Goal: Transaction & Acquisition: Purchase product/service

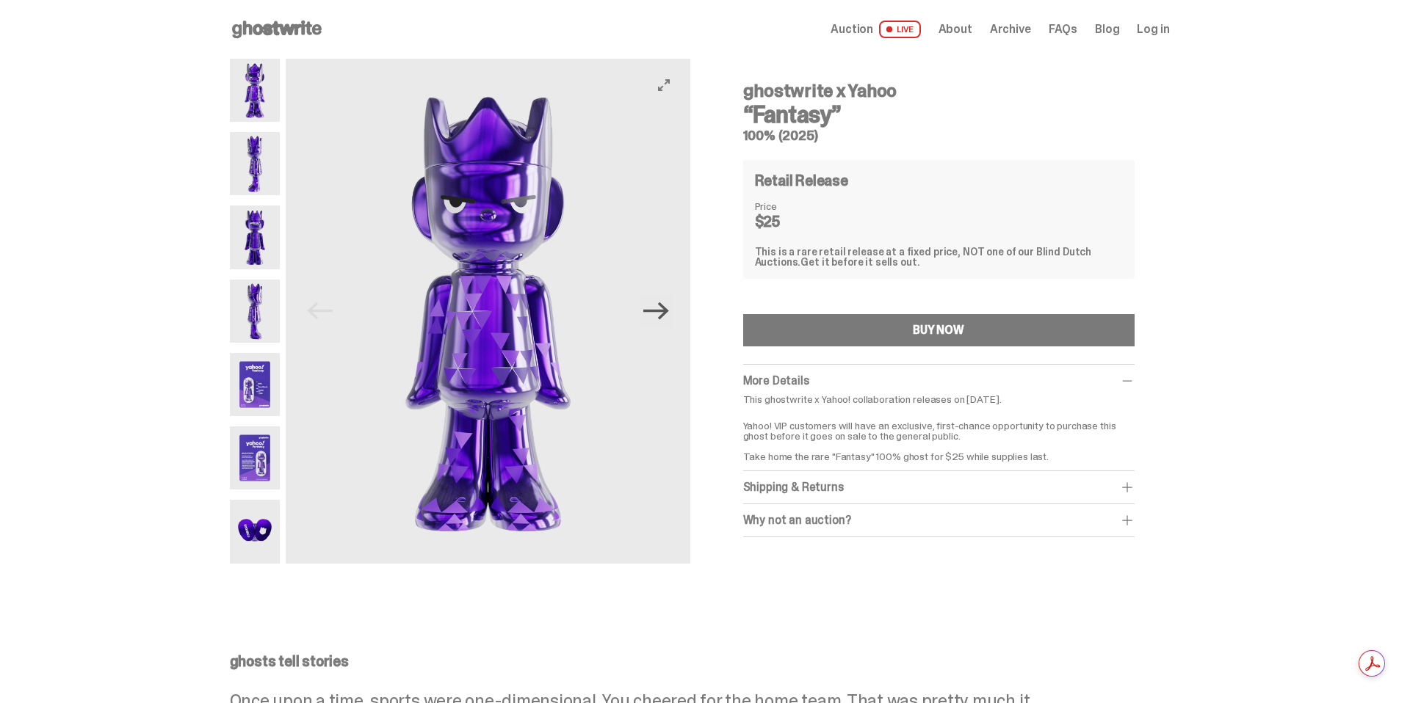
click at [665, 321] on icon "Next" at bounding box center [656, 311] width 26 height 26
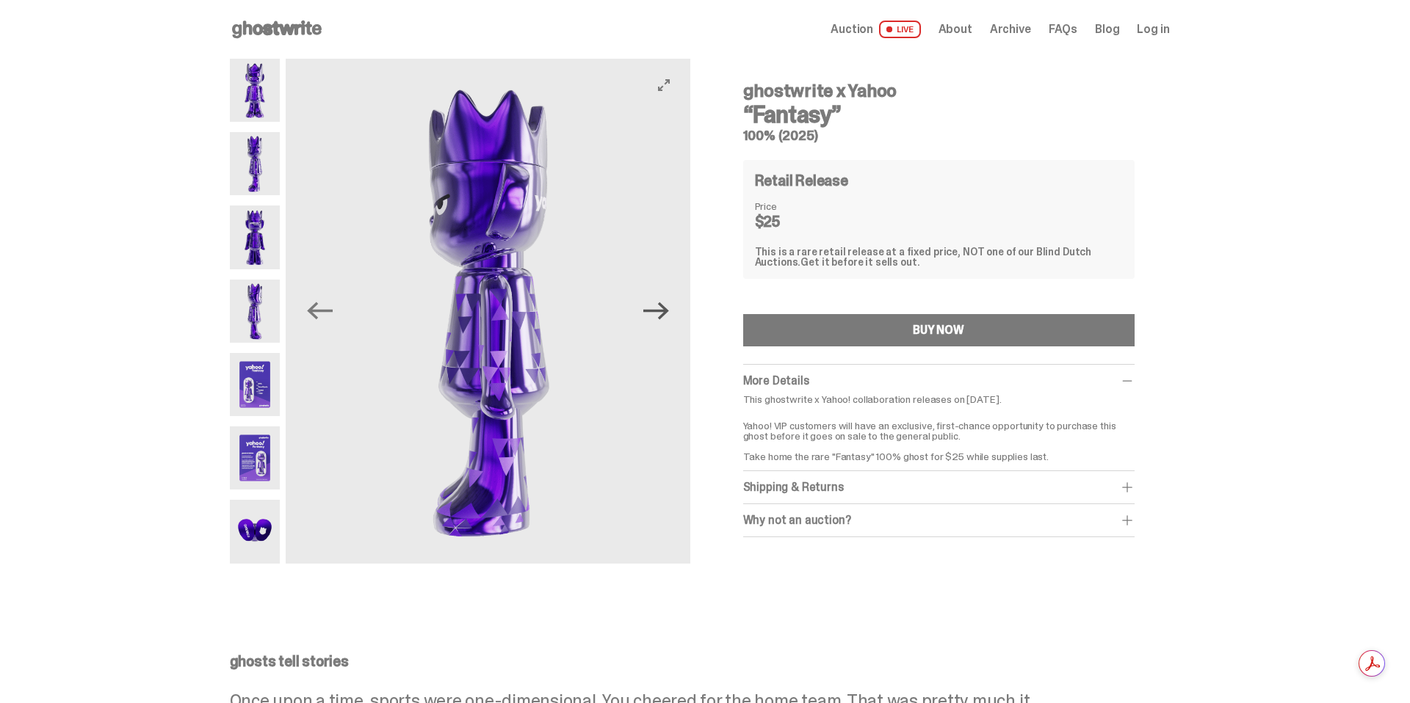
click at [665, 321] on icon "Next" at bounding box center [656, 311] width 26 height 26
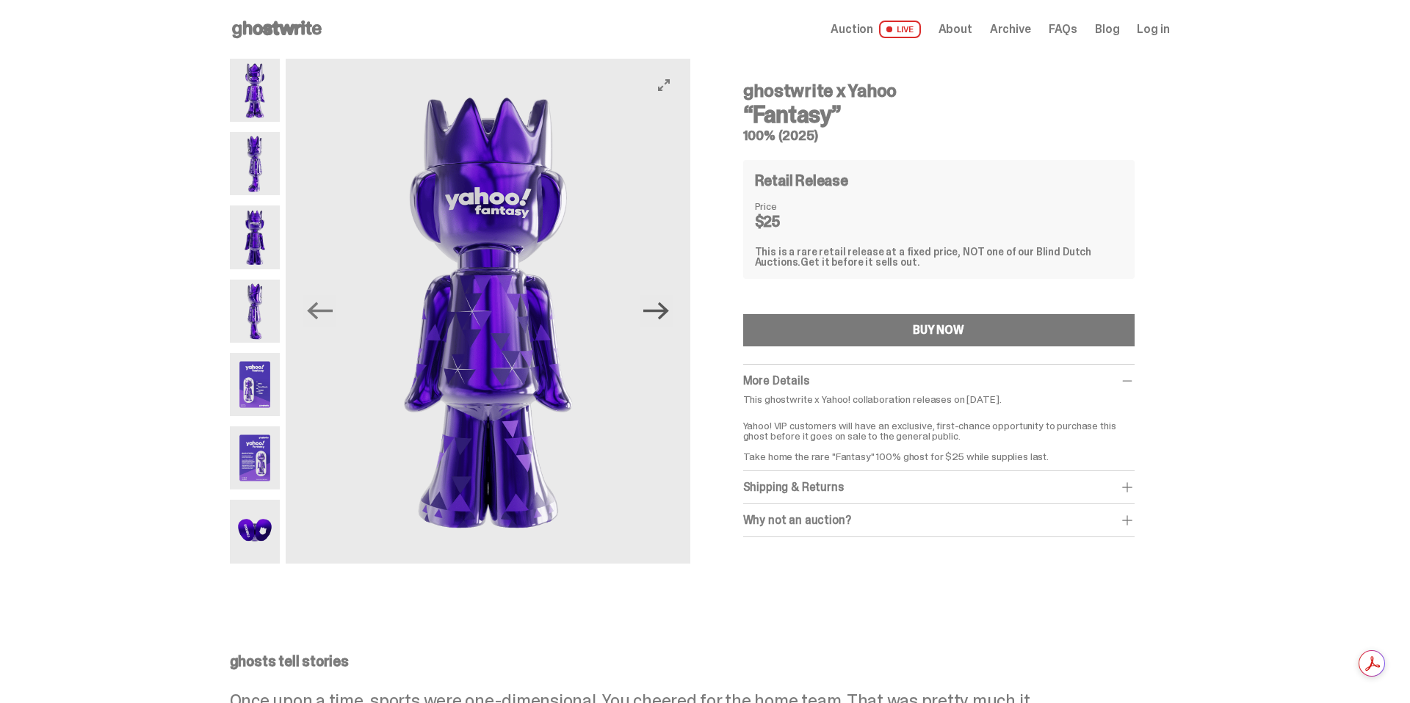
click at [665, 321] on icon "Next" at bounding box center [656, 311] width 26 height 26
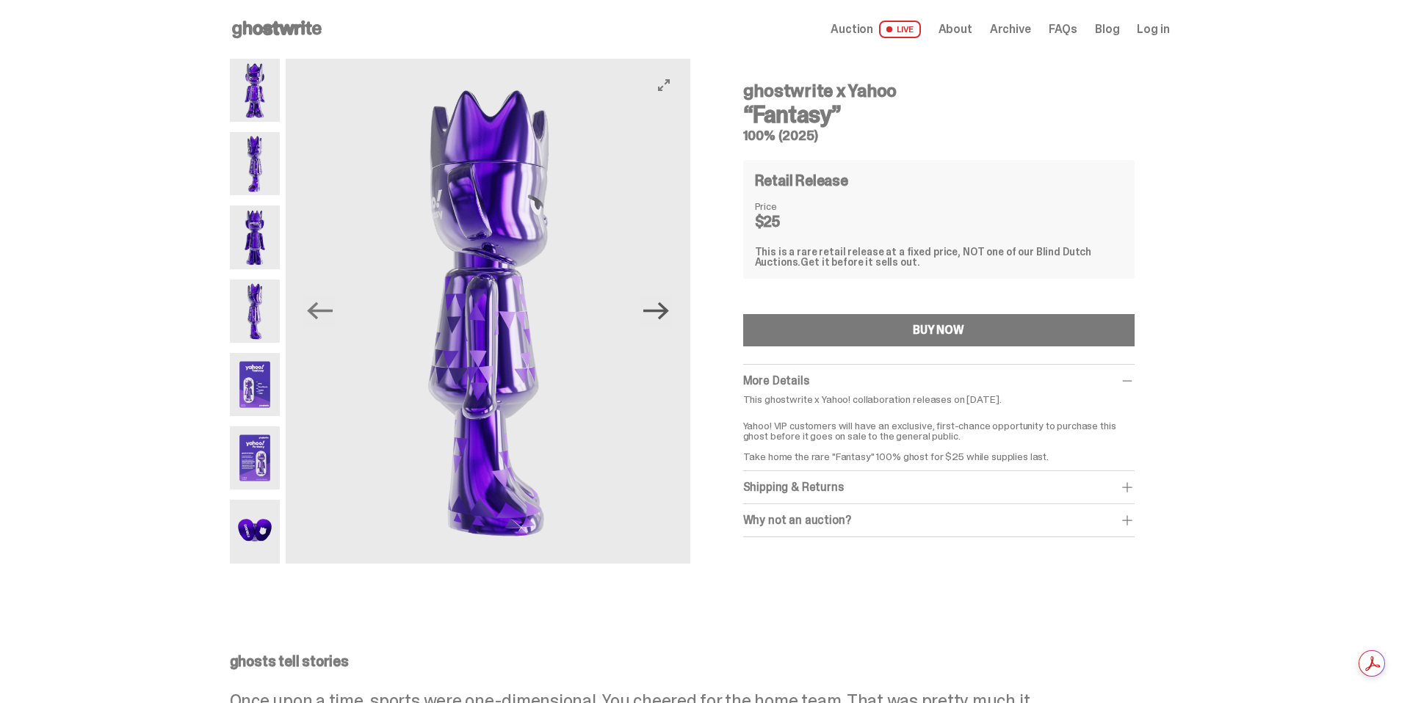
click at [665, 321] on icon "Next" at bounding box center [656, 311] width 26 height 26
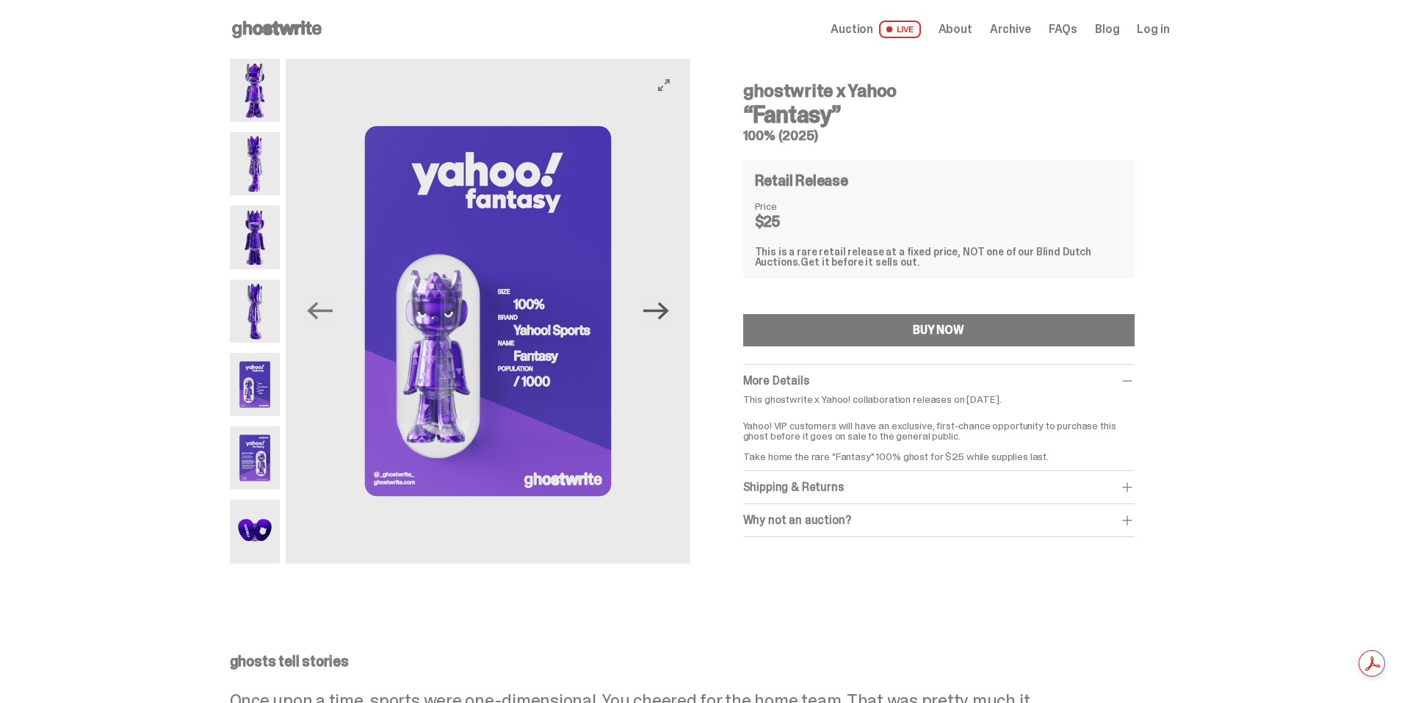
click at [665, 321] on icon "Next" at bounding box center [656, 311] width 26 height 26
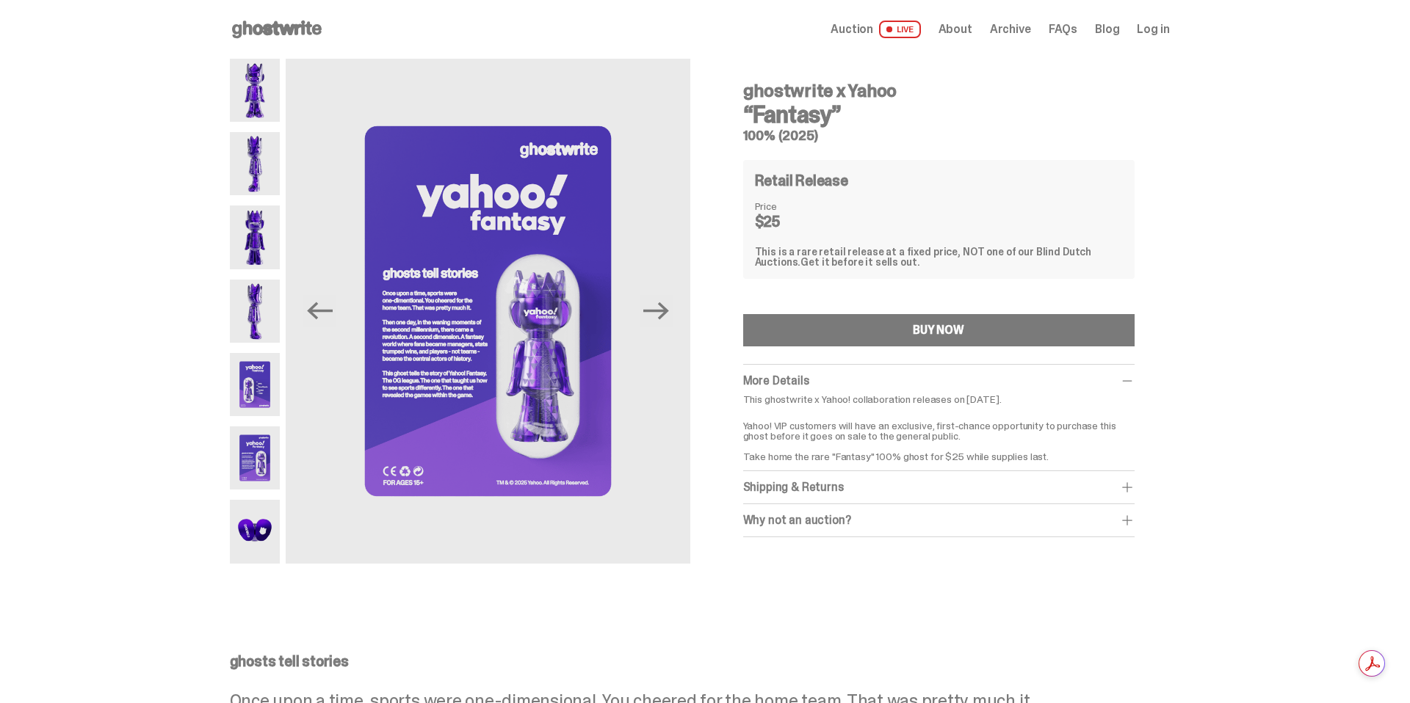
click at [820, 480] on div "Shipping & Returns" at bounding box center [938, 487] width 391 height 15
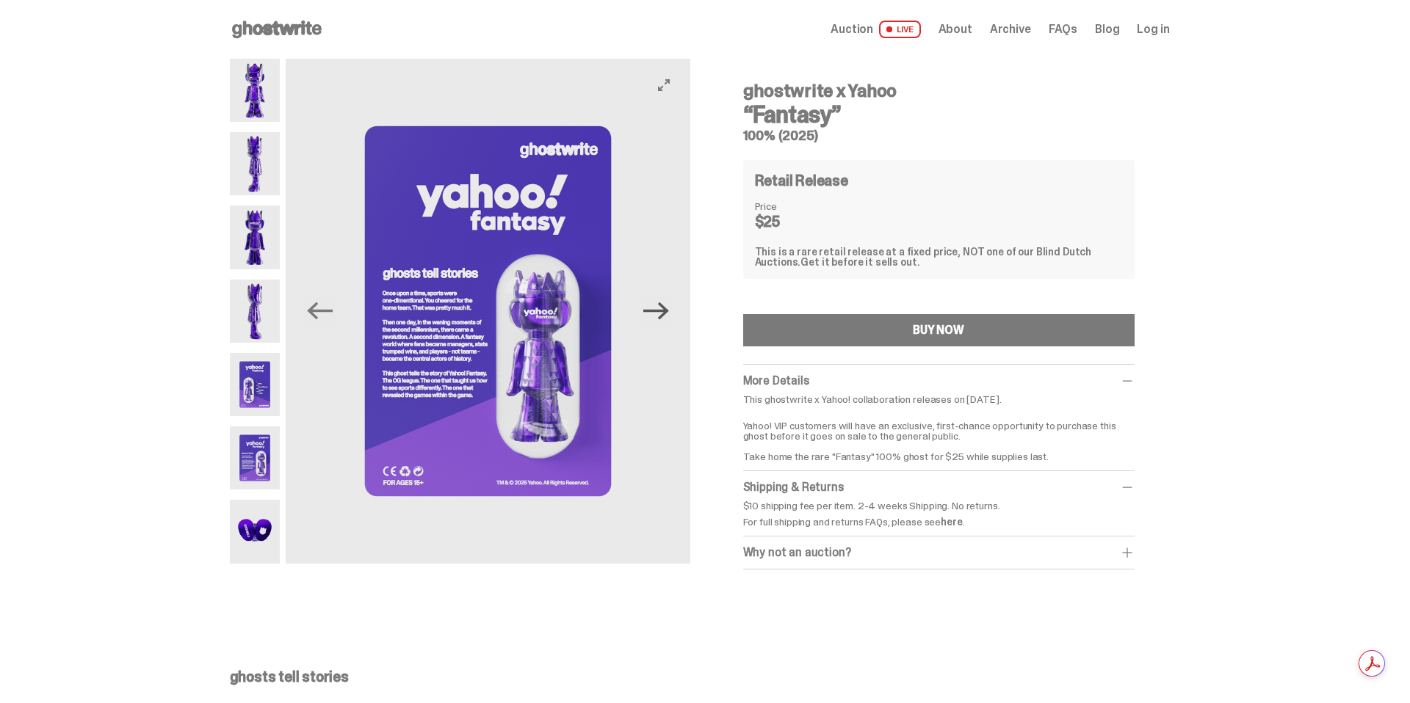
click at [667, 313] on icon "Next" at bounding box center [656, 311] width 26 height 26
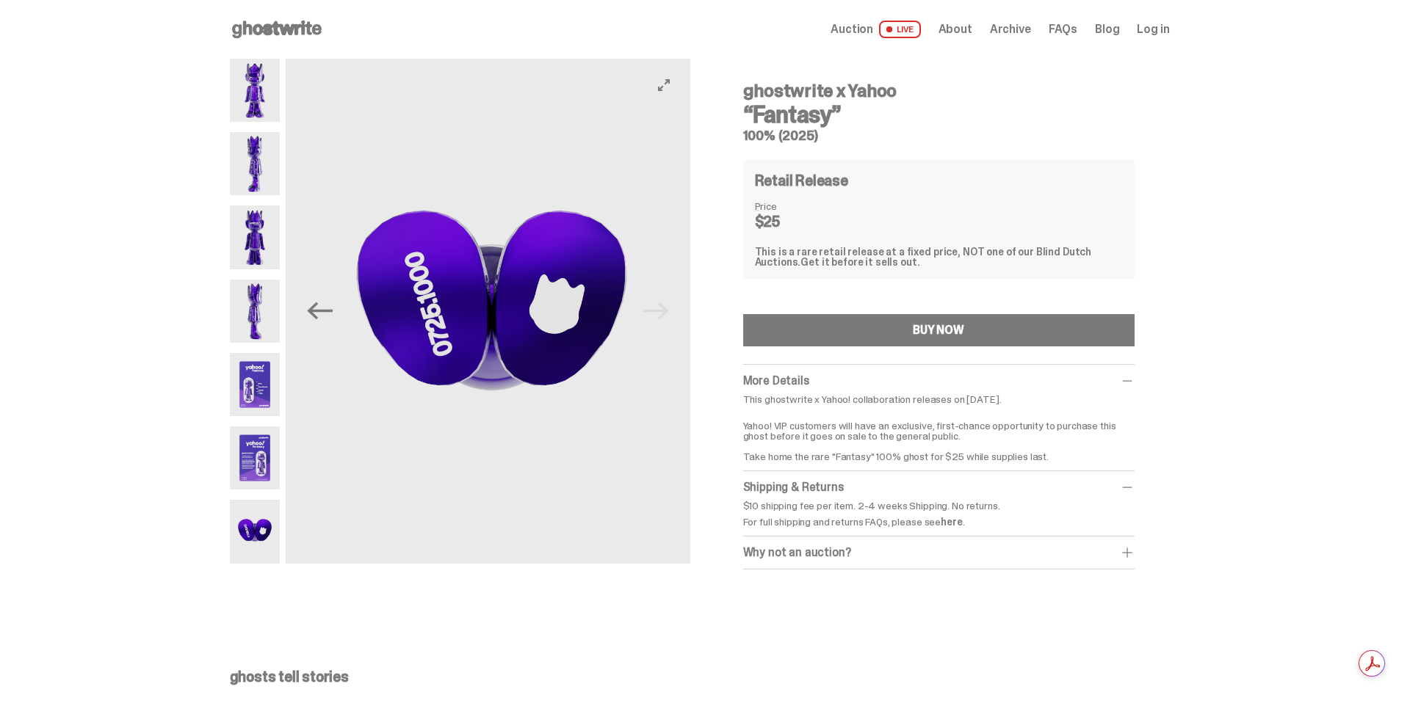
click at [667, 313] on img at bounding box center [491, 311] width 404 height 505
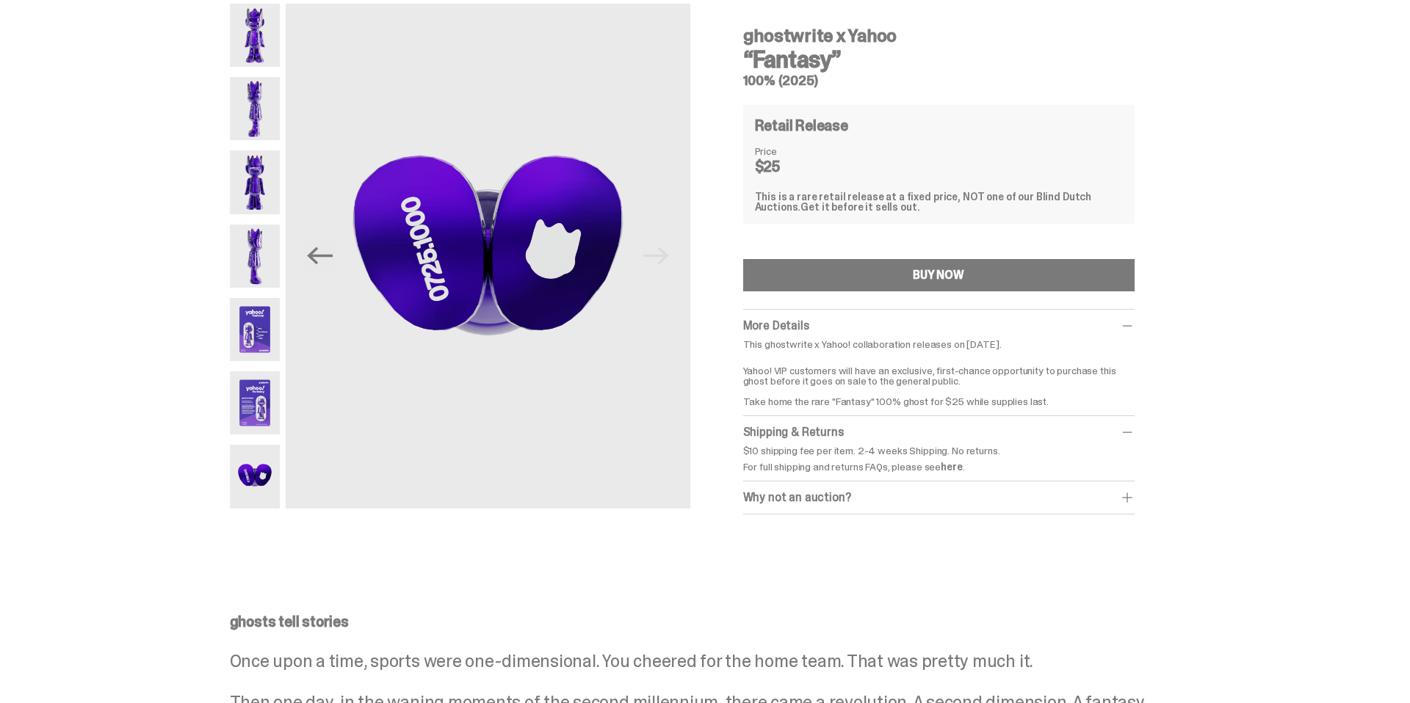
scroll to position [58, 0]
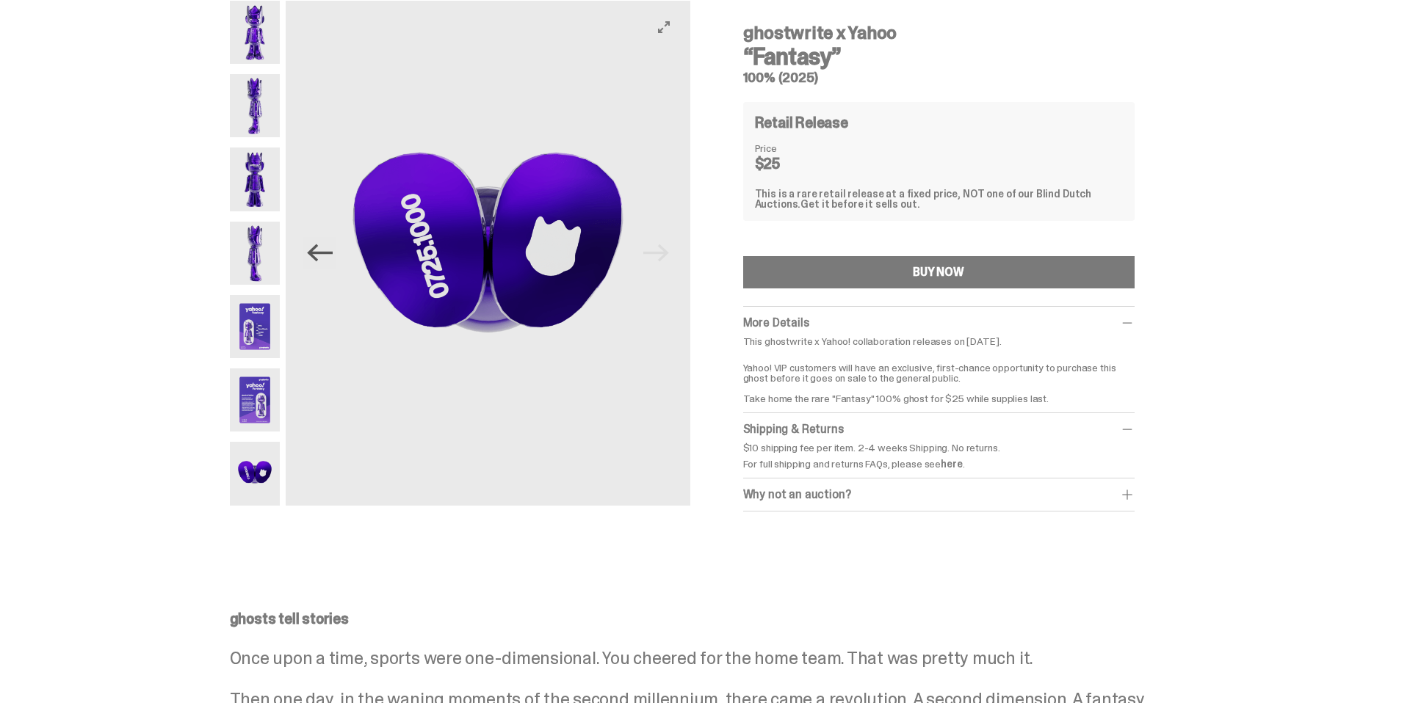
click at [328, 255] on icon "Previous" at bounding box center [320, 253] width 26 height 26
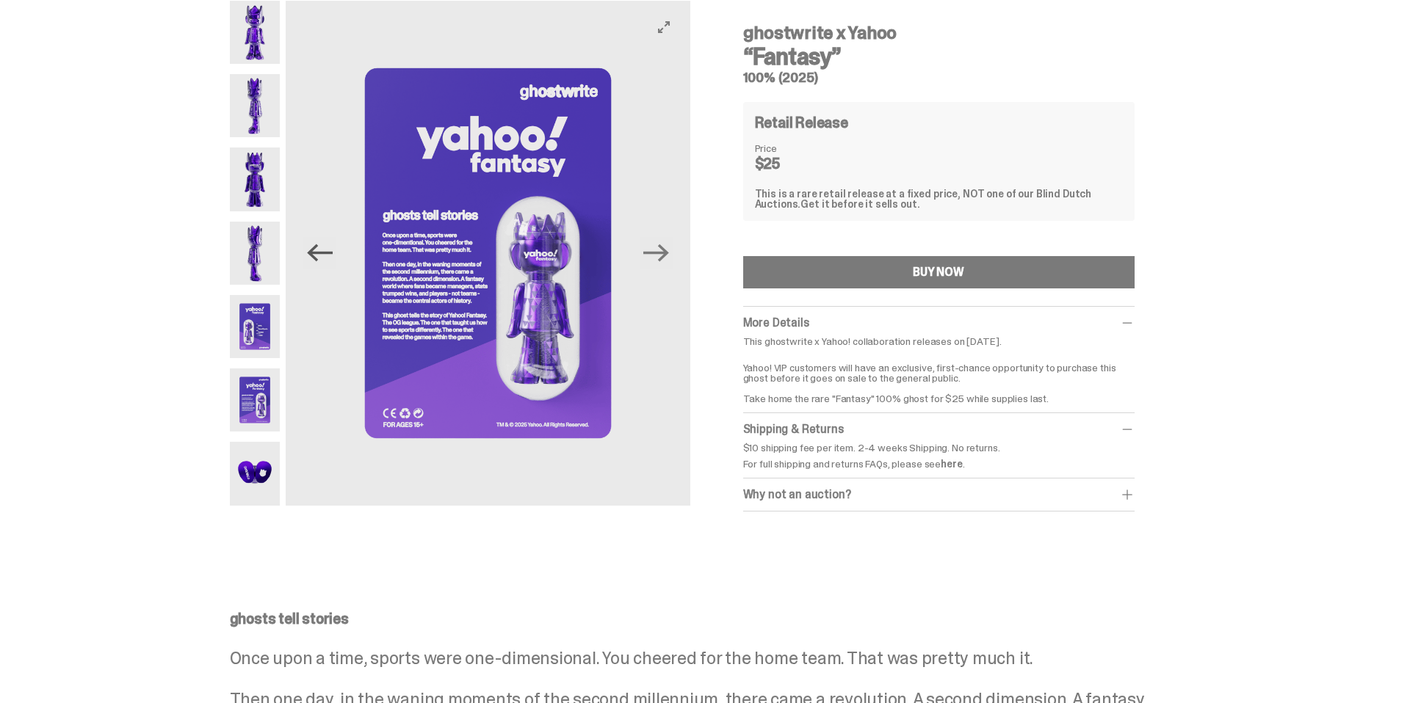
click at [328, 255] on icon "Previous" at bounding box center [320, 253] width 26 height 26
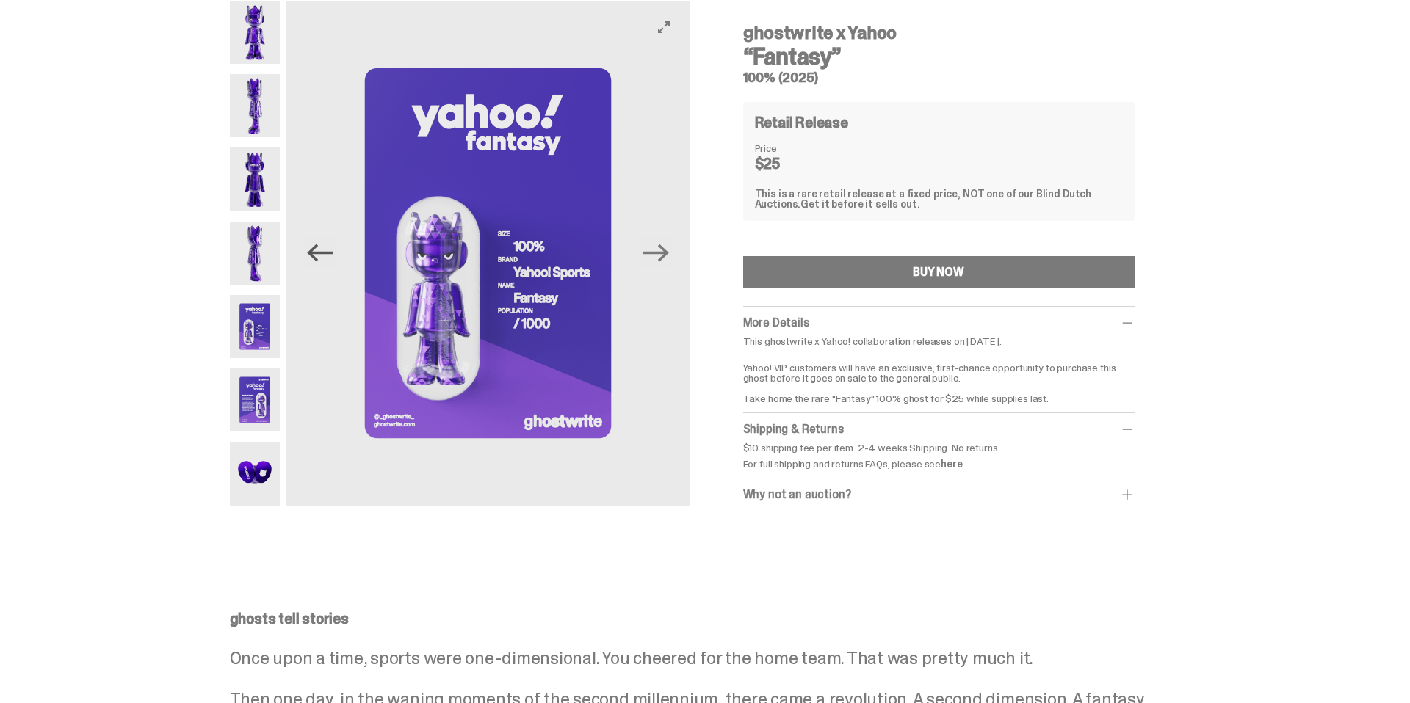
click at [328, 255] on icon "Previous" at bounding box center [320, 253] width 26 height 26
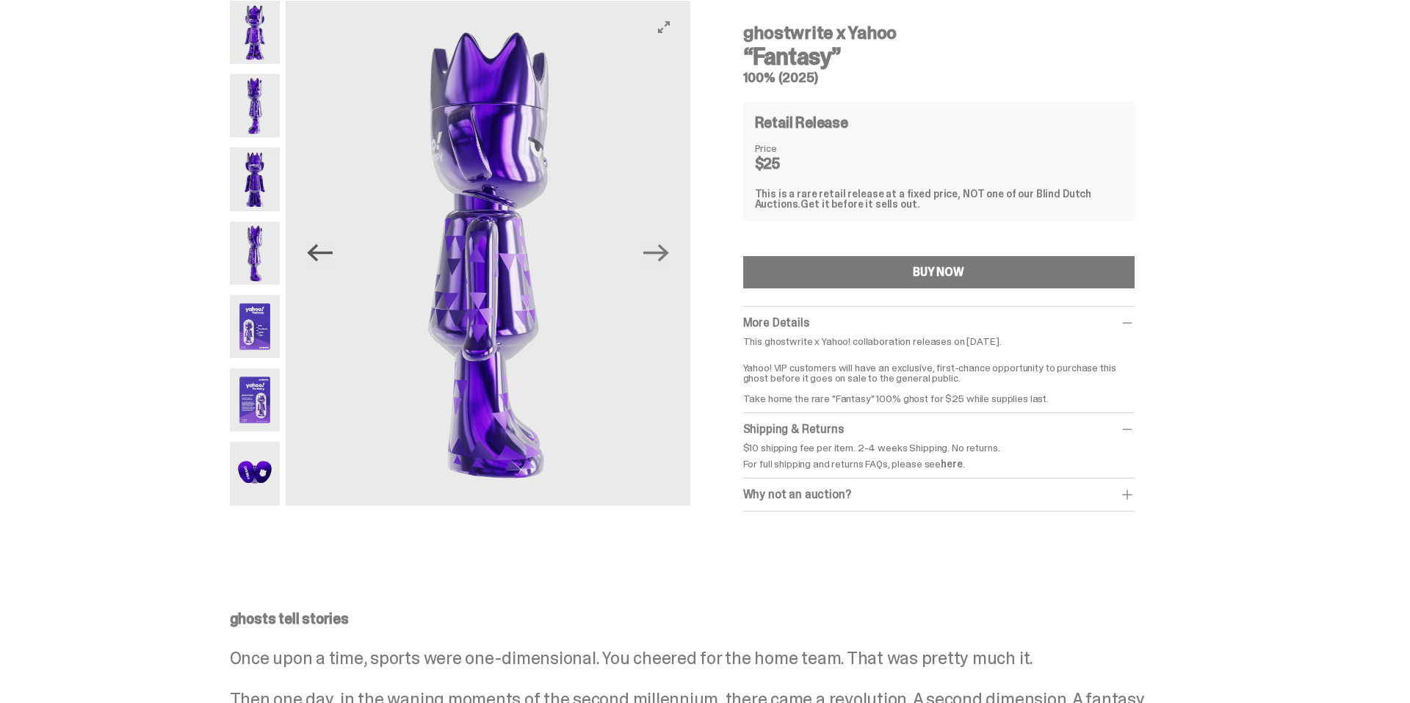
click at [328, 255] on icon "Previous" at bounding box center [320, 253] width 26 height 26
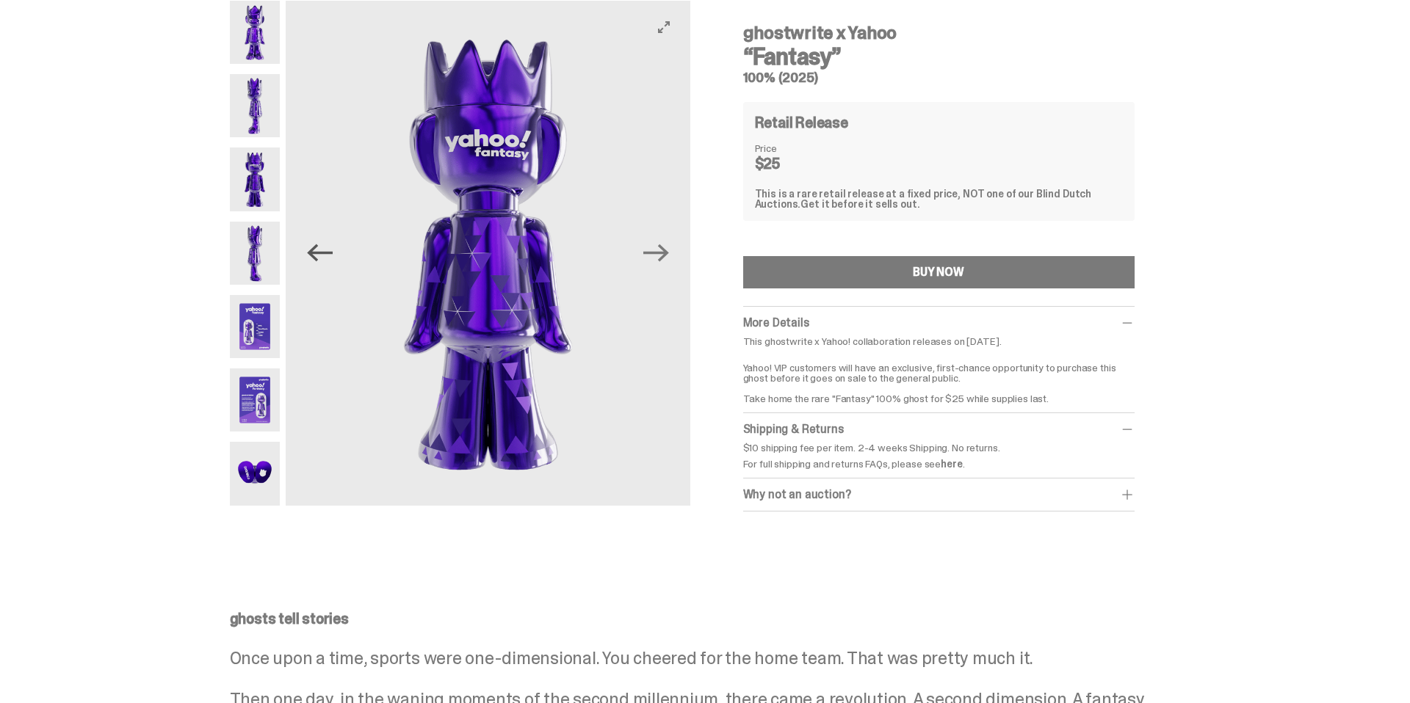
click at [328, 255] on icon "Previous" at bounding box center [320, 253] width 26 height 26
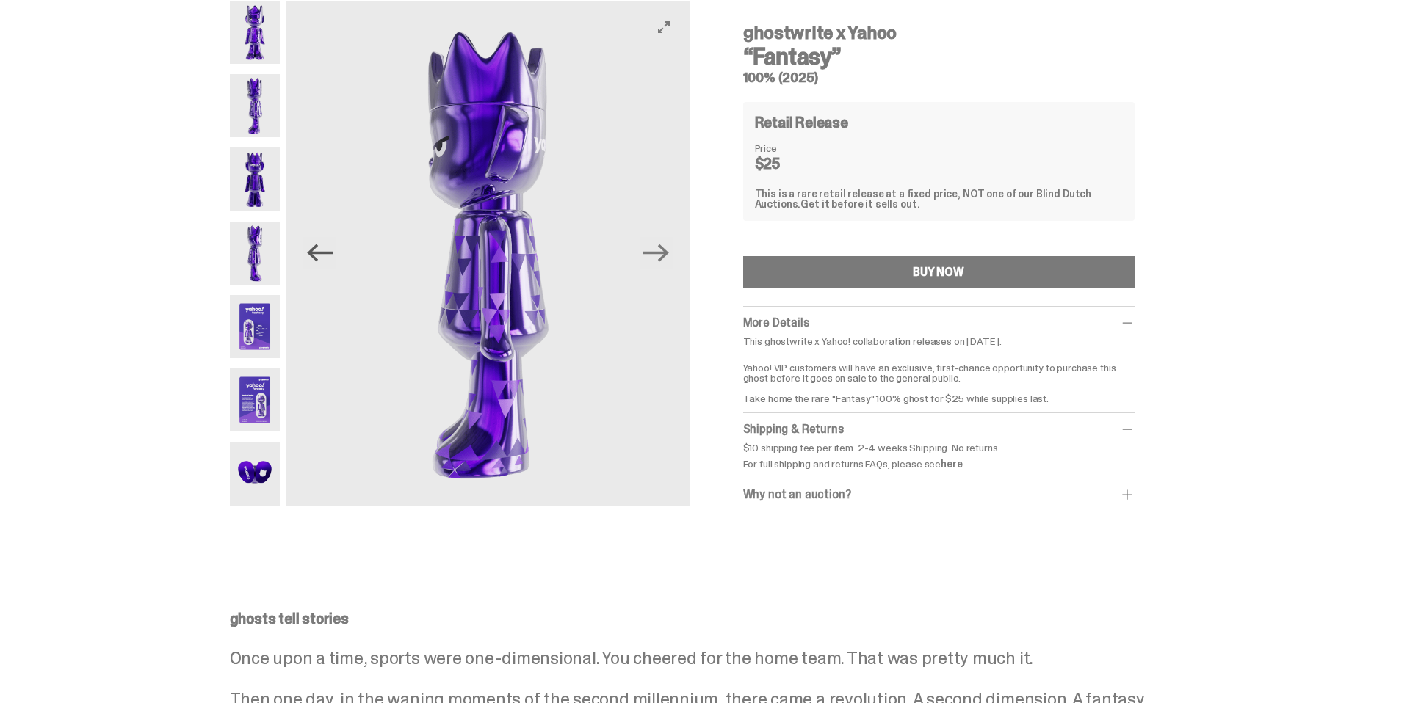
click at [328, 255] on icon "Previous" at bounding box center [320, 253] width 26 height 26
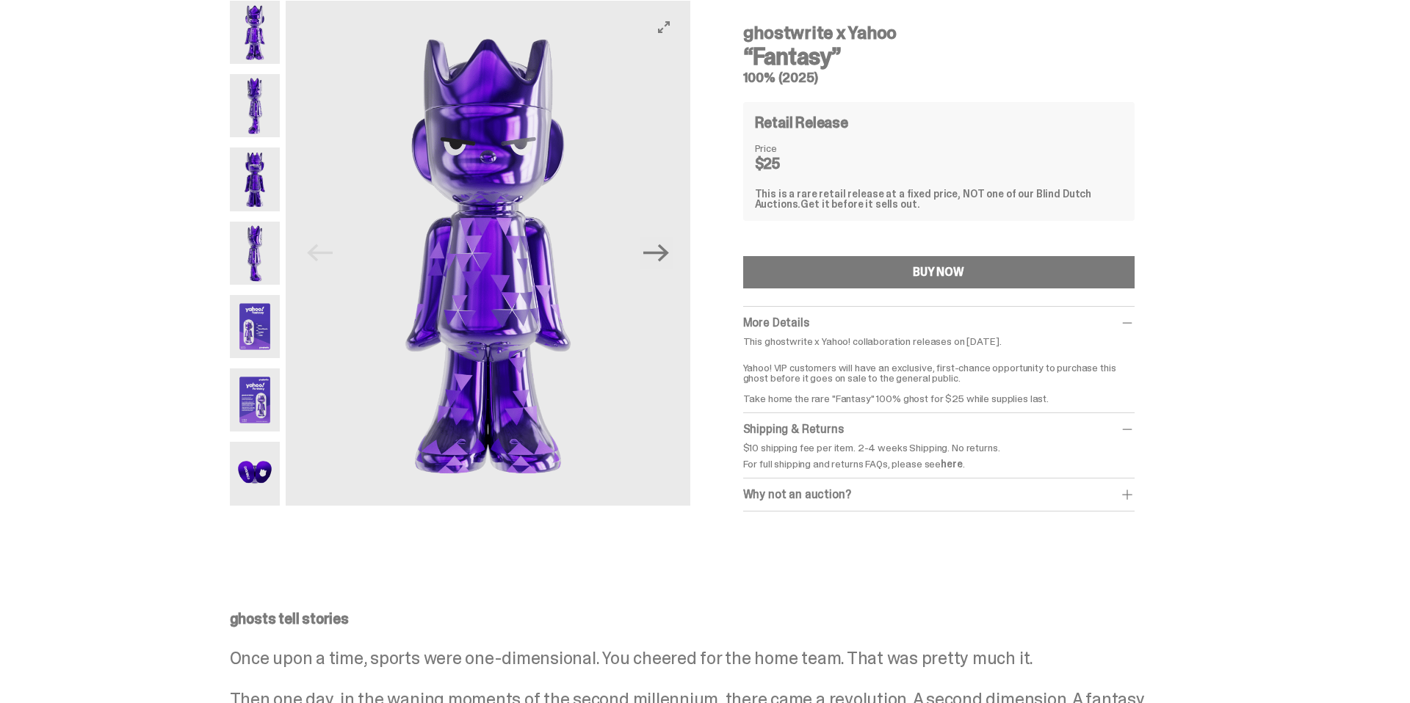
click at [328, 255] on img at bounding box center [488, 253] width 404 height 505
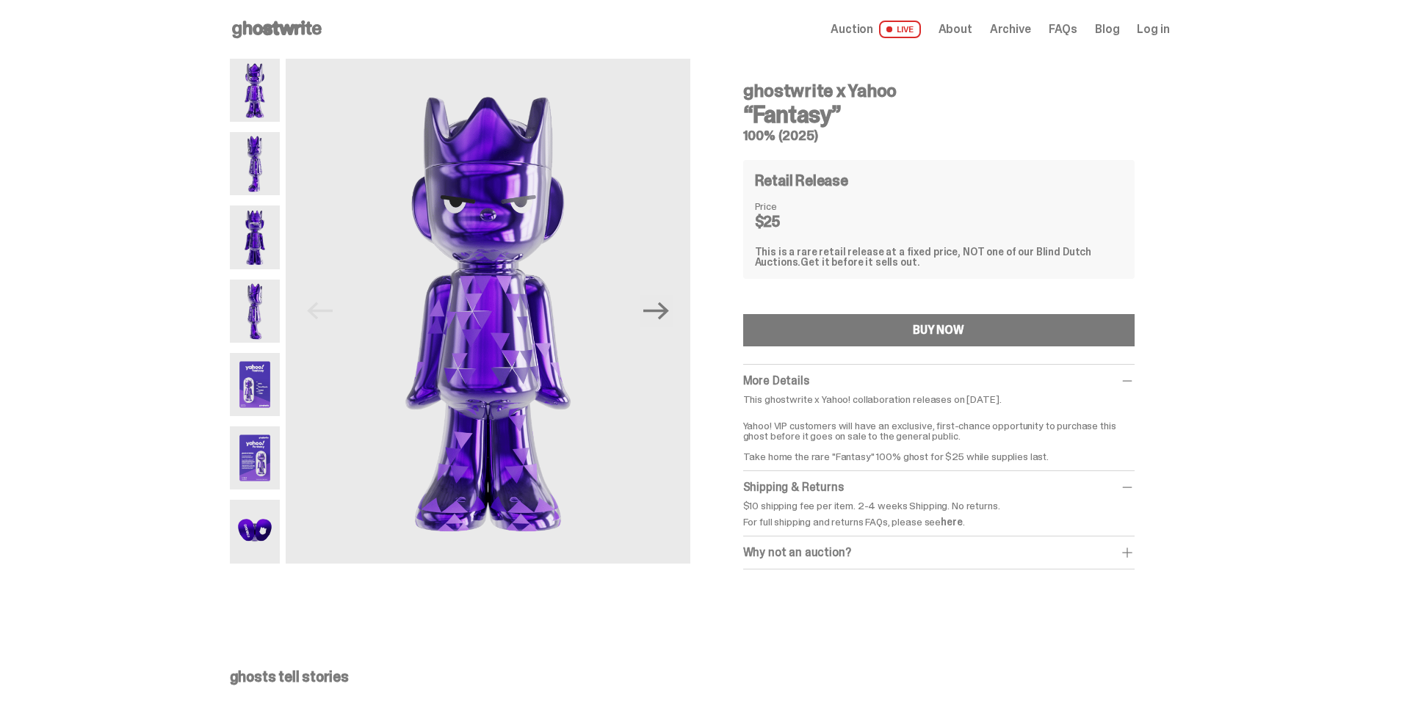
click at [258, 102] on img at bounding box center [255, 90] width 51 height 63
click at [260, 160] on img at bounding box center [255, 163] width 51 height 63
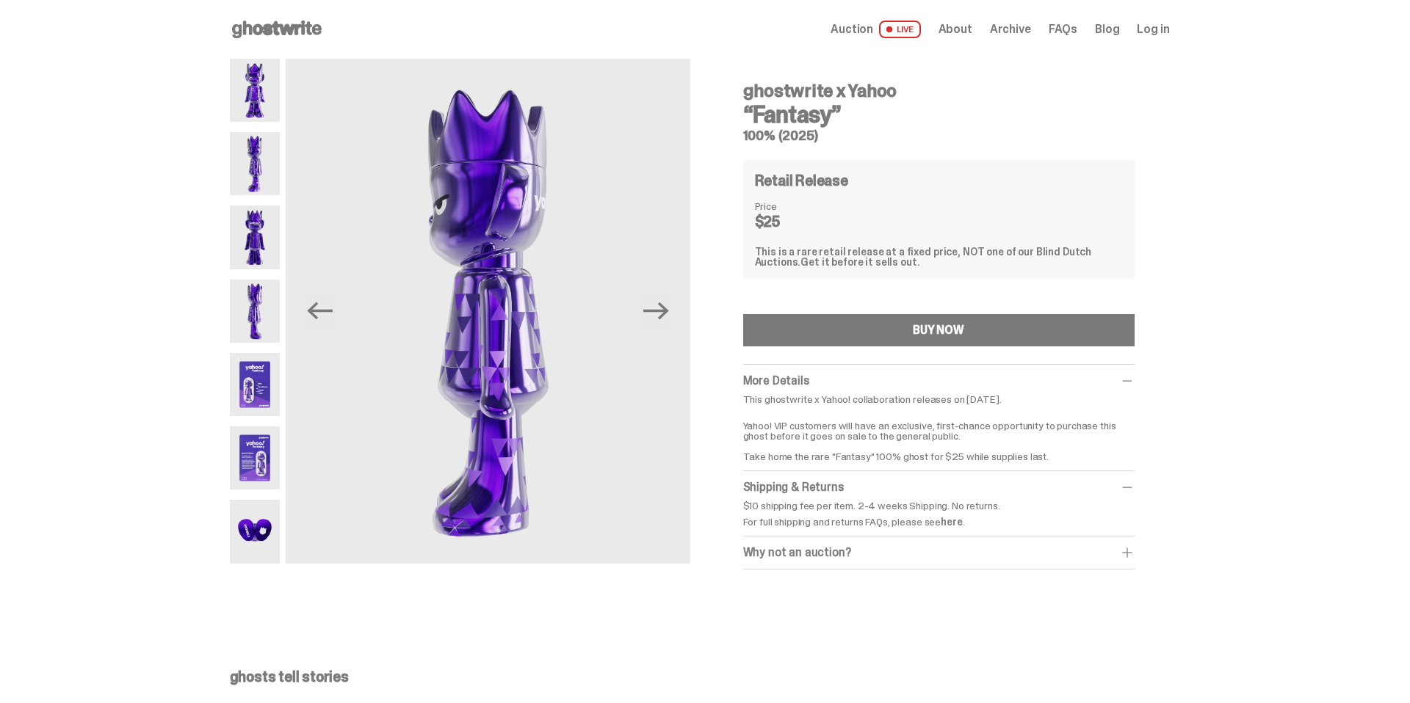
click at [259, 218] on img at bounding box center [255, 237] width 51 height 63
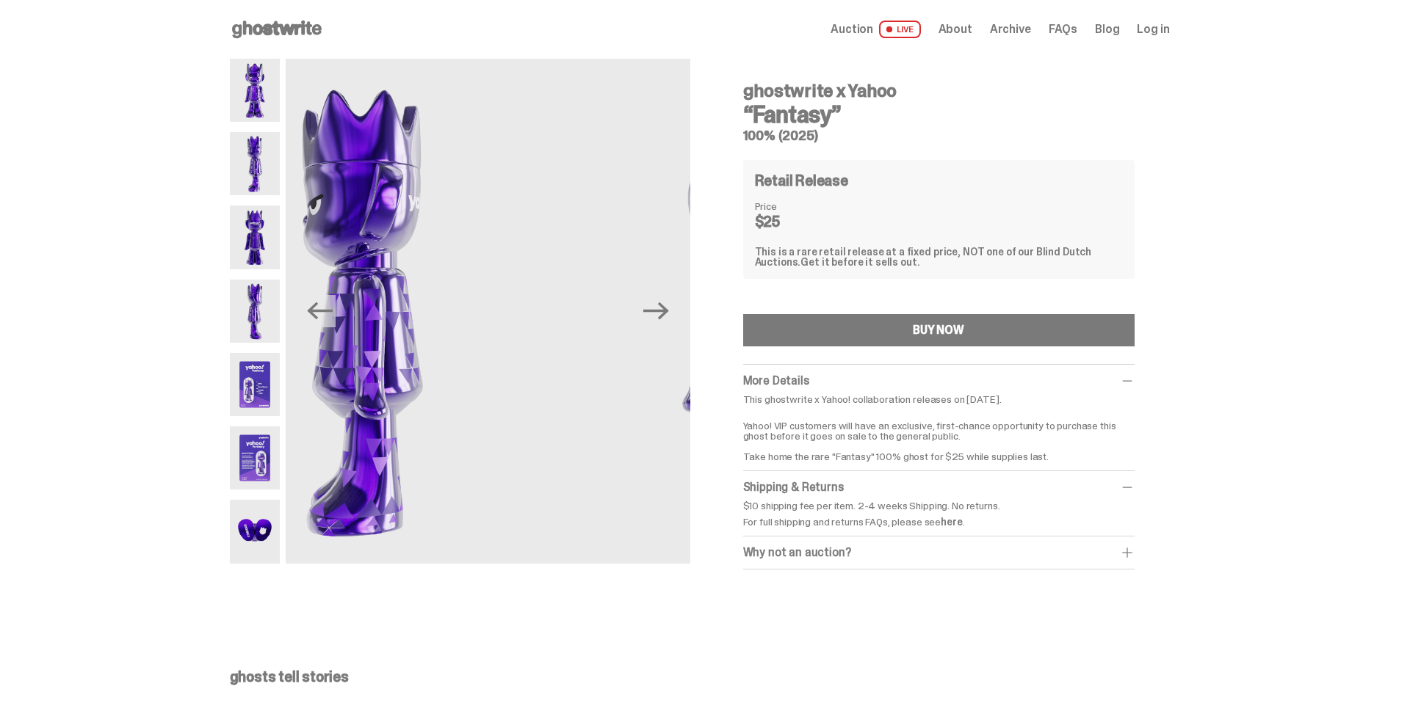
scroll to position [4, 0]
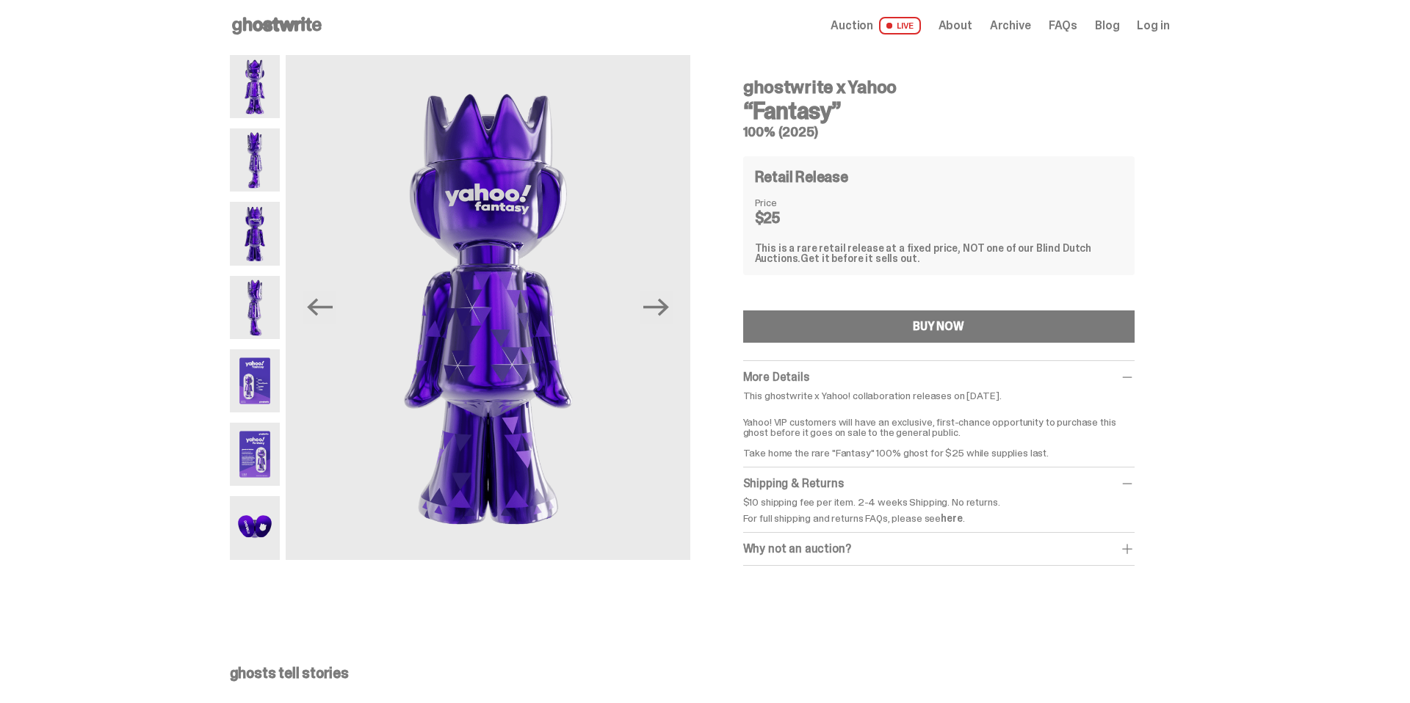
click at [260, 277] on img at bounding box center [255, 307] width 51 height 63
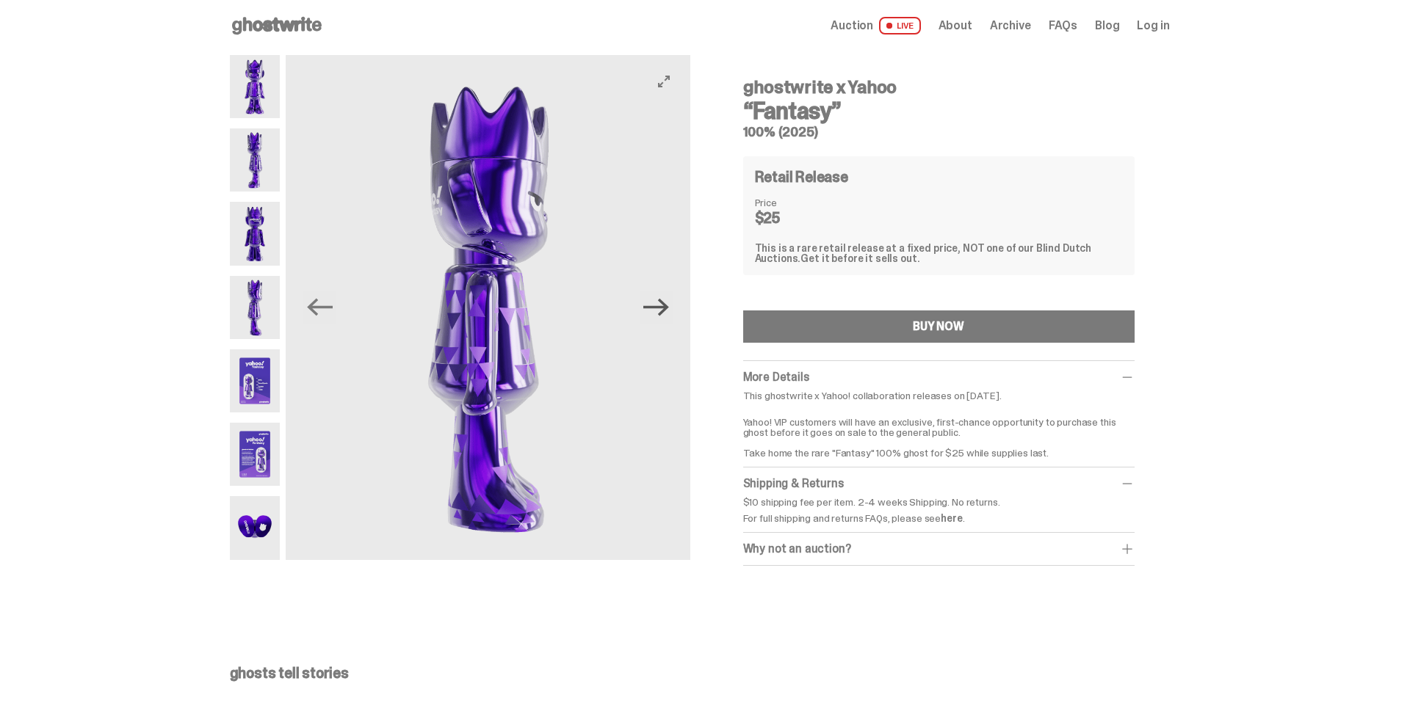
click at [665, 306] on icon "Next" at bounding box center [656, 308] width 26 height 18
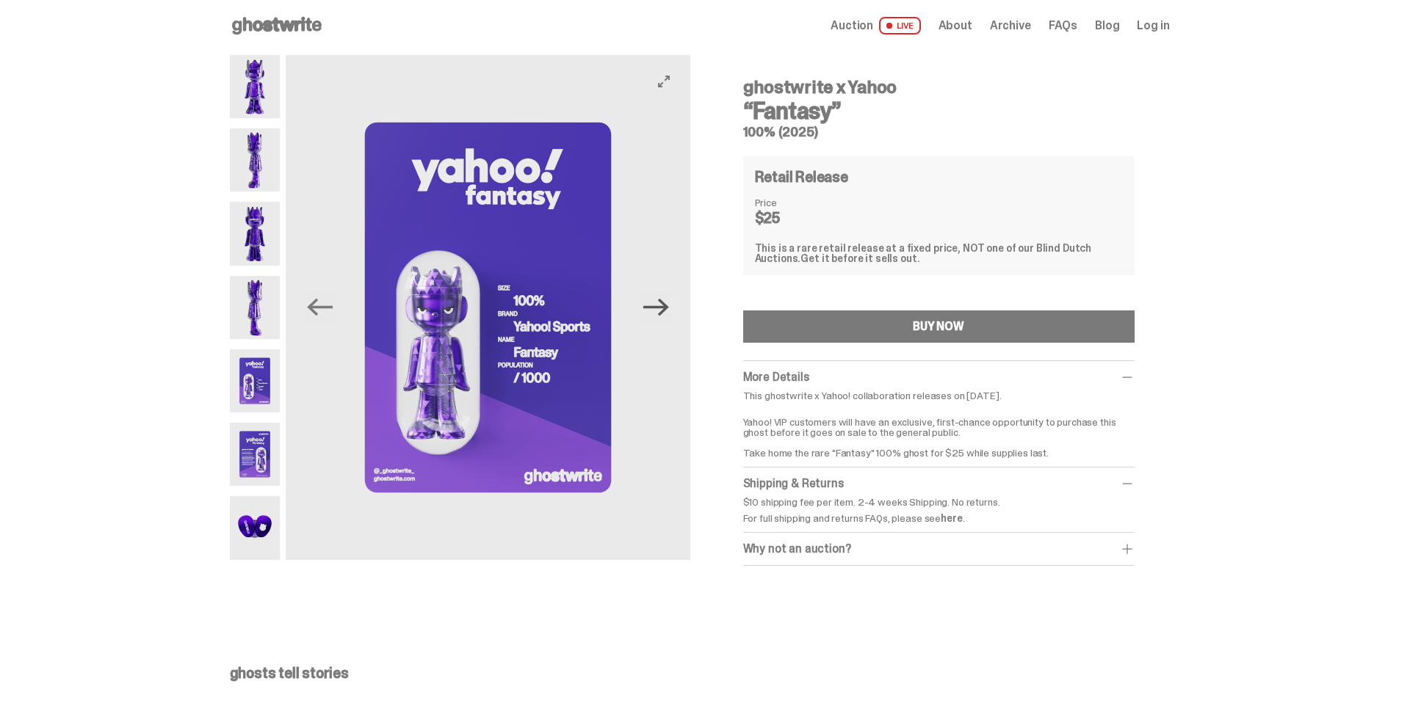
click at [665, 306] on icon "Next" at bounding box center [656, 308] width 26 height 18
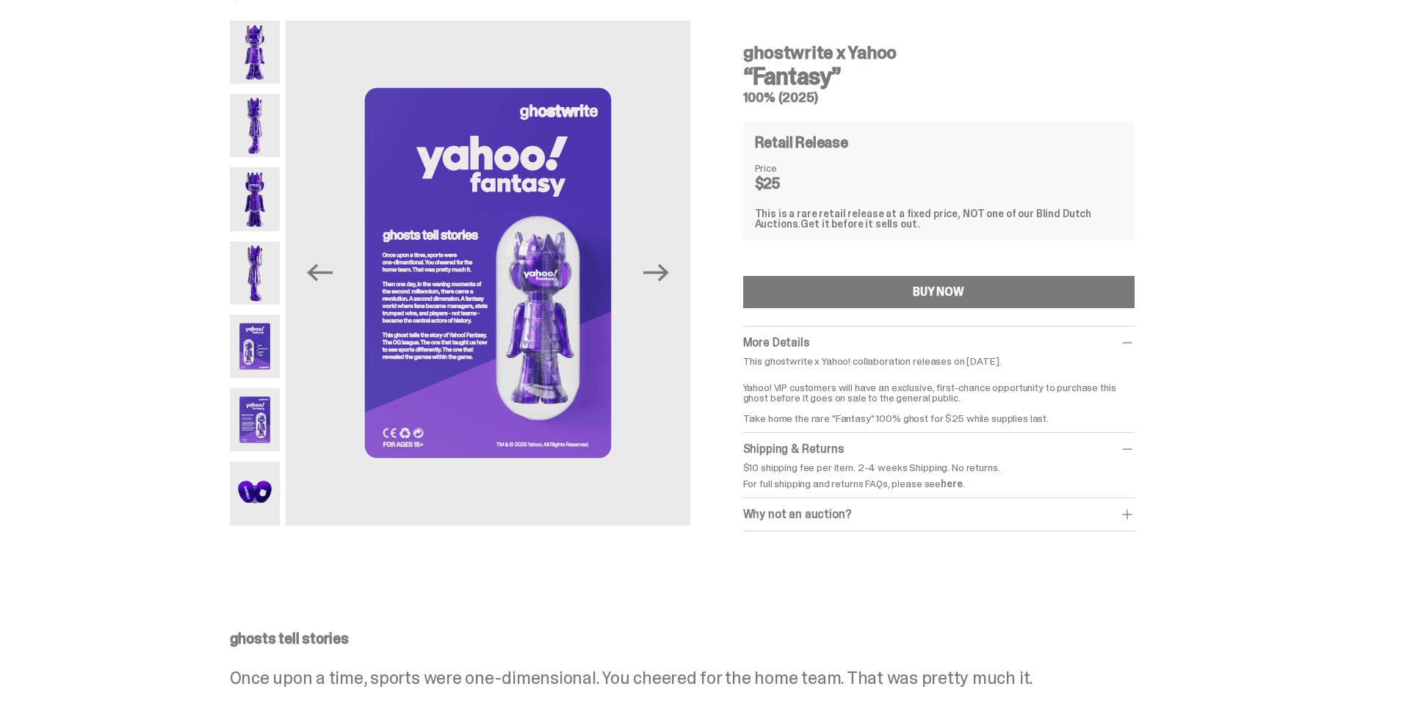
scroll to position [40, 0]
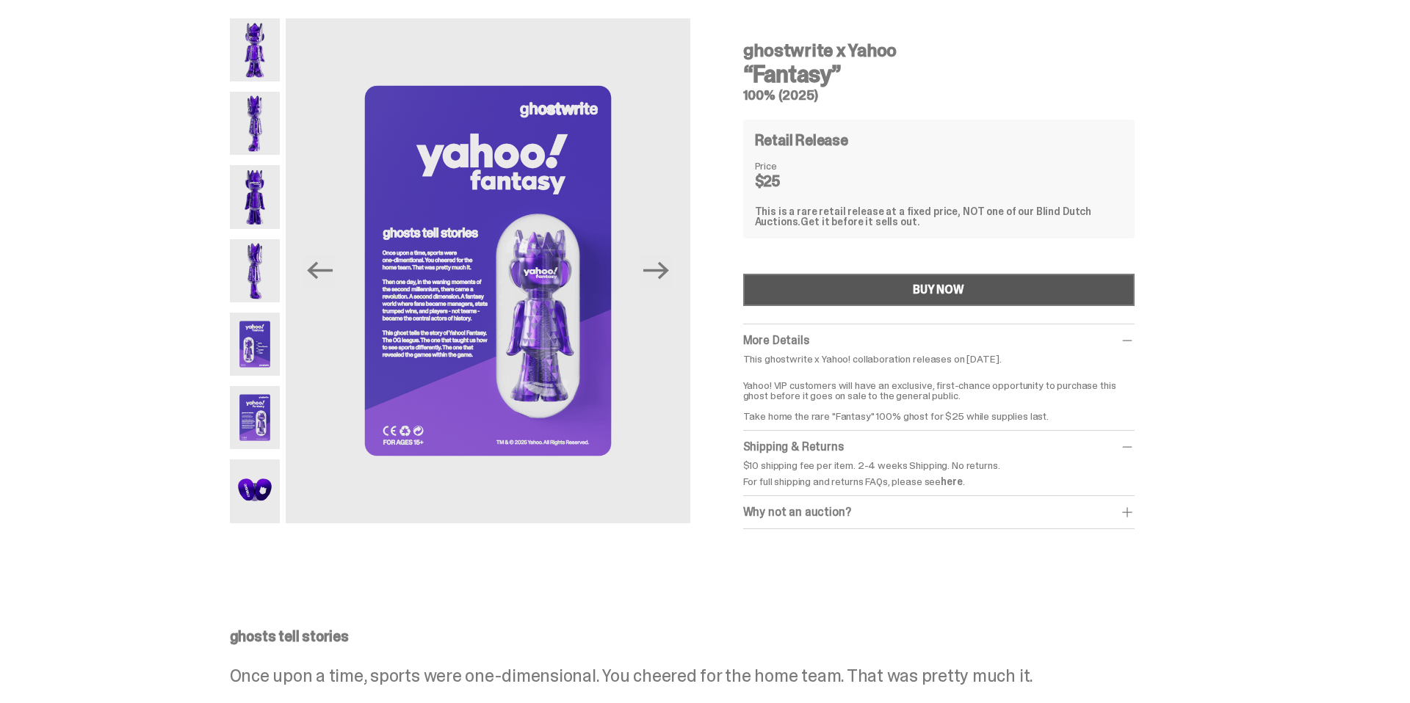
click at [906, 294] on button "BUY NOW" at bounding box center [938, 290] width 391 height 32
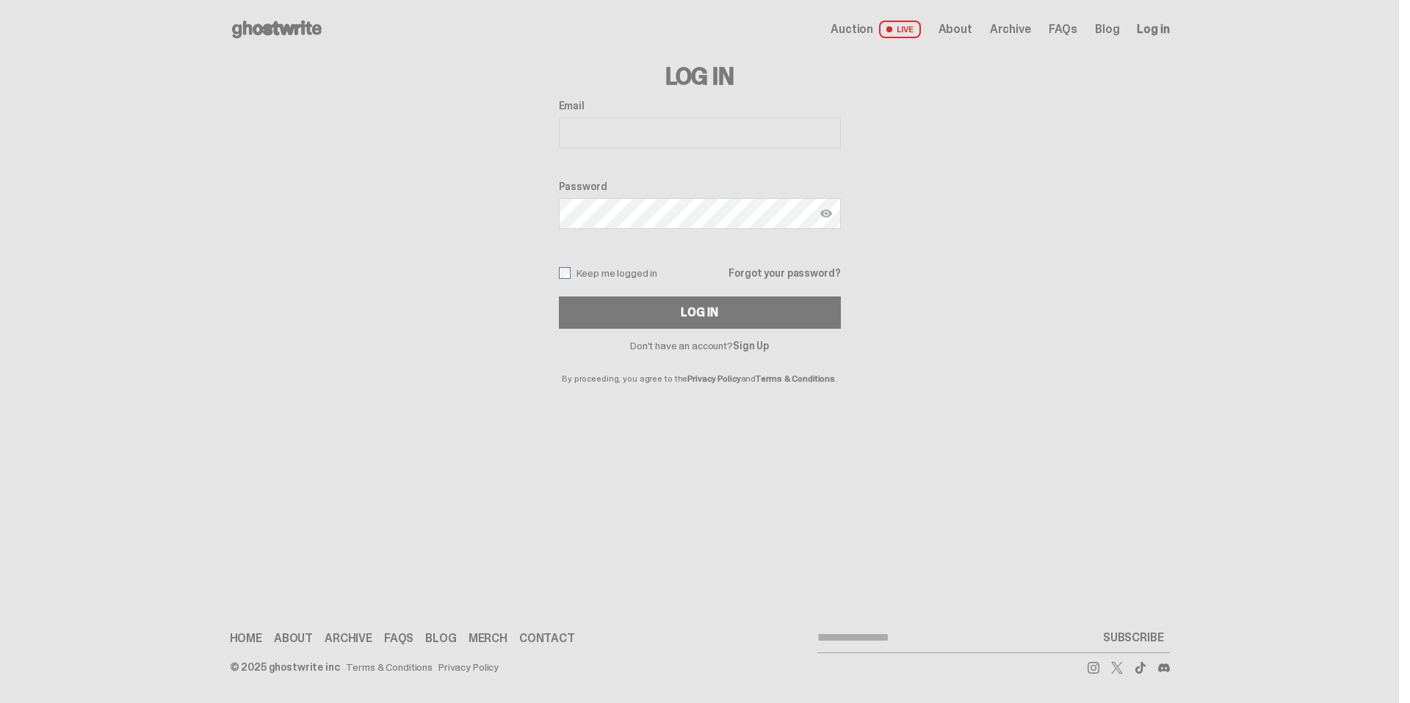
click at [655, 117] on input "Email" at bounding box center [700, 132] width 282 height 31
click at [626, 126] on input "Email" at bounding box center [700, 132] width 282 height 31
click at [756, 346] on link "Sign Up" at bounding box center [751, 345] width 36 height 13
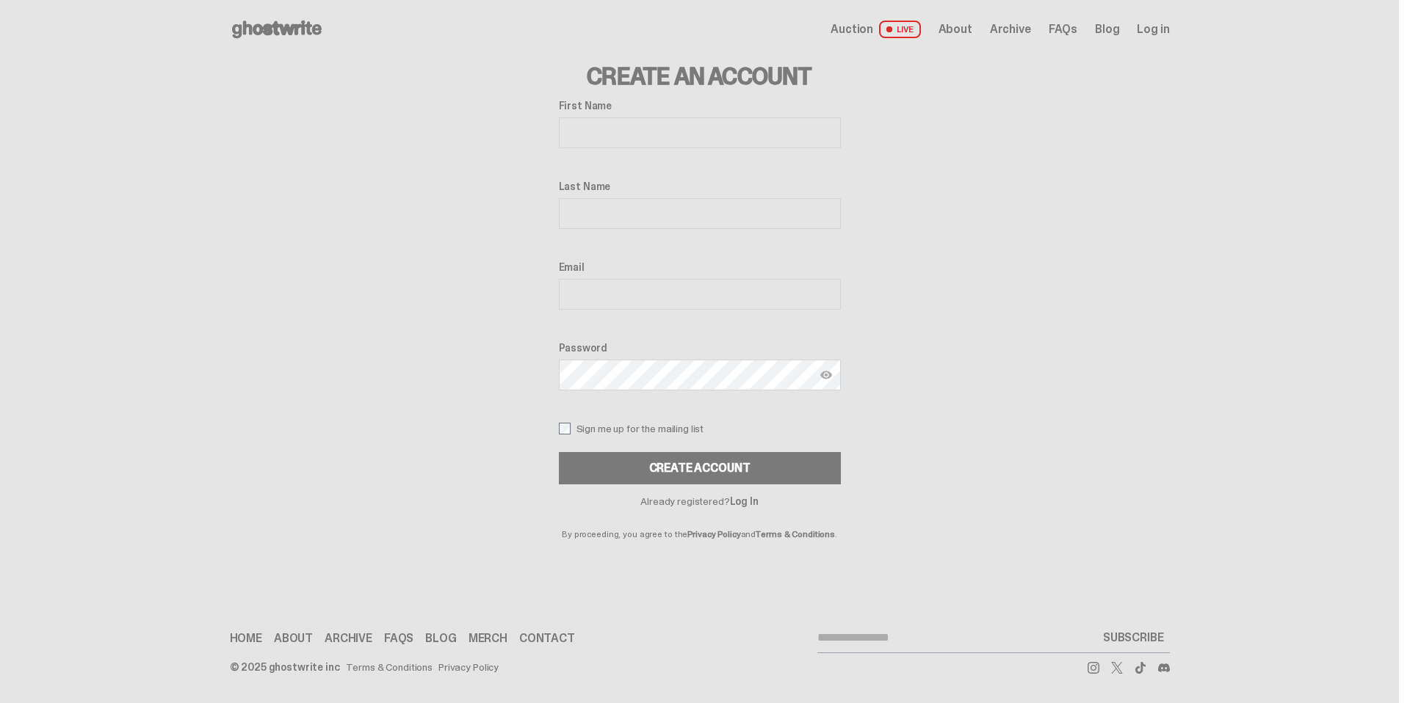
click at [596, 137] on input "First Name" at bounding box center [700, 132] width 282 height 31
type input "******"
type input "**********"
click at [615, 289] on input "Email" at bounding box center [700, 294] width 282 height 31
type input "**********"
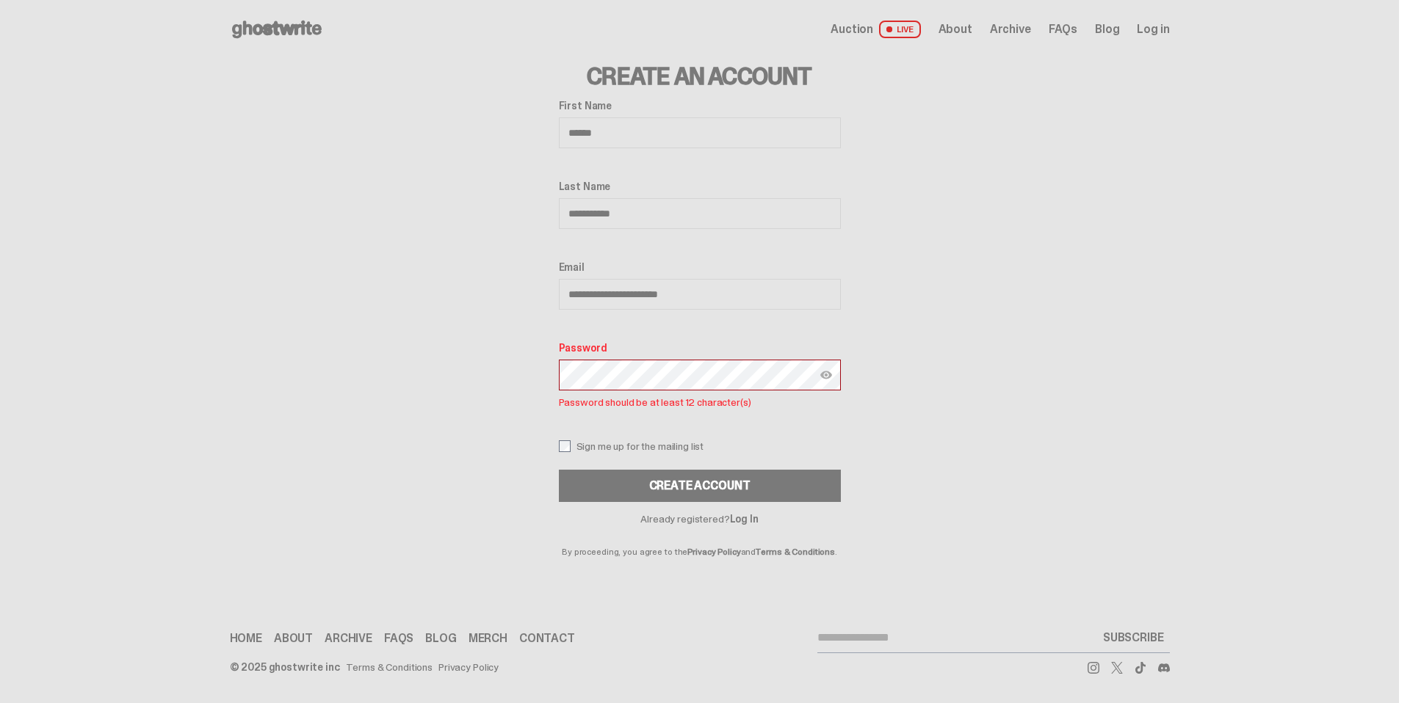
click at [712, 488] on div "Create Account" at bounding box center [699, 486] width 101 height 12
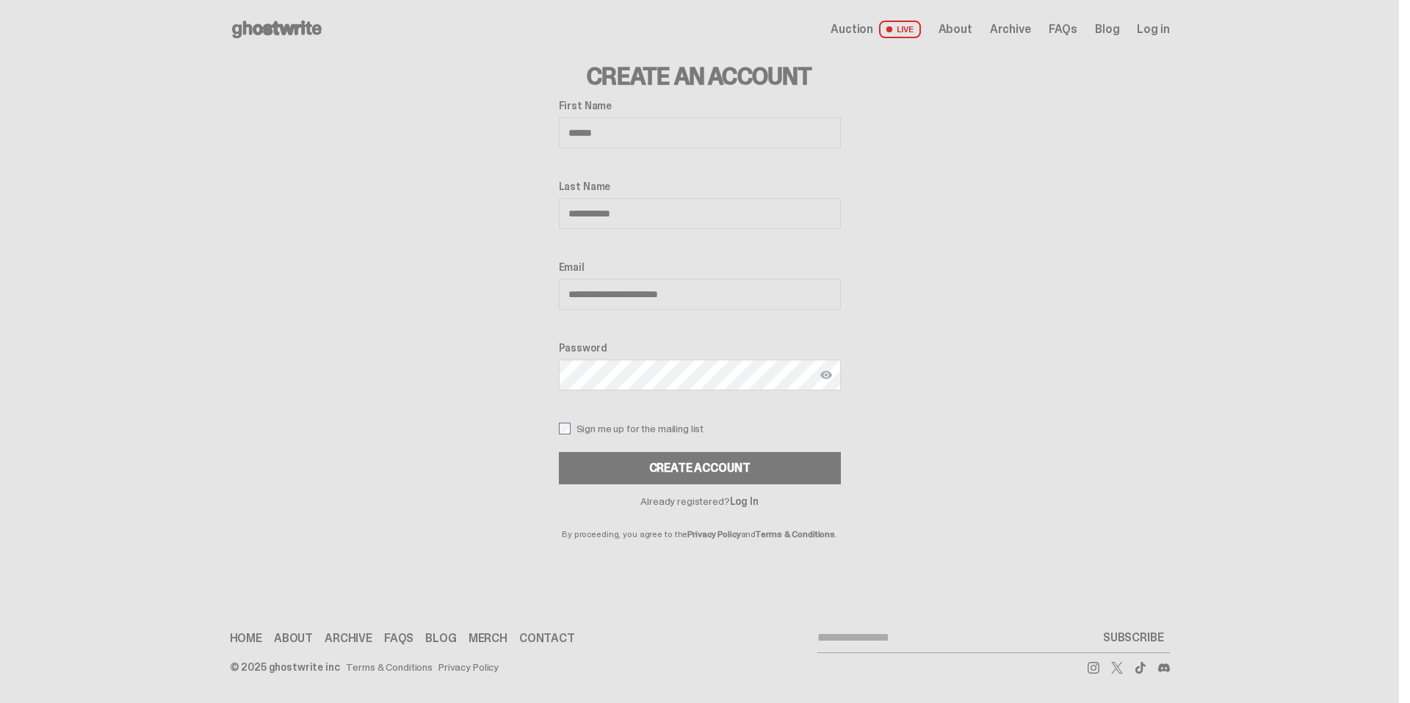
click at [724, 485] on div "Already registered? Log In By proceeding, you agree to the Privacy Policy and T…" at bounding box center [700, 512] width 282 height 54
click at [712, 473] on button "CREATE ACCOUNT" at bounding box center [700, 468] width 282 height 32
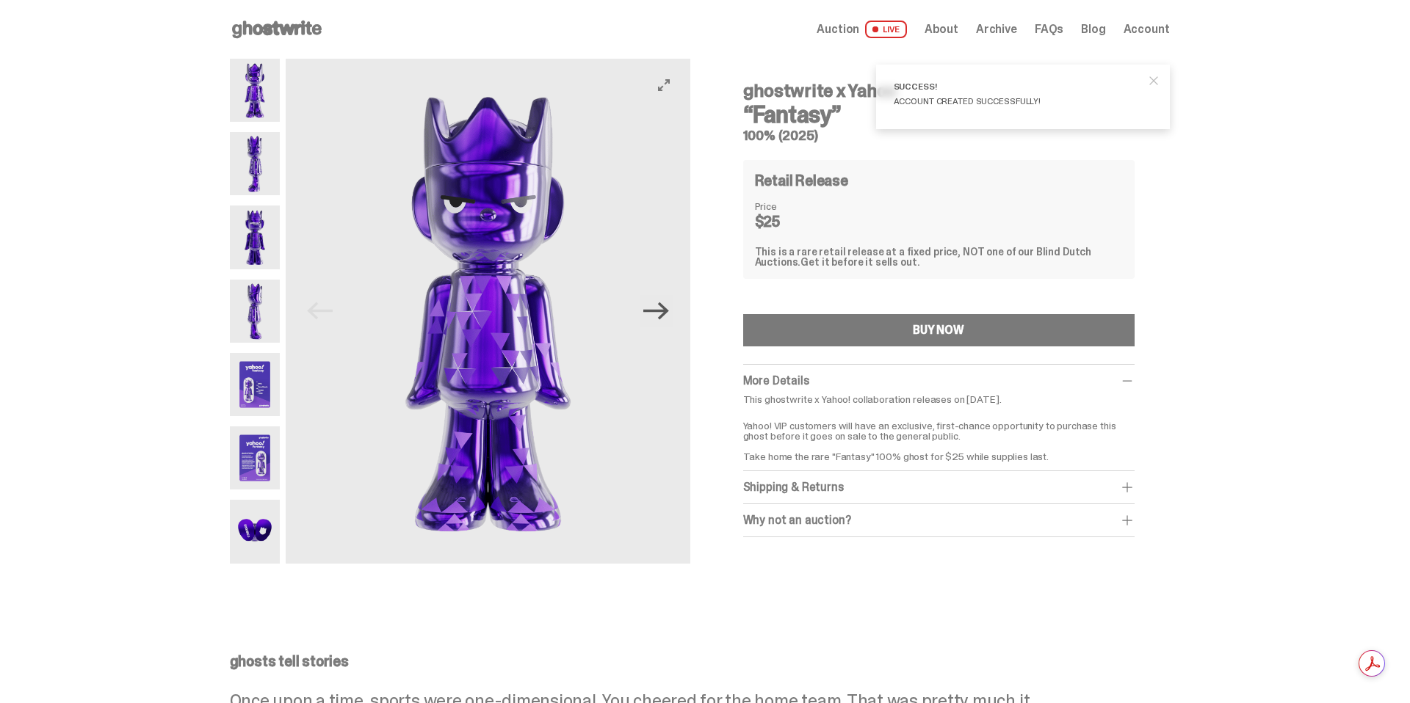
click at [663, 316] on icon "Next" at bounding box center [656, 311] width 26 height 26
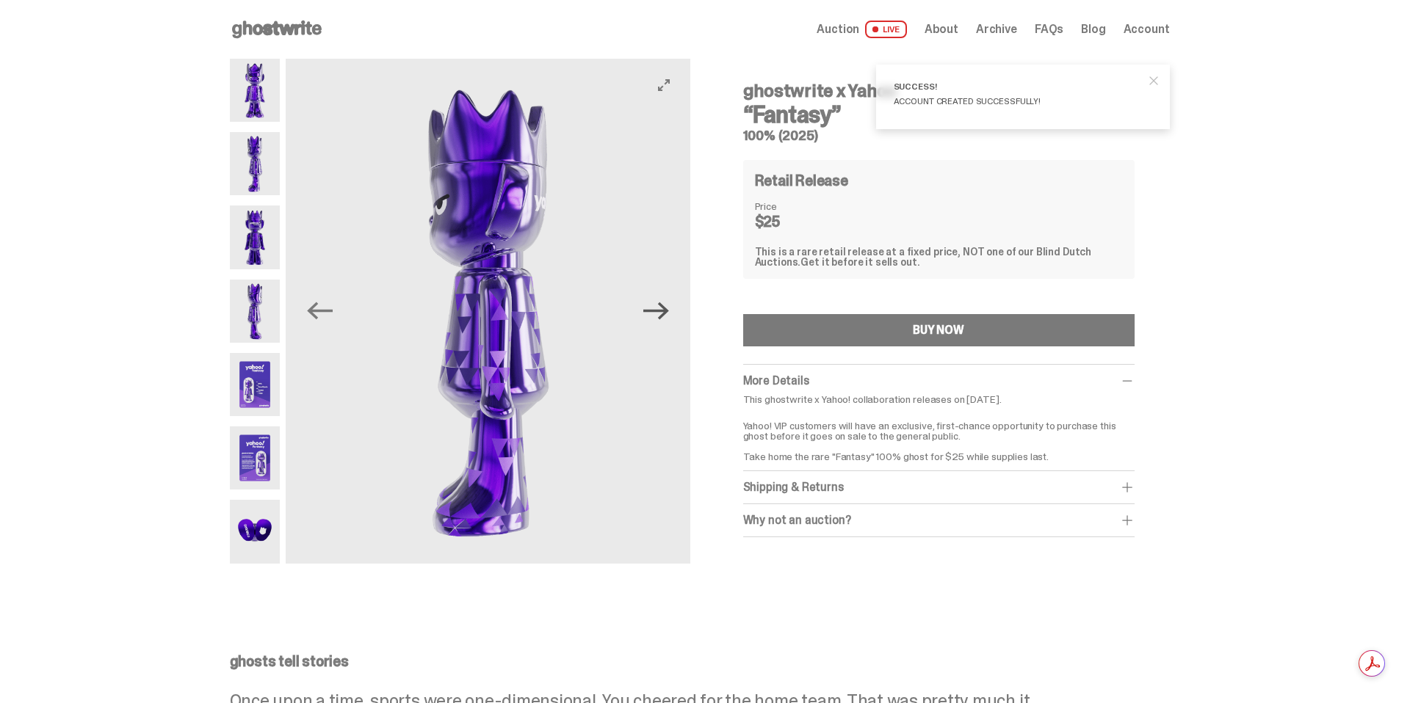
click at [662, 316] on icon "Next" at bounding box center [656, 311] width 26 height 26
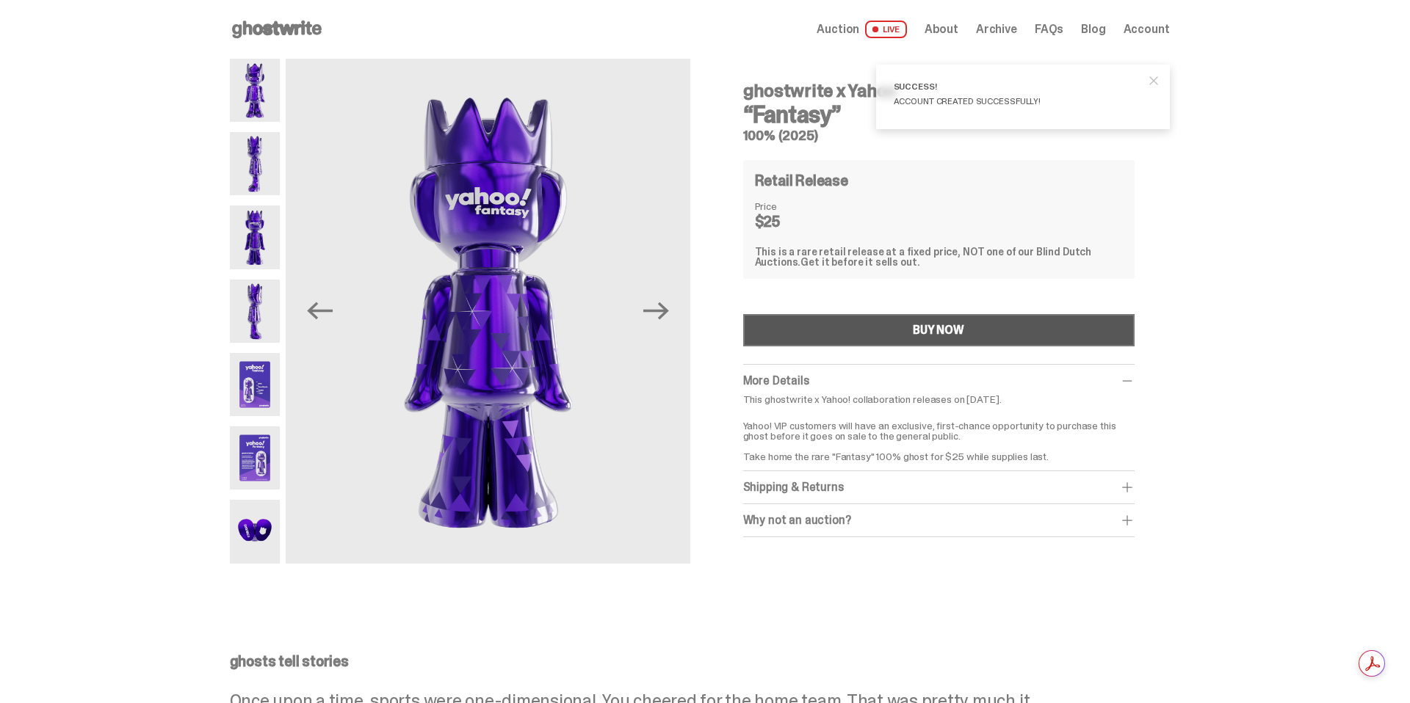
click at [922, 330] on div "BUY NOW" at bounding box center [938, 331] width 51 height 12
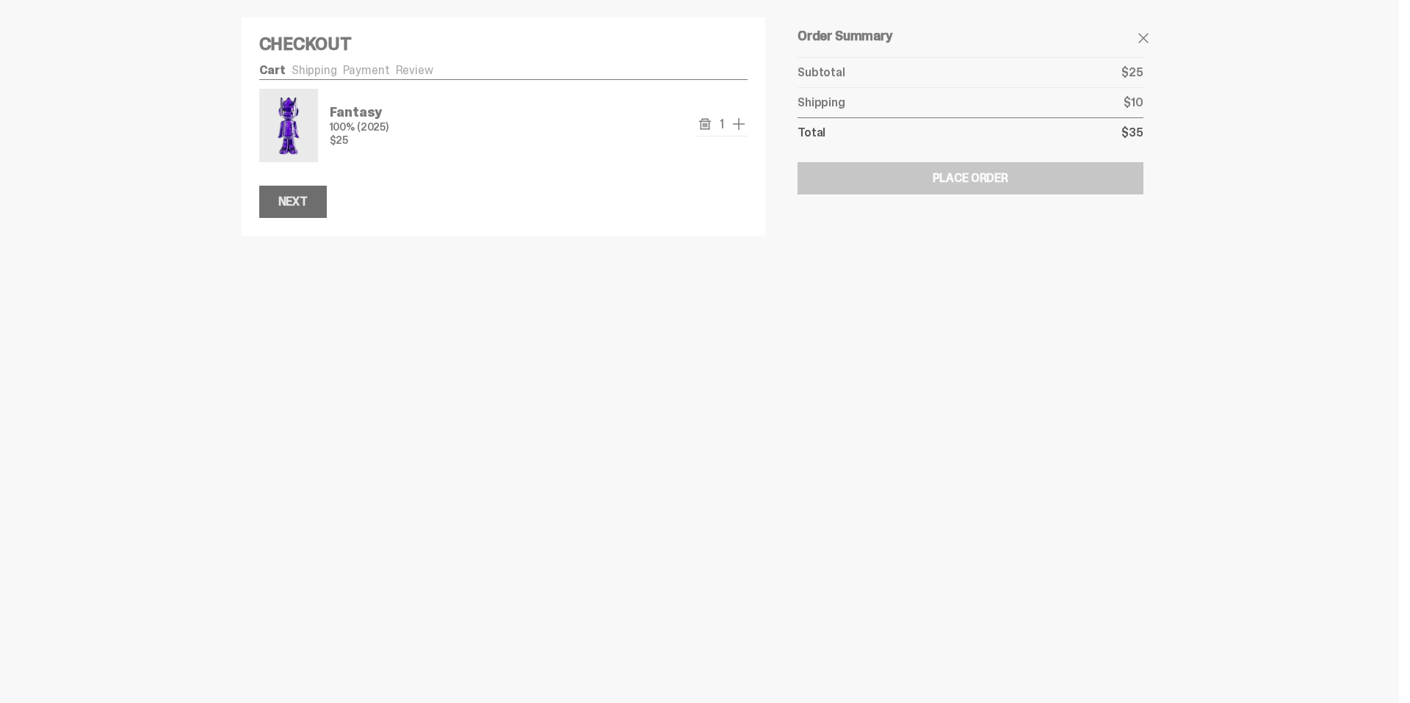
click at [308, 204] on div "Next" at bounding box center [292, 202] width 29 height 12
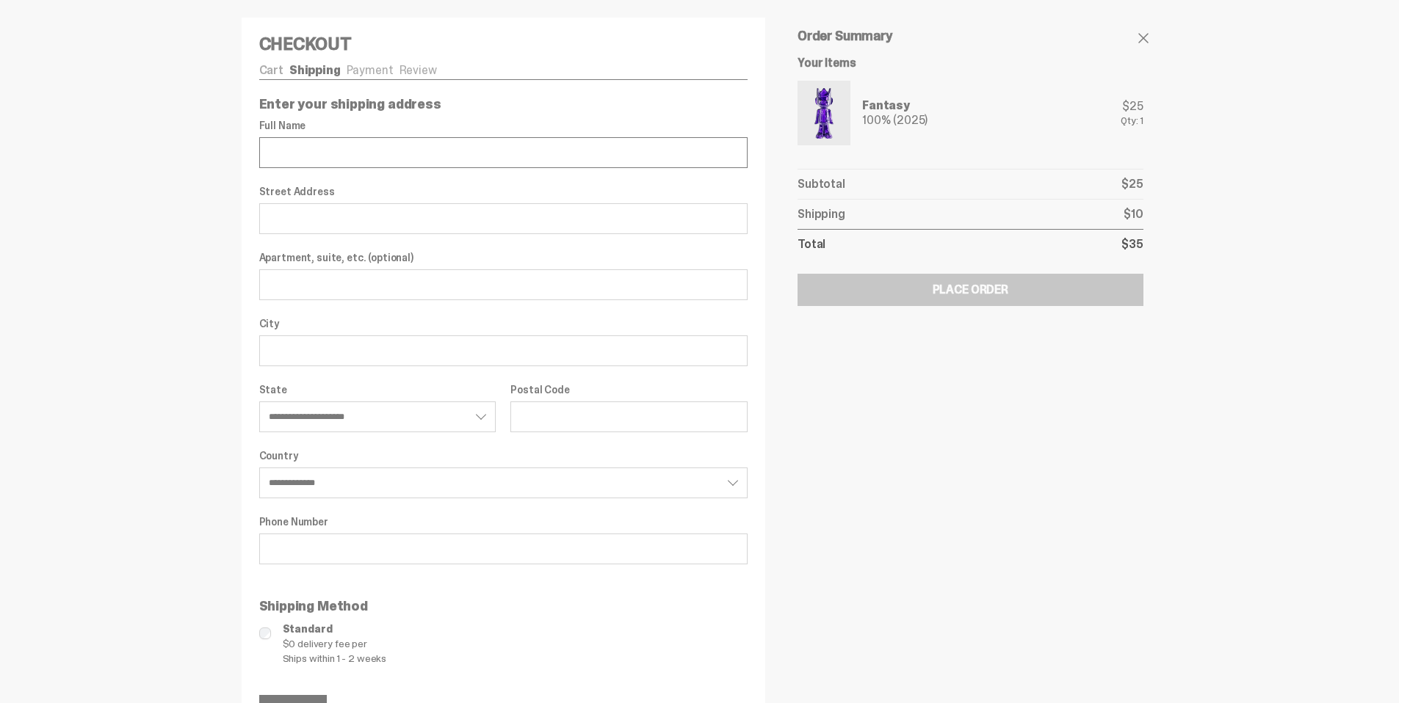
click at [360, 159] on input "Full Name" at bounding box center [503, 152] width 489 height 31
type input "**********"
type input "******"
select select "**"
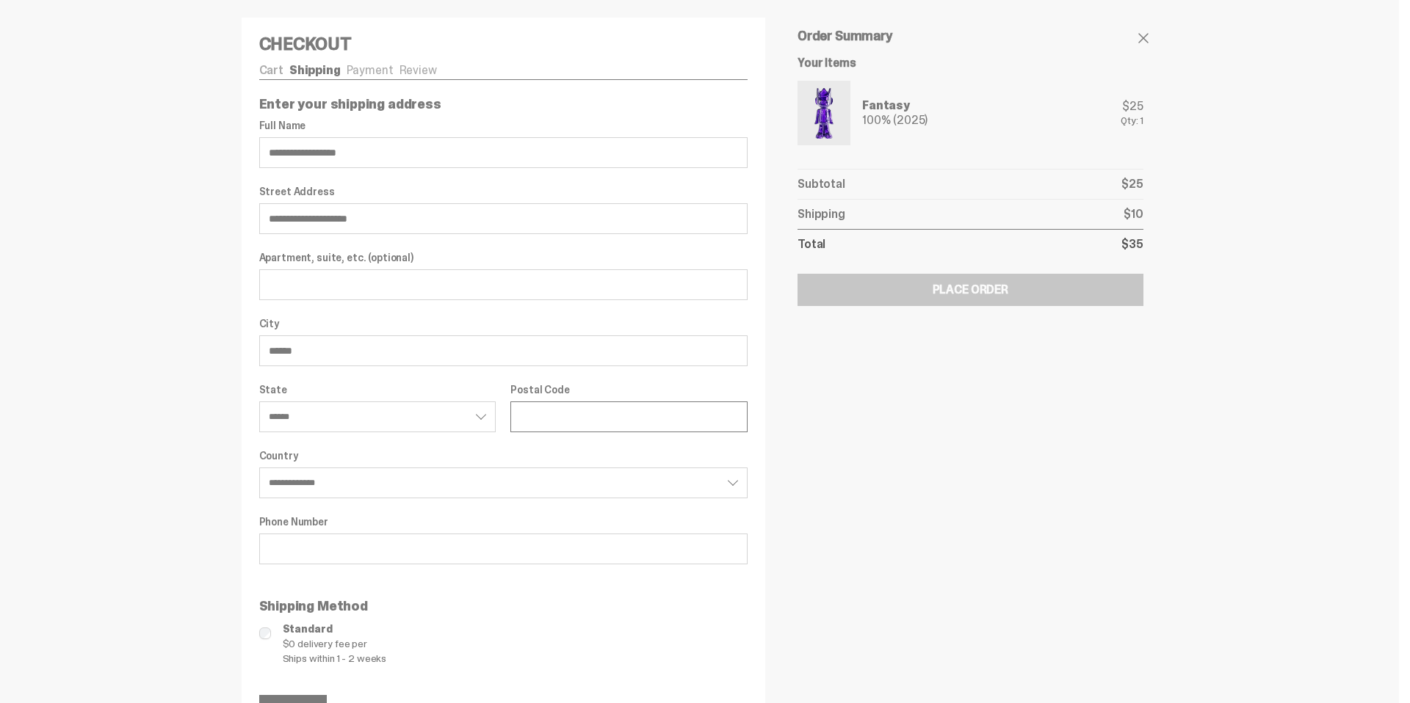
type input "*****"
type input "**********"
select select "**"
type input "**********"
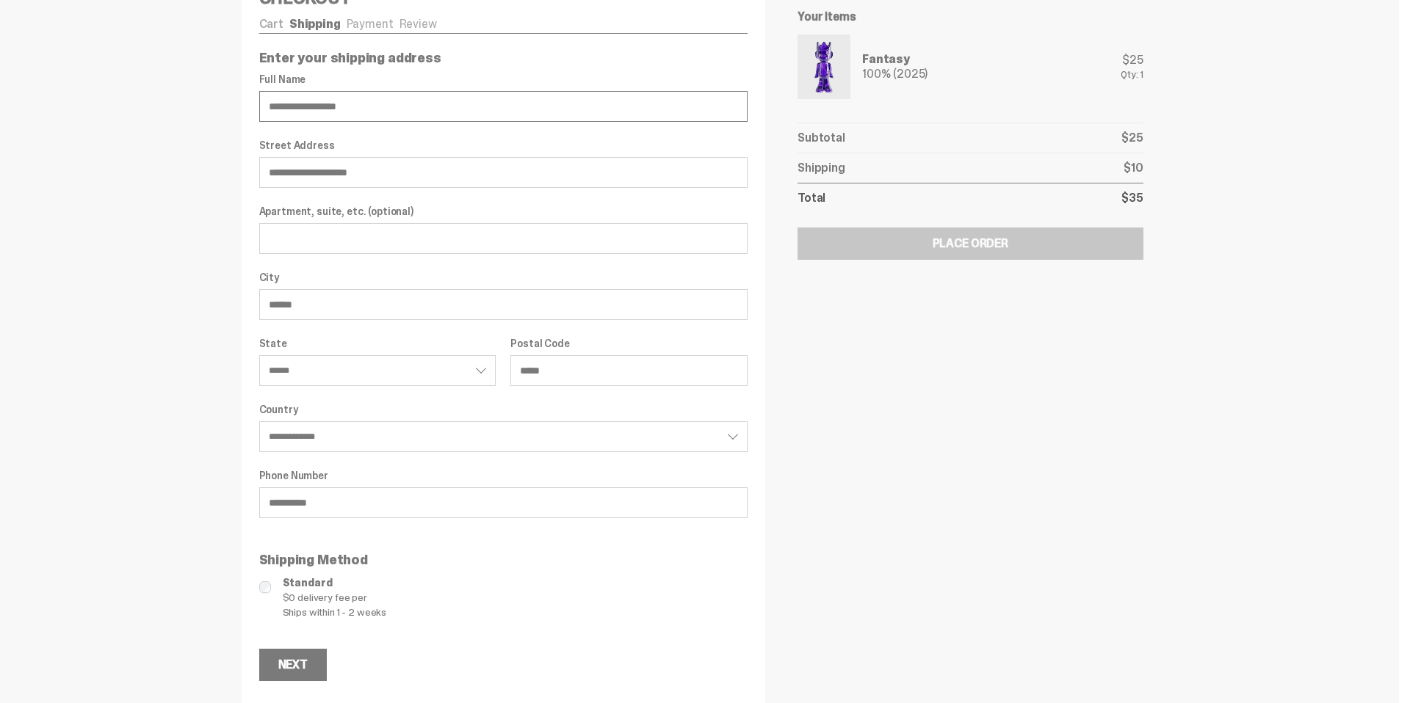
scroll to position [48, 0]
click at [320, 665] on button "Next" at bounding box center [293, 664] width 68 height 32
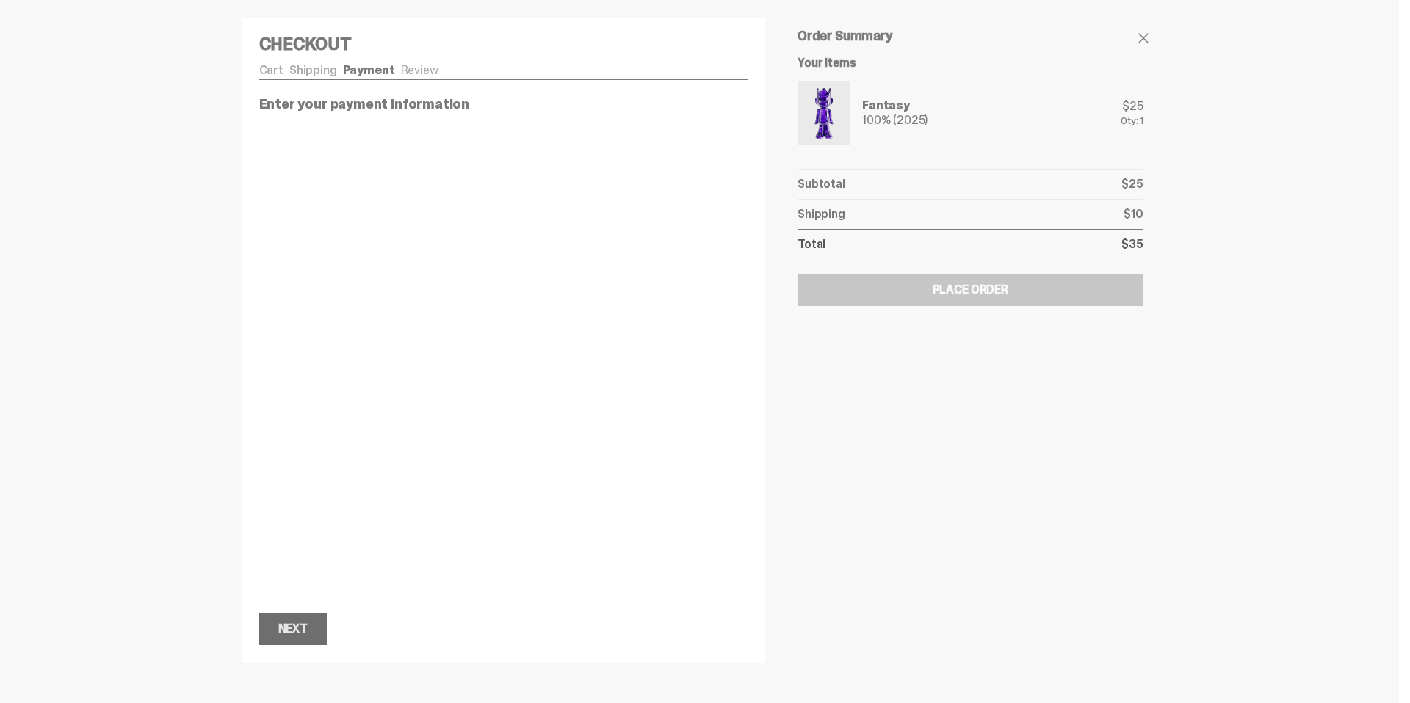
click at [308, 630] on div "Next" at bounding box center [292, 629] width 29 height 12
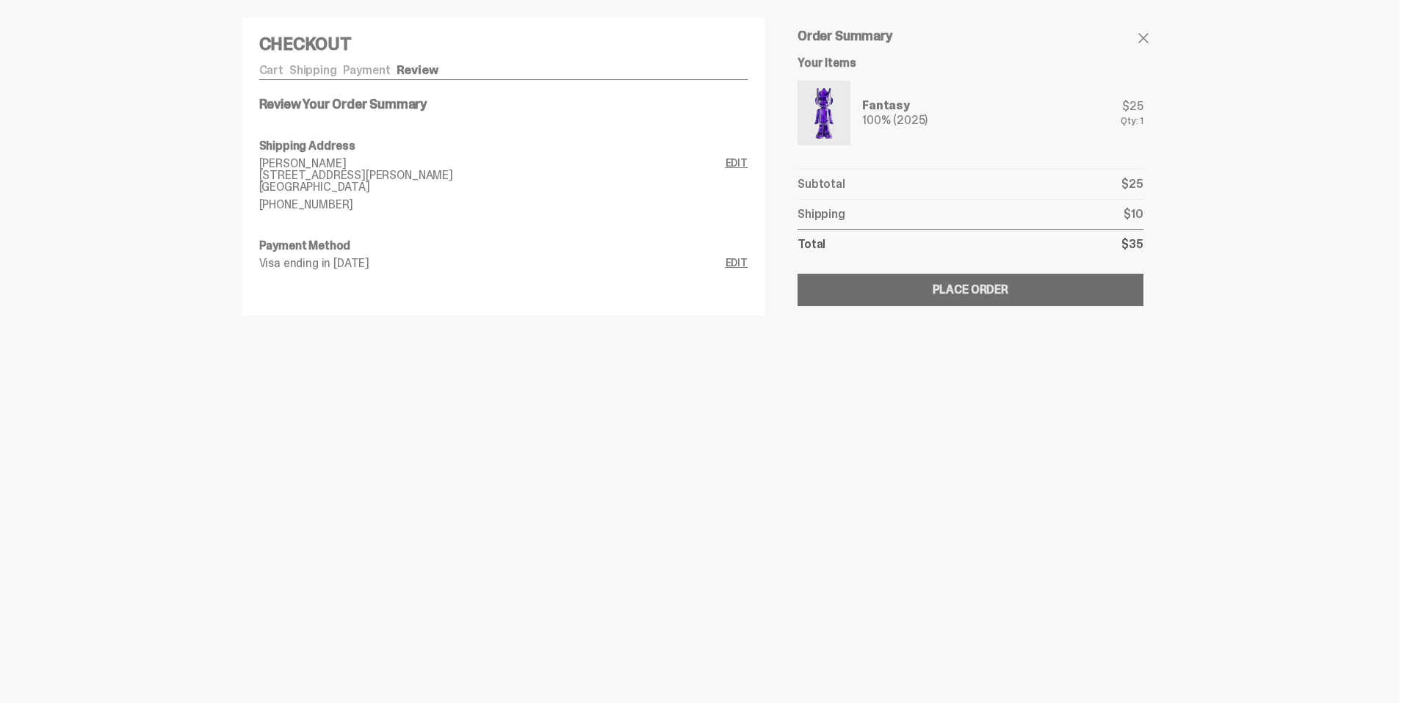
click at [902, 303] on button "Submitting Order Place Order" at bounding box center [969, 290] width 345 height 32
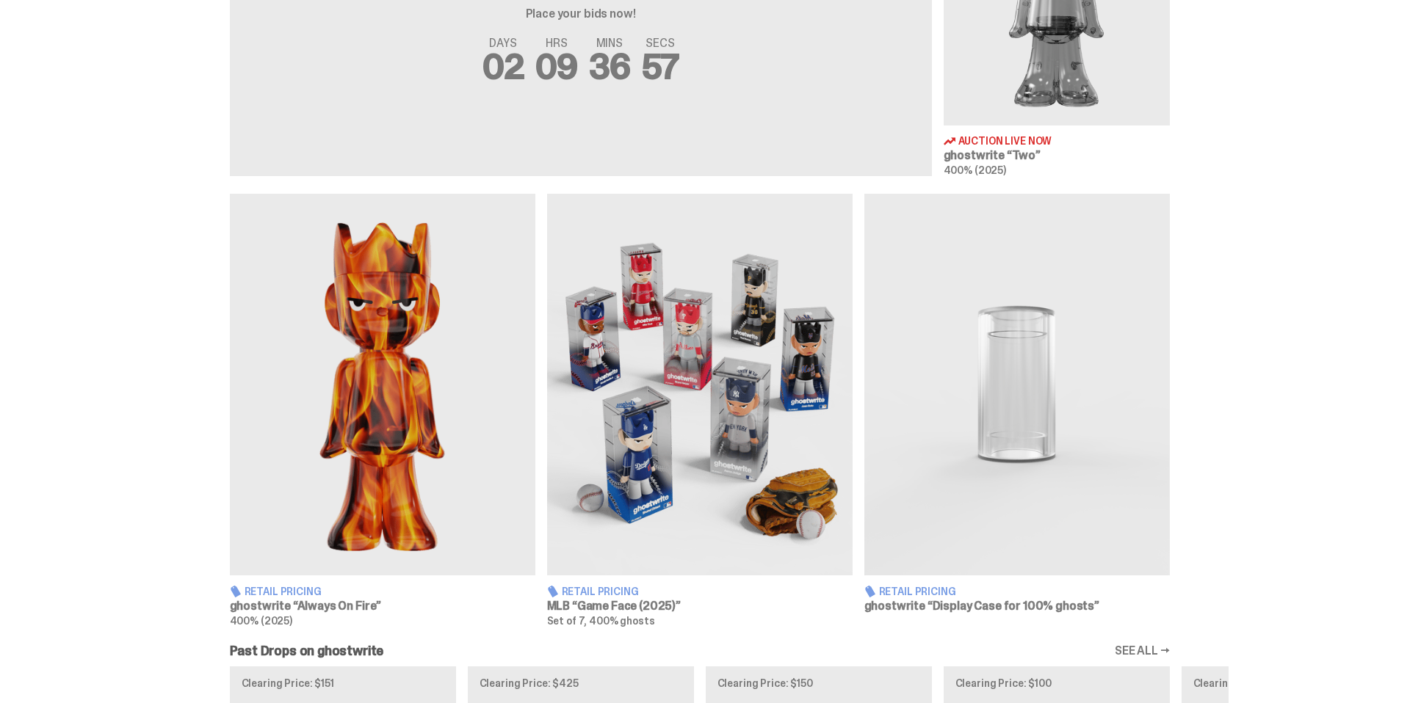
scroll to position [706, 0]
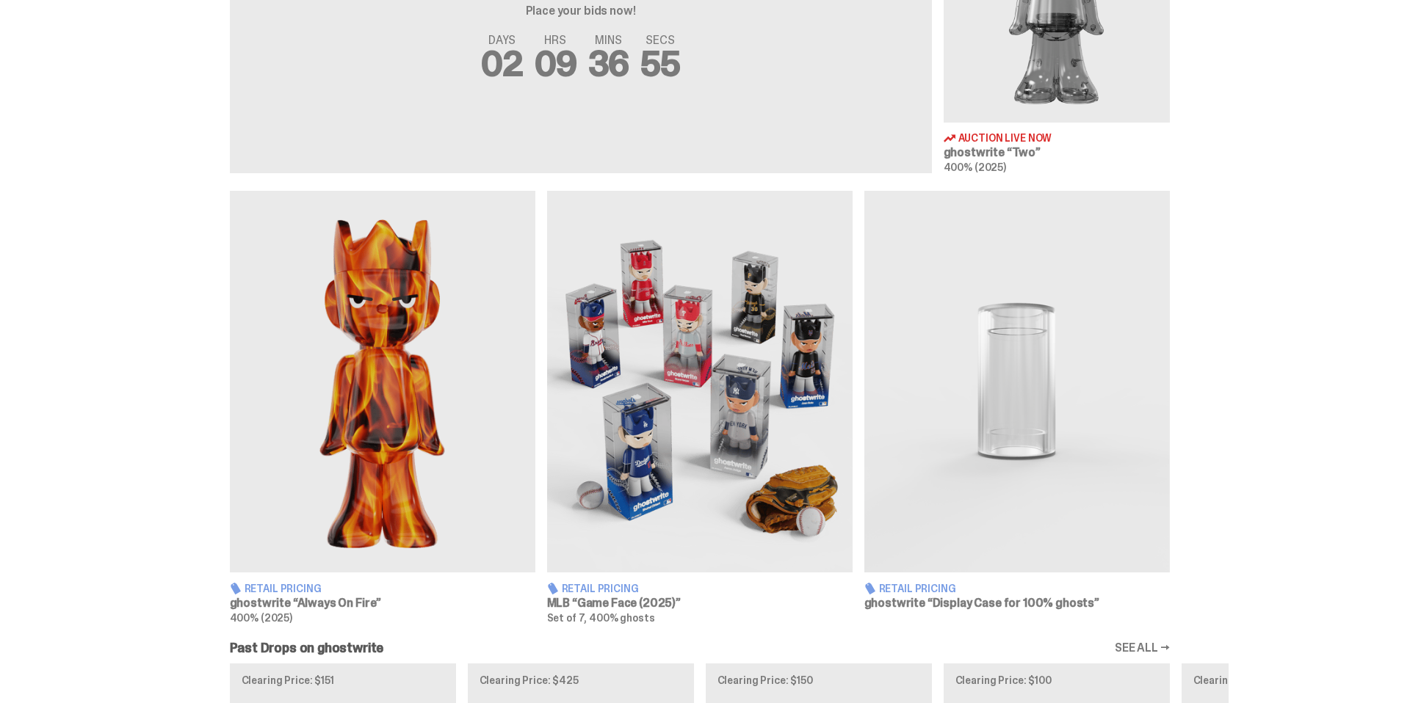
click at [401, 352] on img at bounding box center [382, 382] width 305 height 382
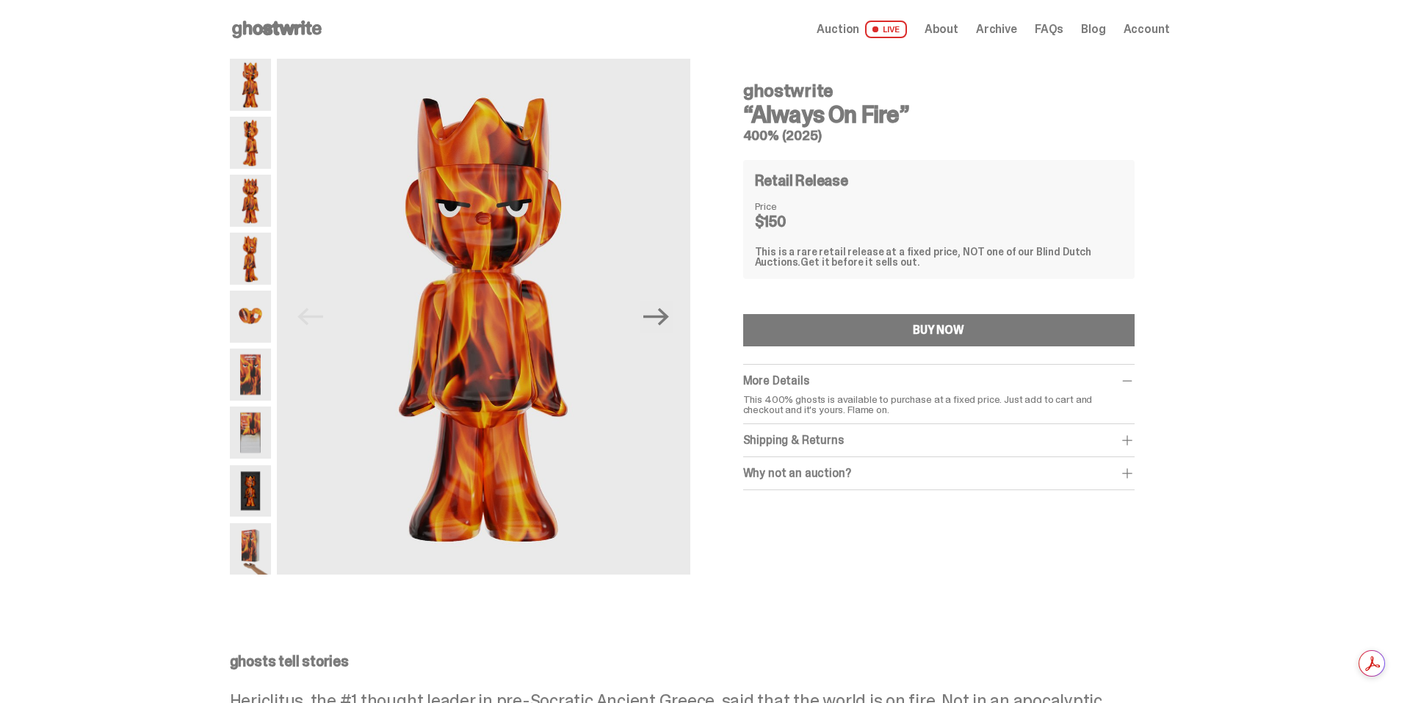
click at [257, 151] on img at bounding box center [250, 143] width 41 height 52
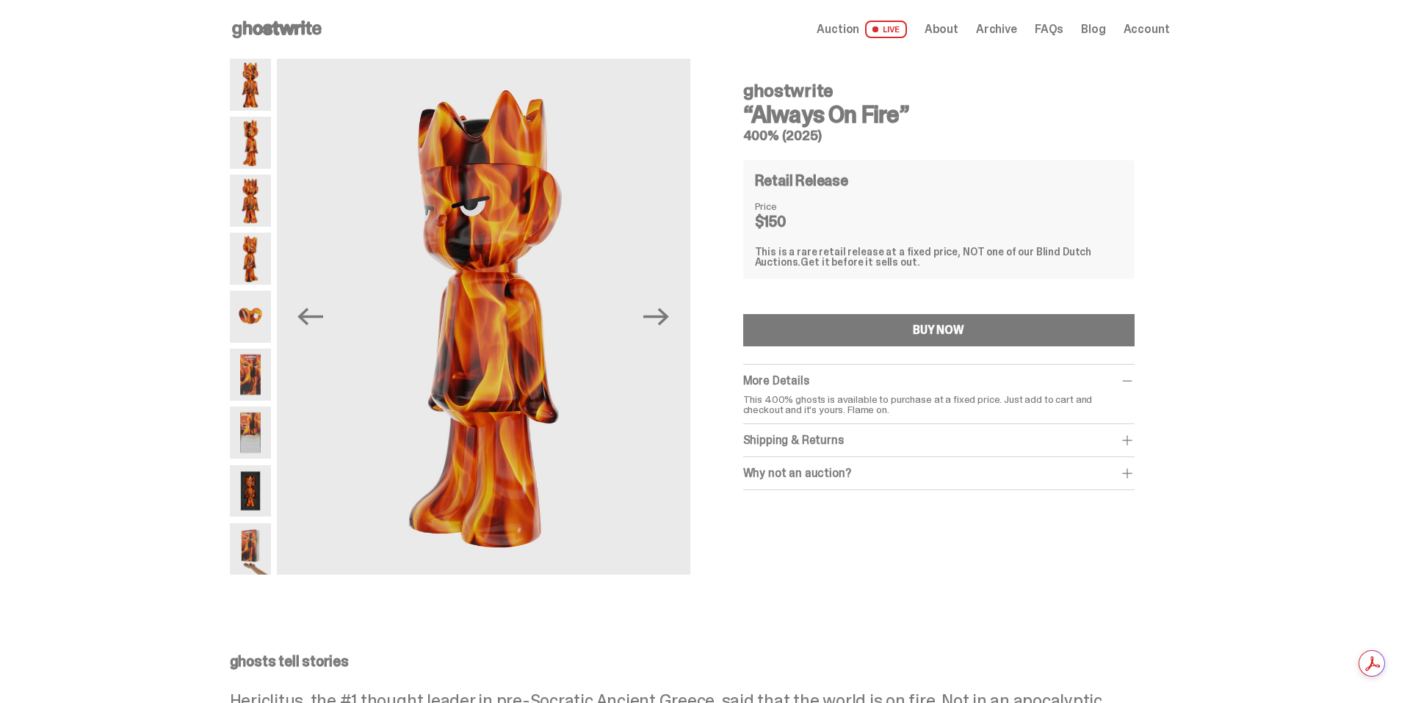
click at [256, 196] on img at bounding box center [250, 201] width 41 height 52
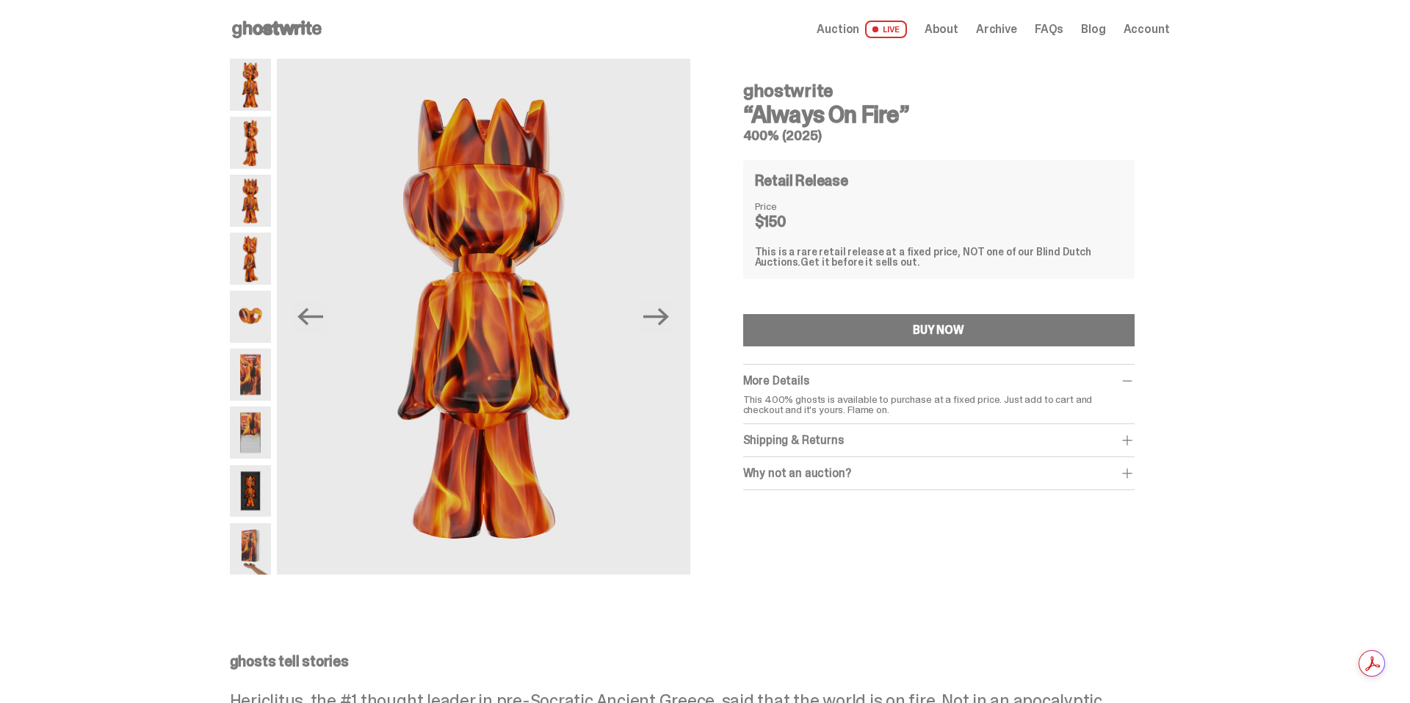
click at [253, 248] on img at bounding box center [250, 259] width 41 height 52
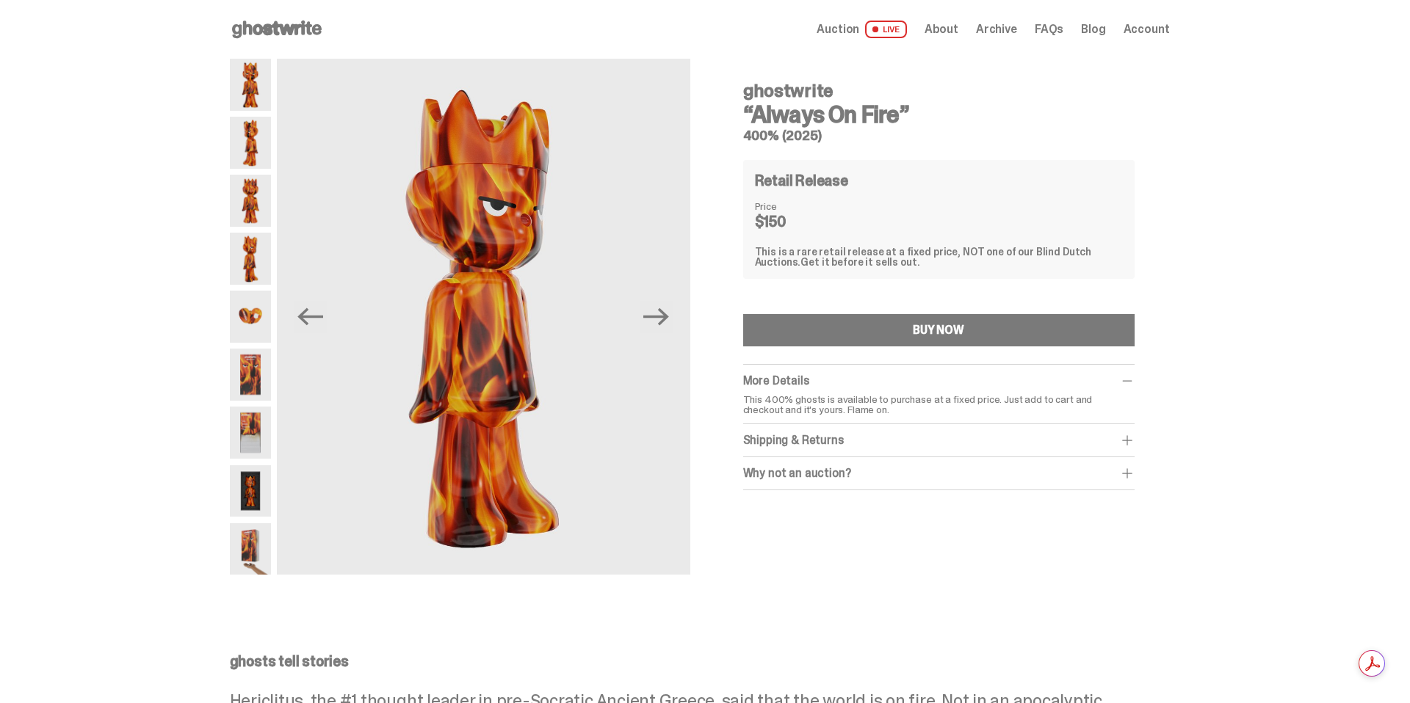
click at [251, 297] on img at bounding box center [250, 317] width 41 height 52
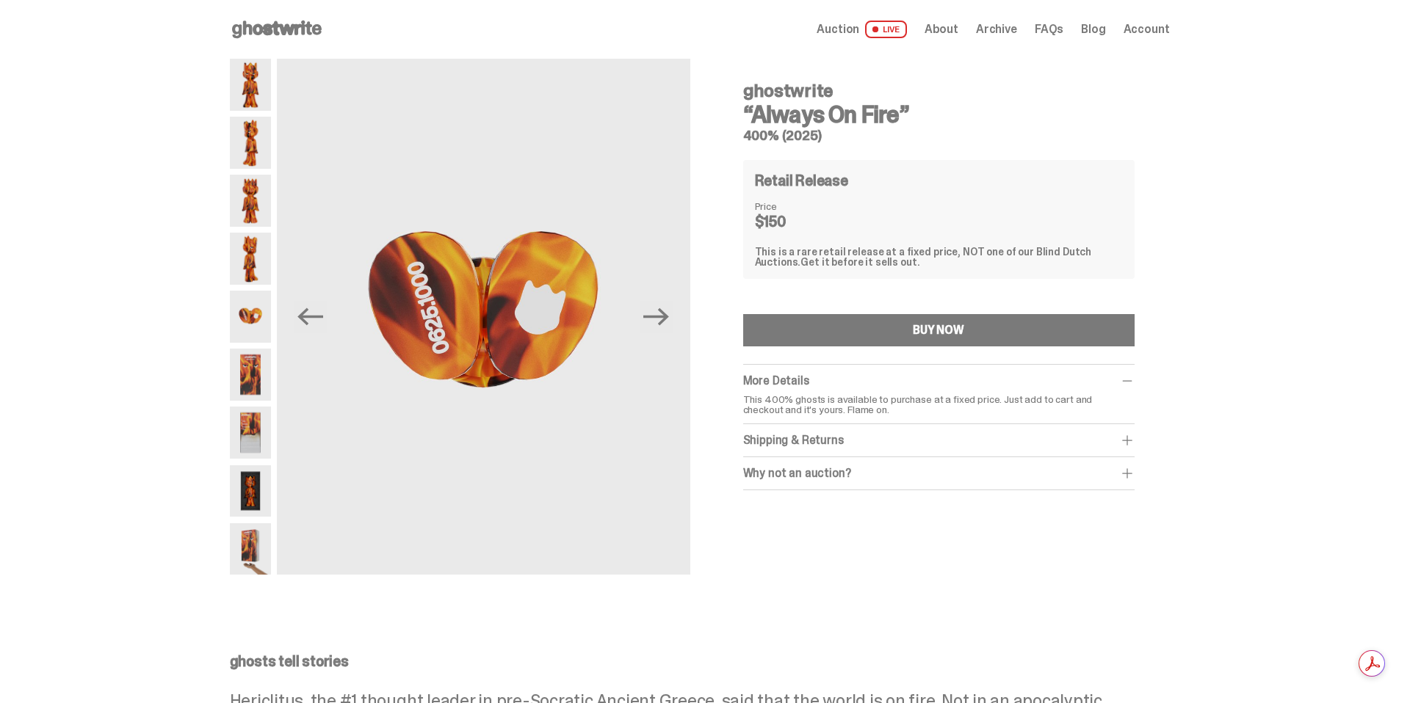
click at [254, 383] on img at bounding box center [250, 375] width 41 height 52
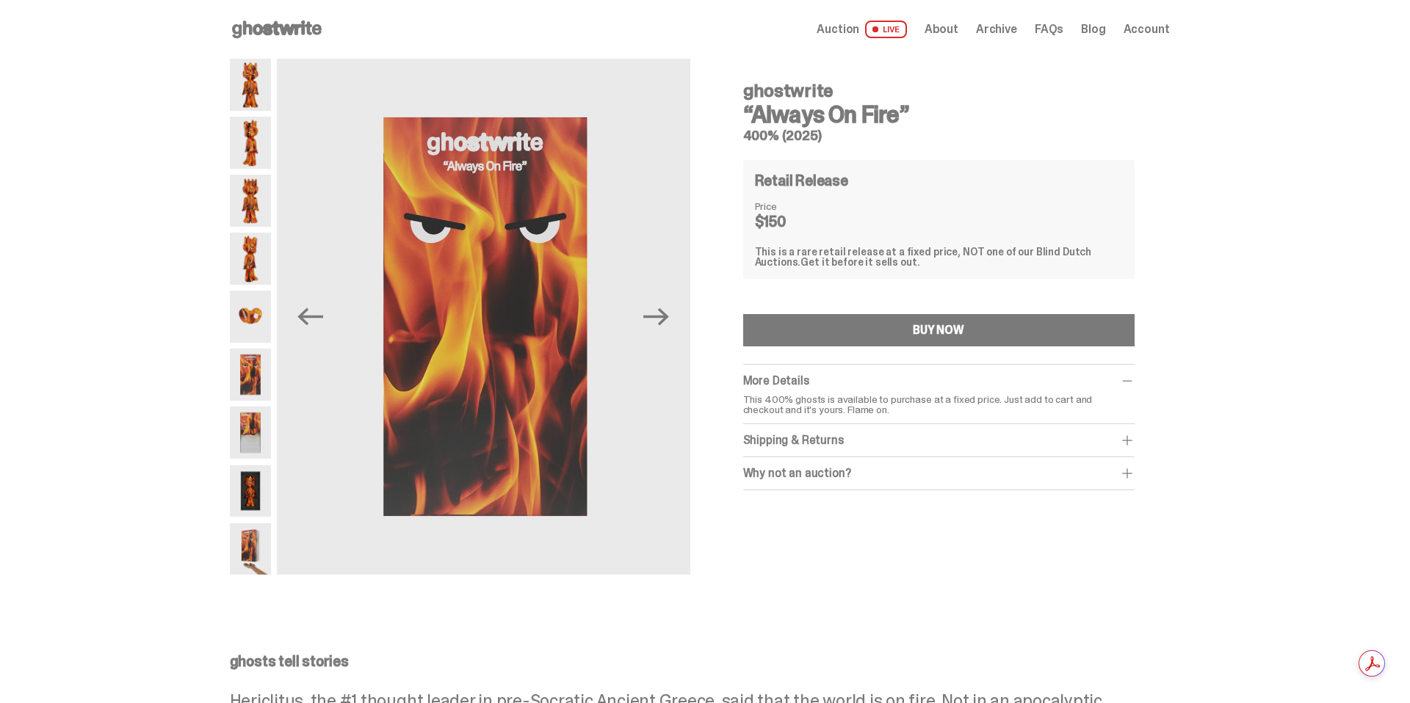
click at [252, 417] on img at bounding box center [250, 433] width 41 height 52
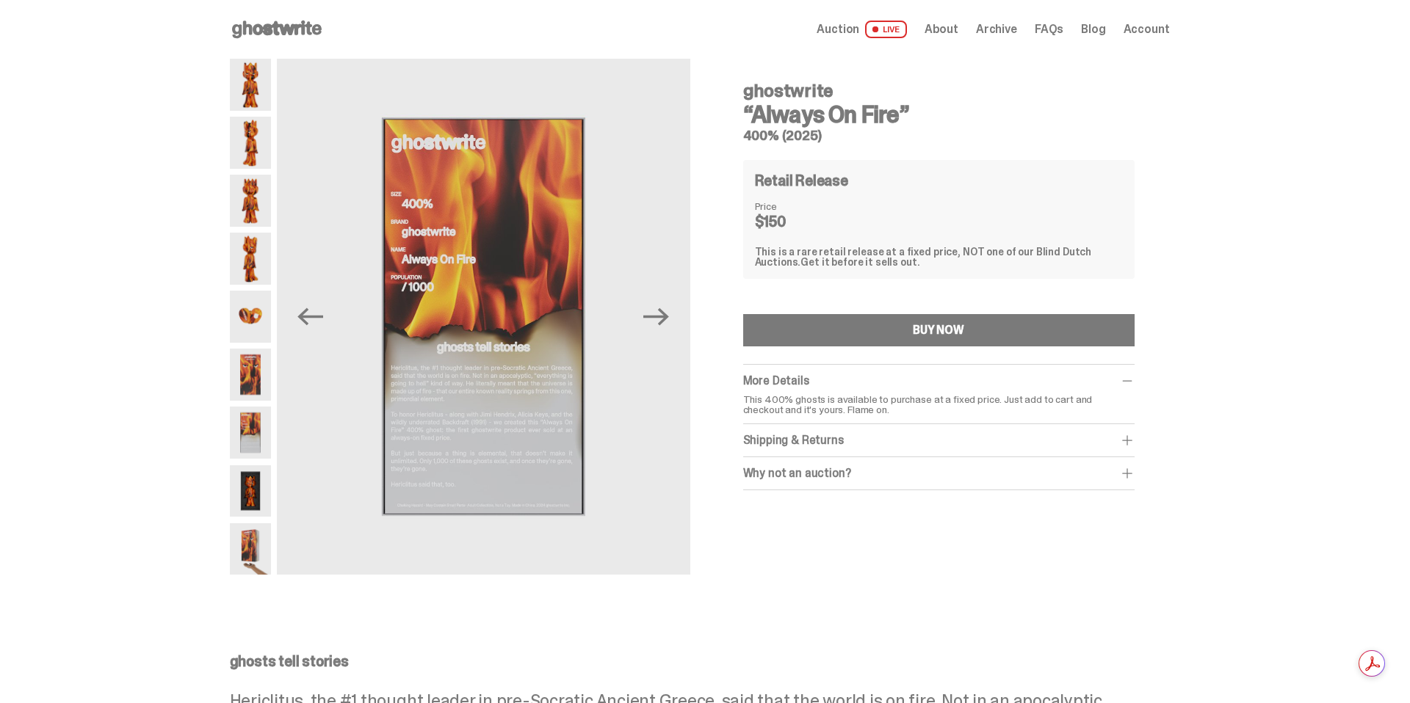
click at [237, 469] on img at bounding box center [250, 492] width 41 height 52
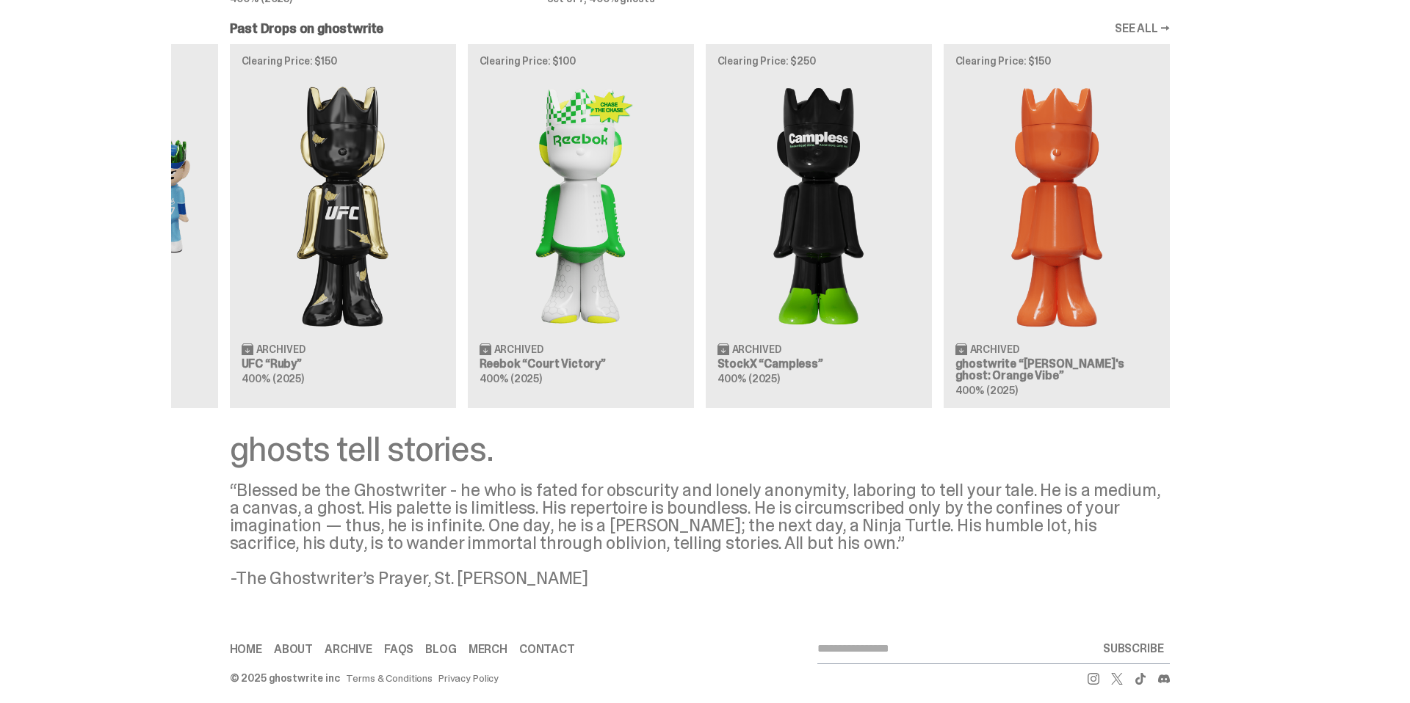
scroll to position [1336, 0]
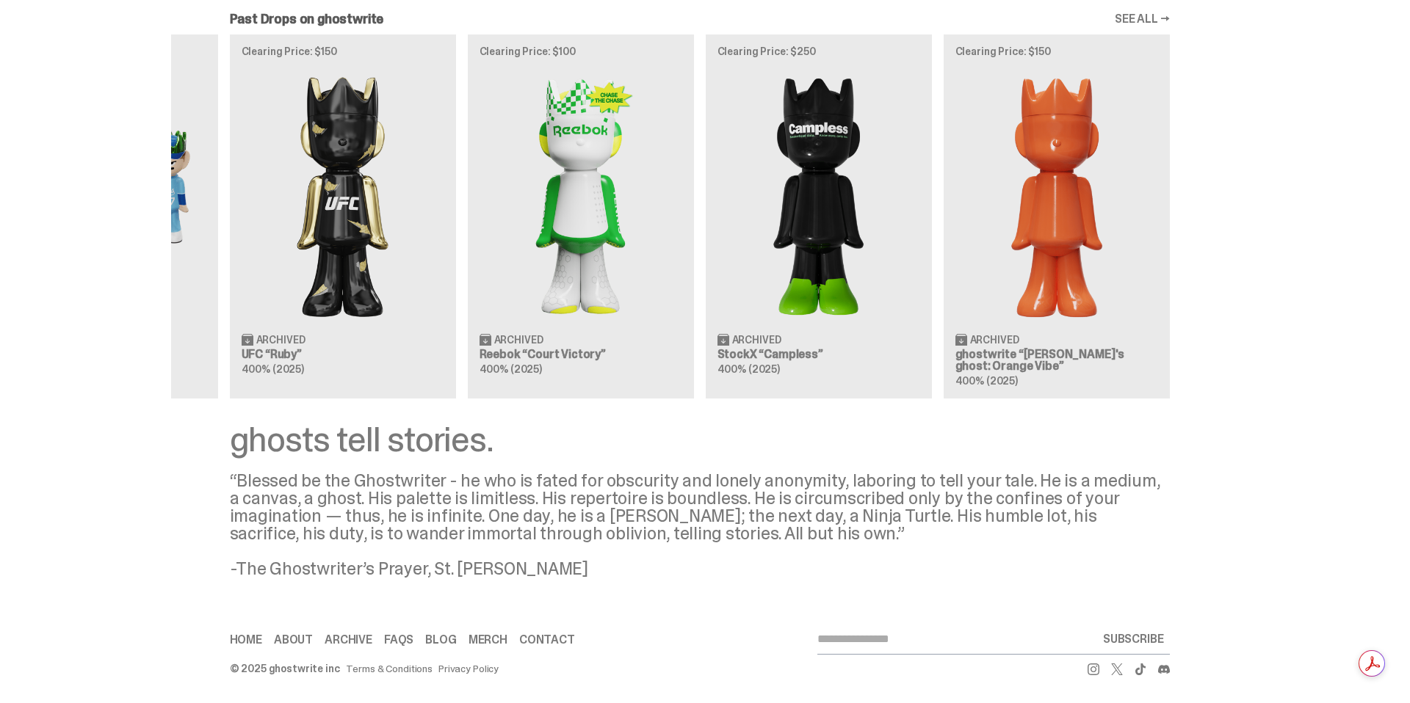
click at [1099, 673] on use at bounding box center [1093, 670] width 12 height 12
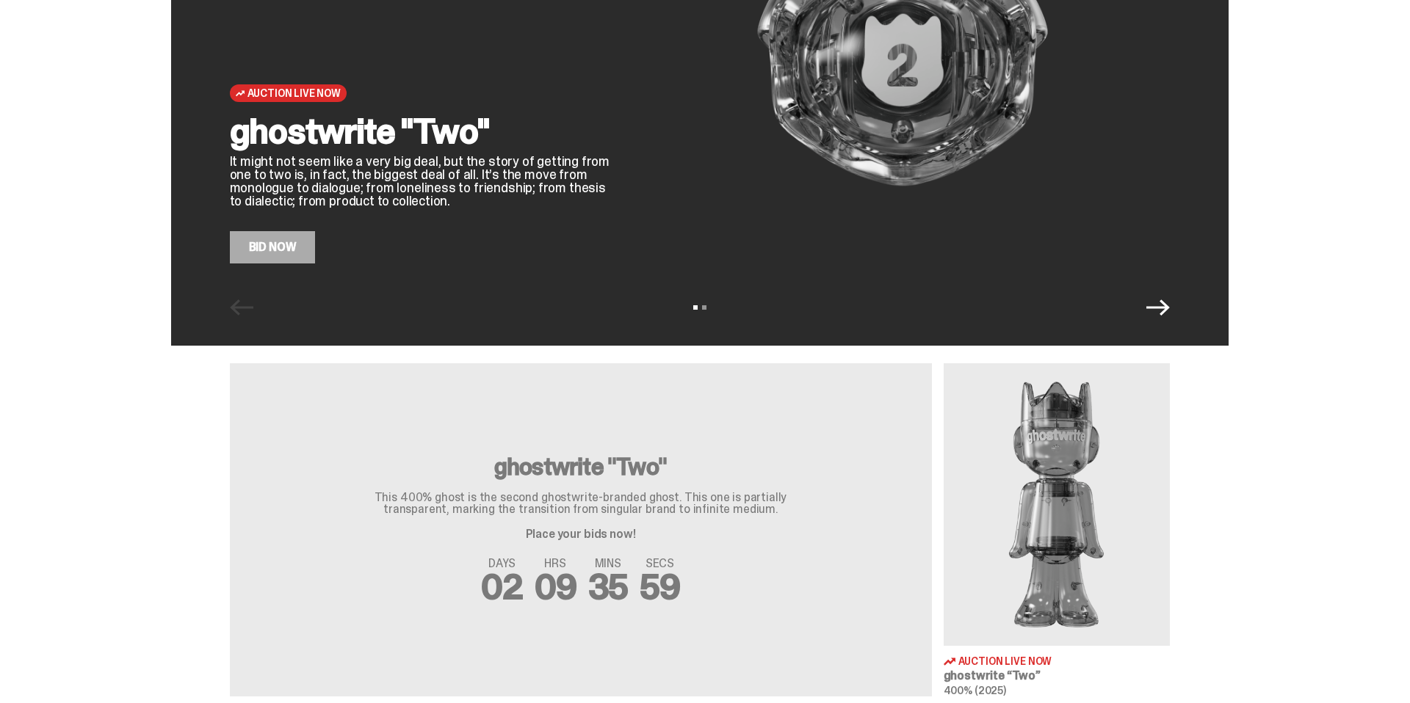
scroll to position [0, 0]
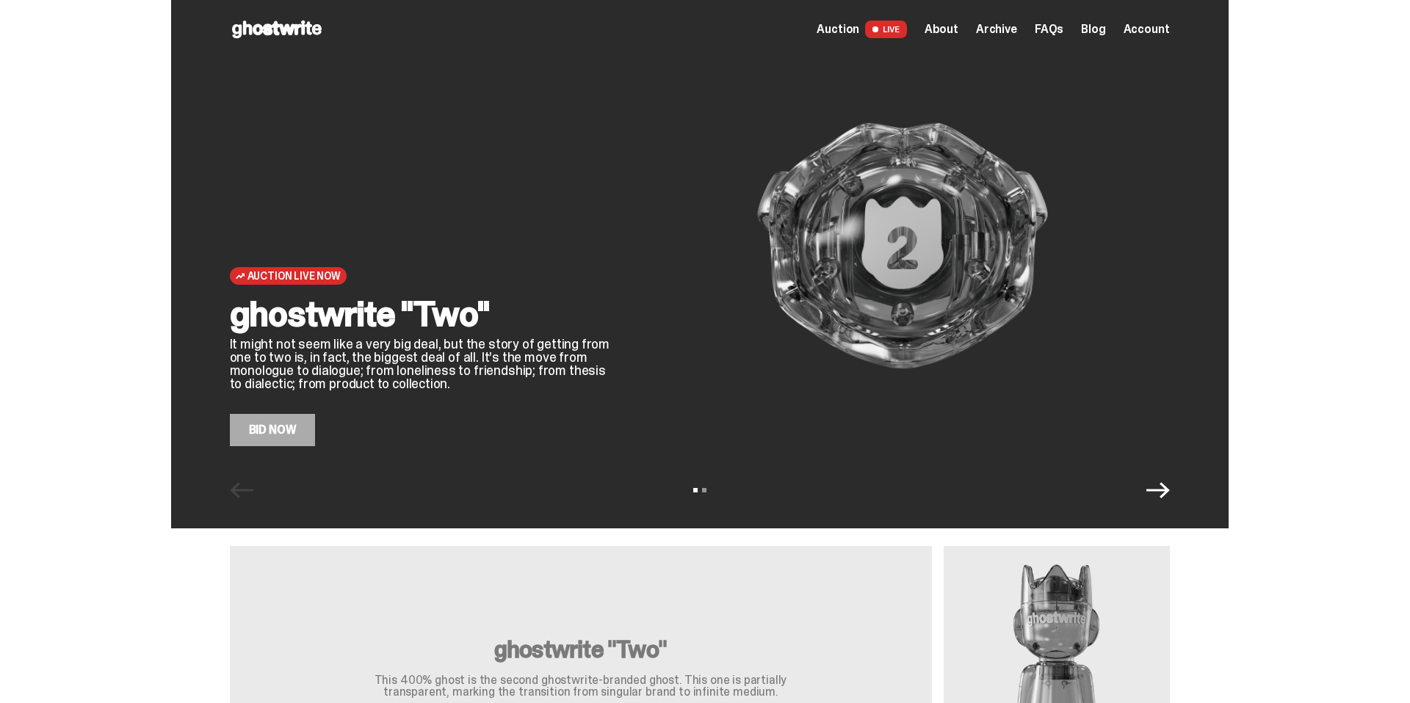
click at [857, 31] on span "Auction" at bounding box center [838, 29] width 43 height 12
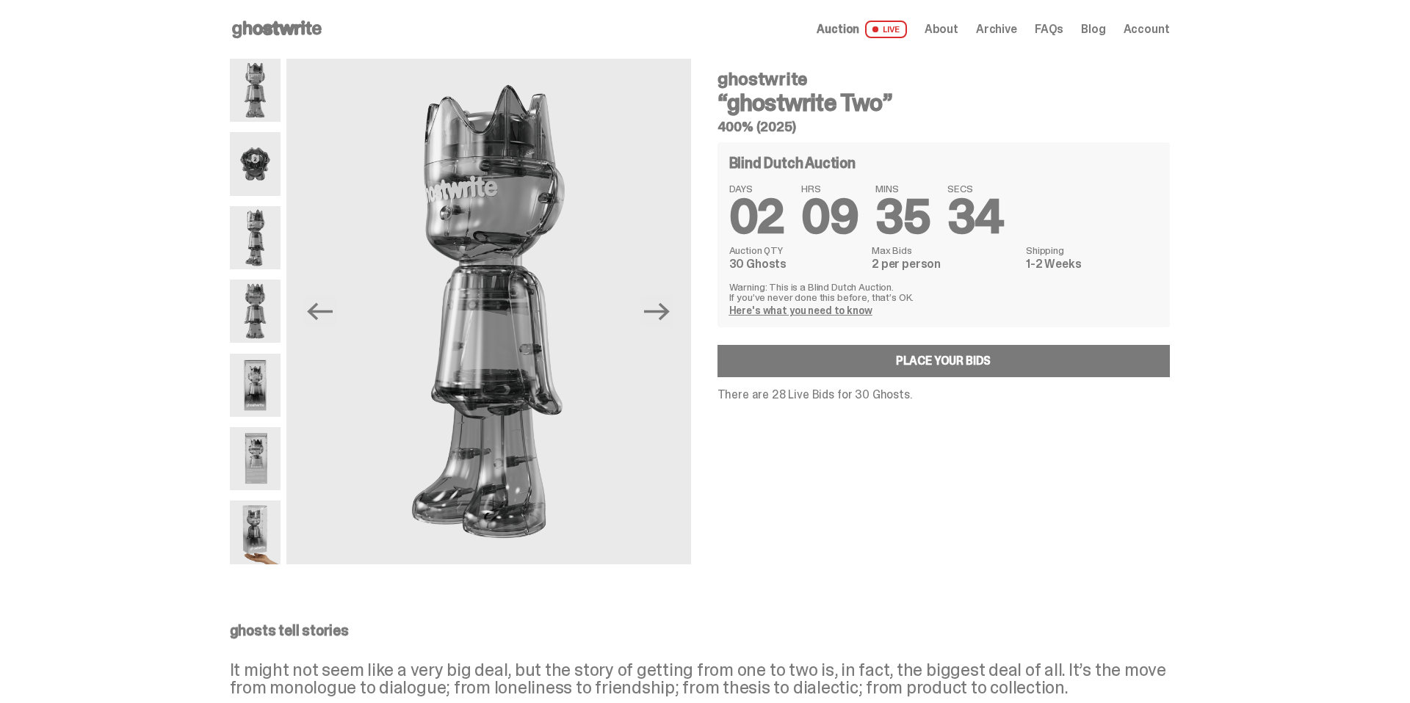
click at [1002, 26] on span "Archive" at bounding box center [996, 29] width 41 height 12
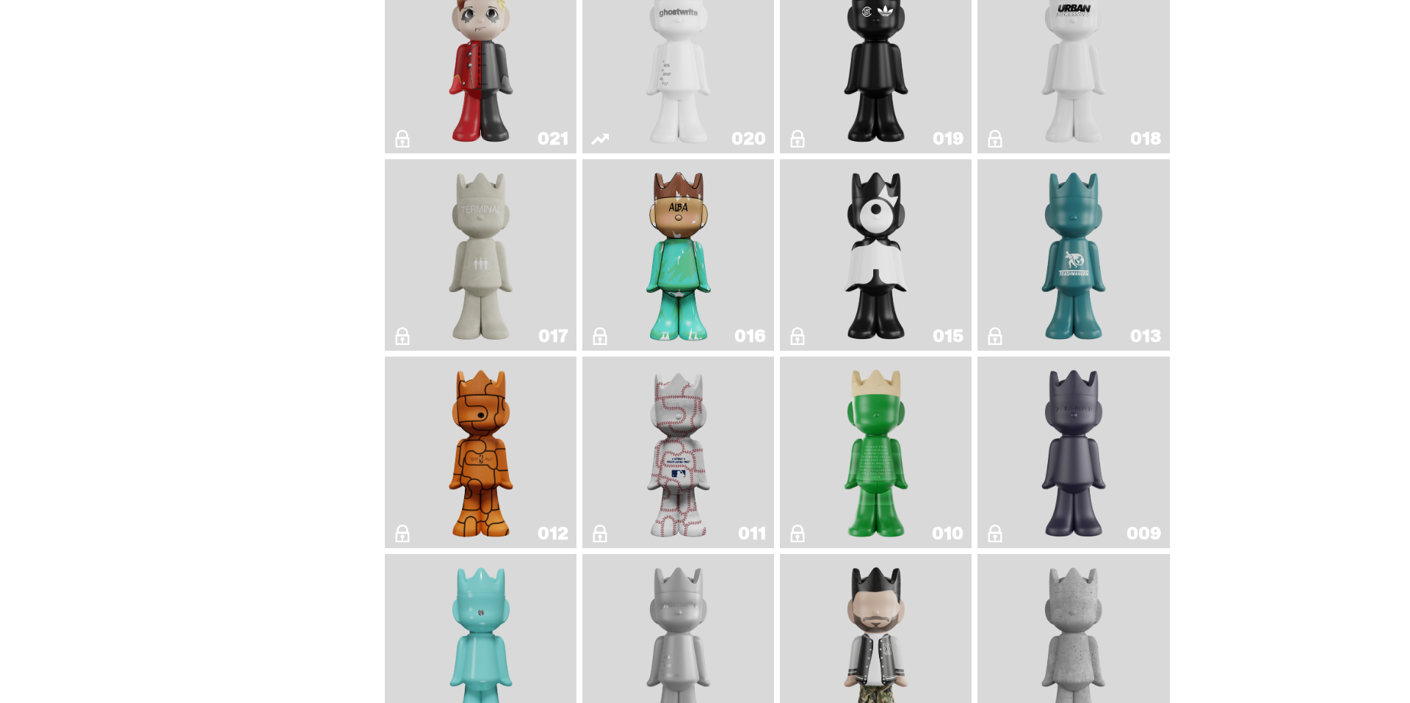
scroll to position [2540, 0]
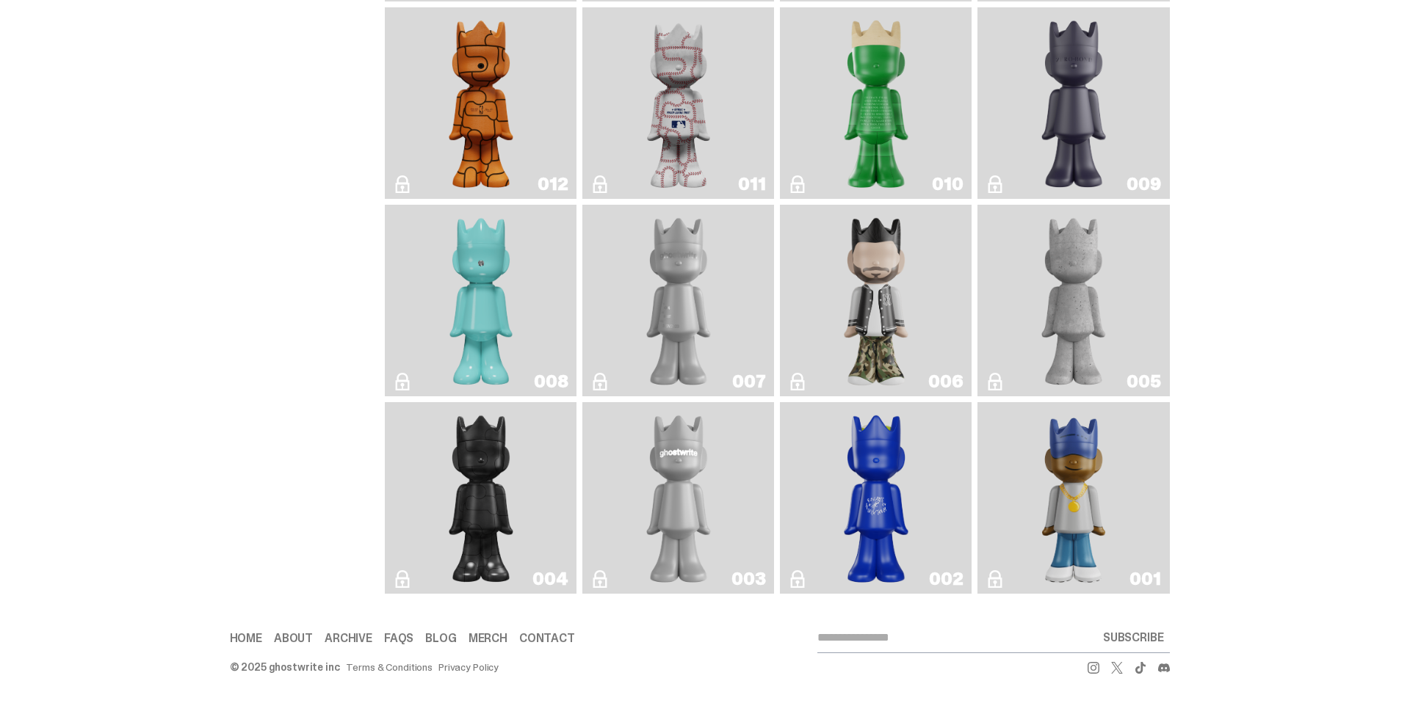
click at [503, 282] on img "Robin" at bounding box center [481, 301] width 78 height 180
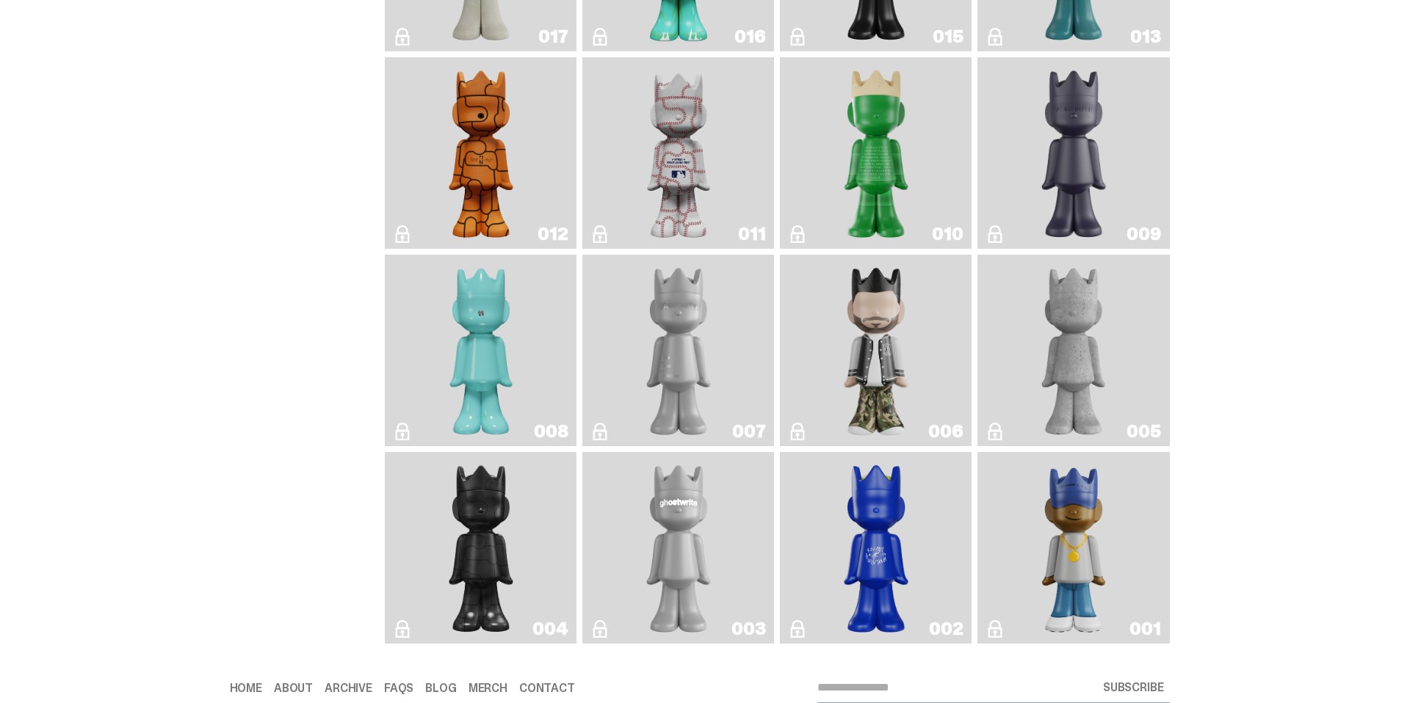
scroll to position [2462, 0]
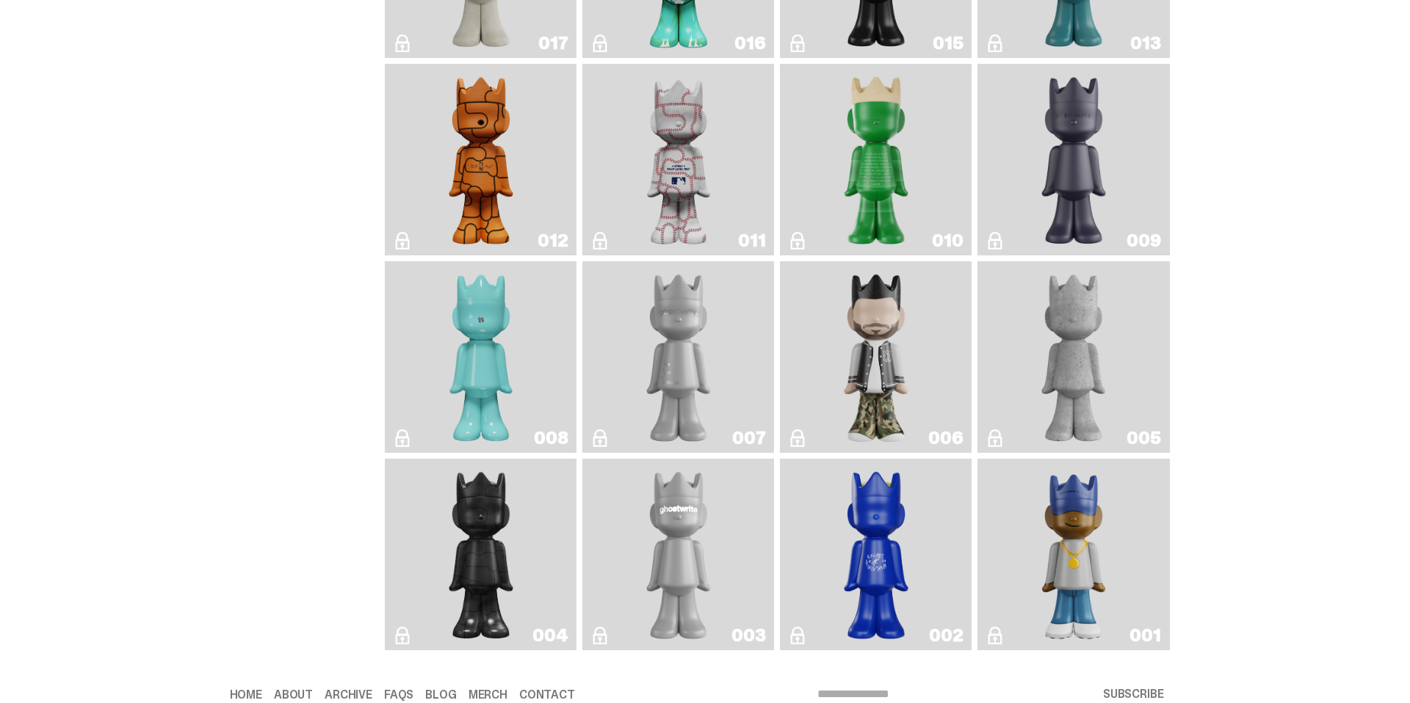
click at [865, 158] on img "JFG" at bounding box center [876, 160] width 78 height 180
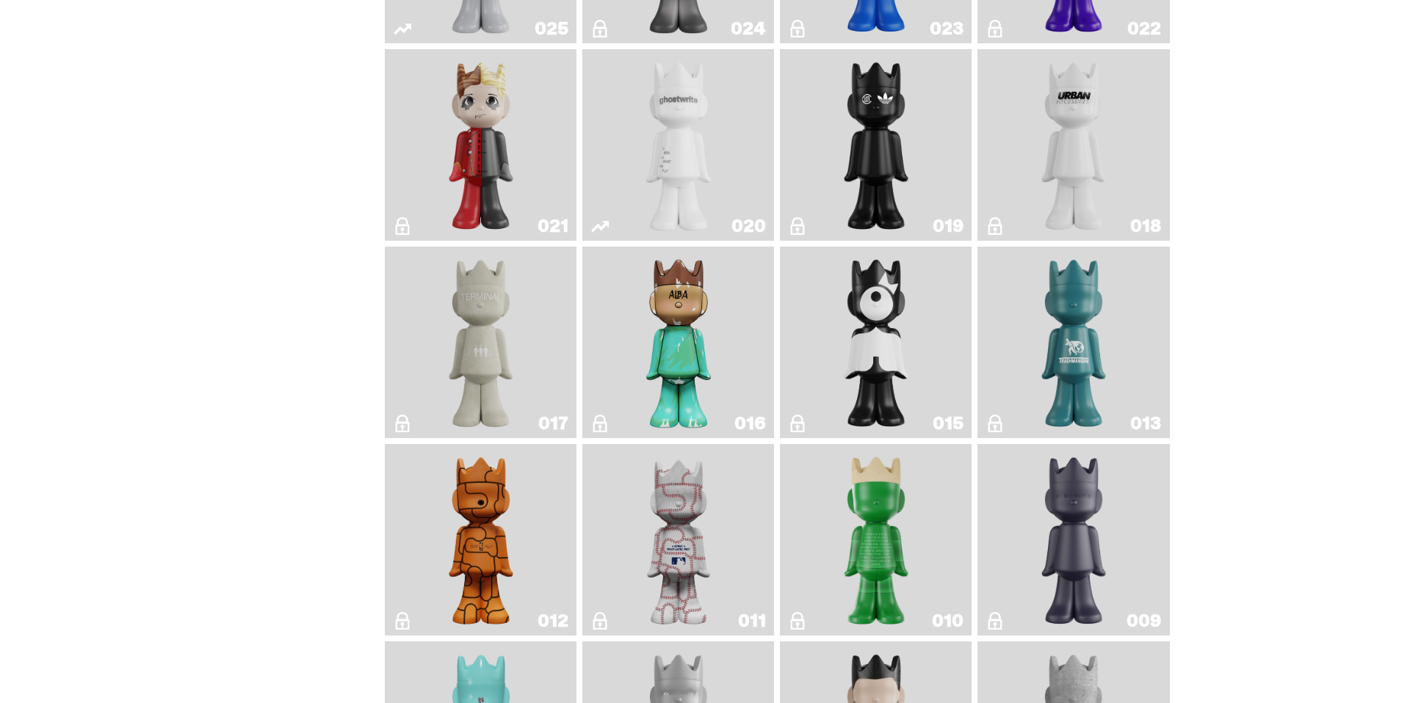
scroll to position [2082, 0]
click at [843, 146] on img "Year of the Dragon" at bounding box center [876, 144] width 78 height 180
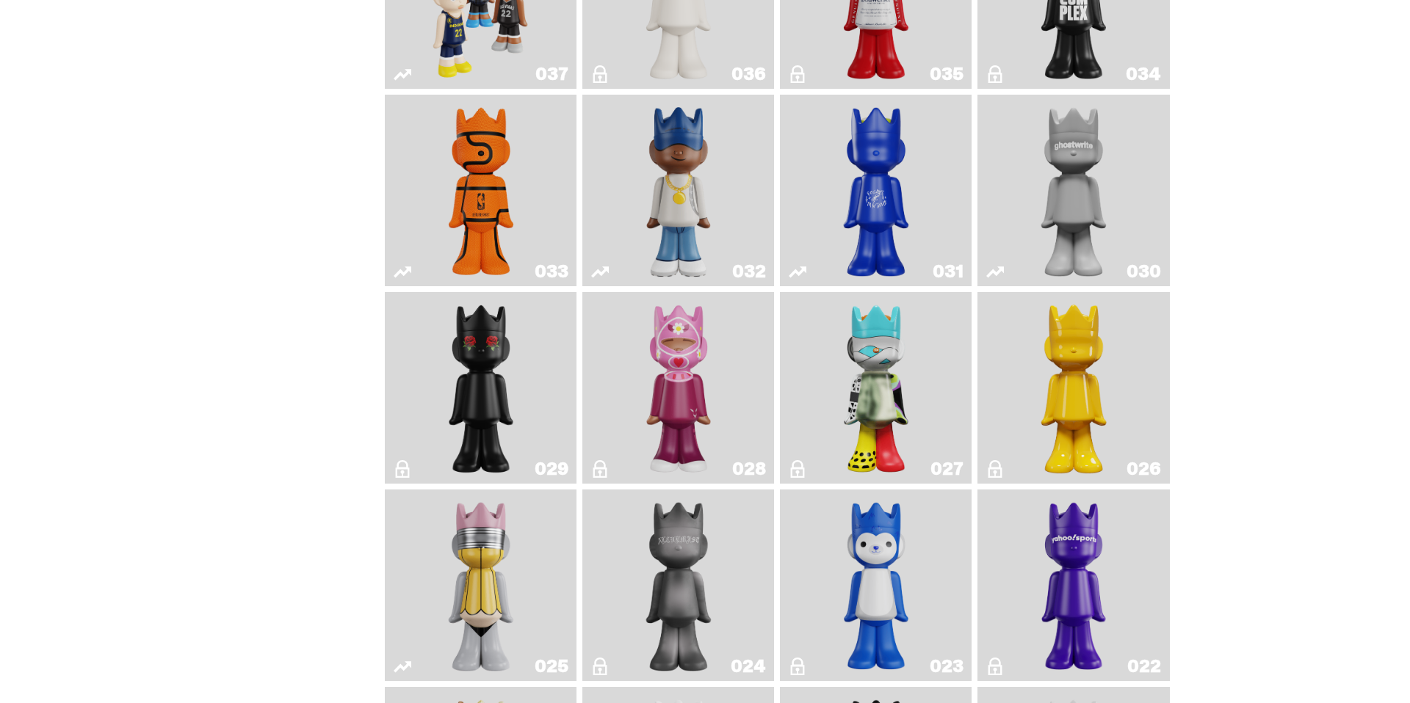
scroll to position [1543, 0]
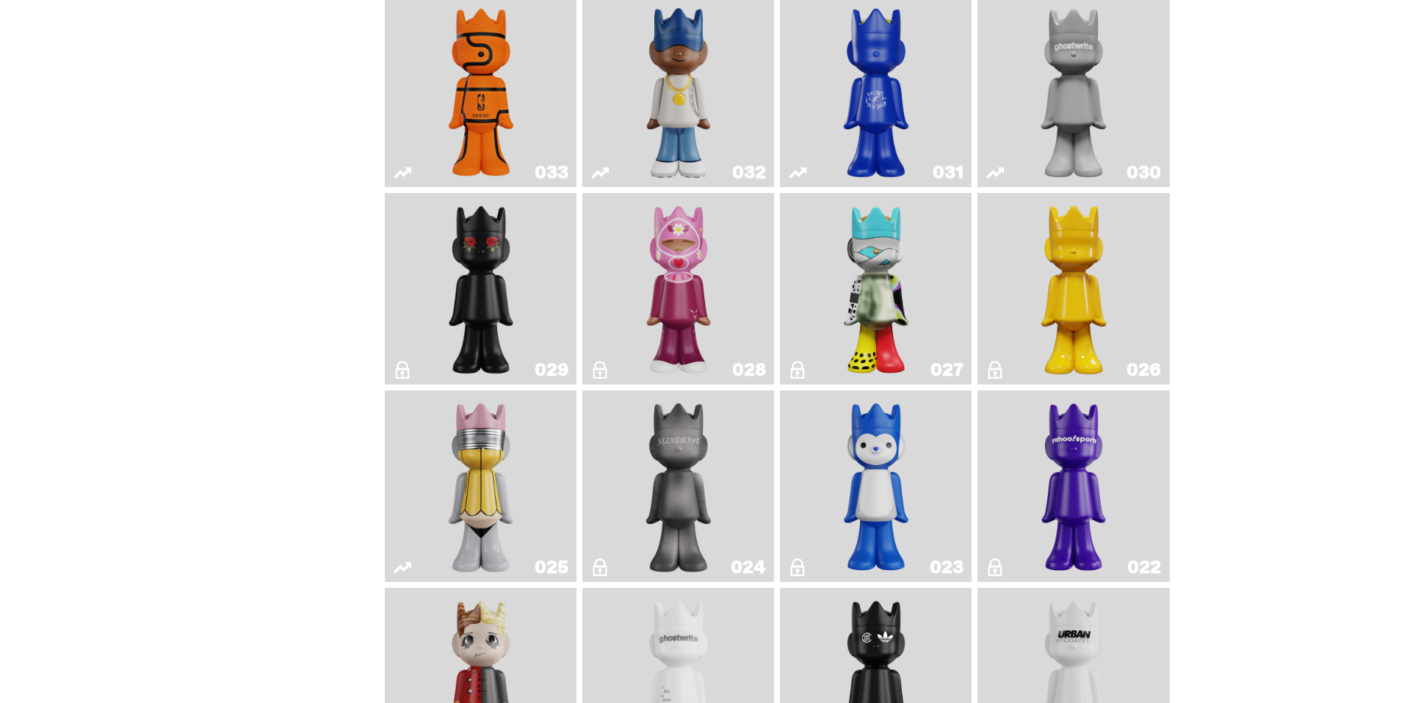
click at [1095, 491] on img "Yahoo!" at bounding box center [1074, 487] width 78 height 180
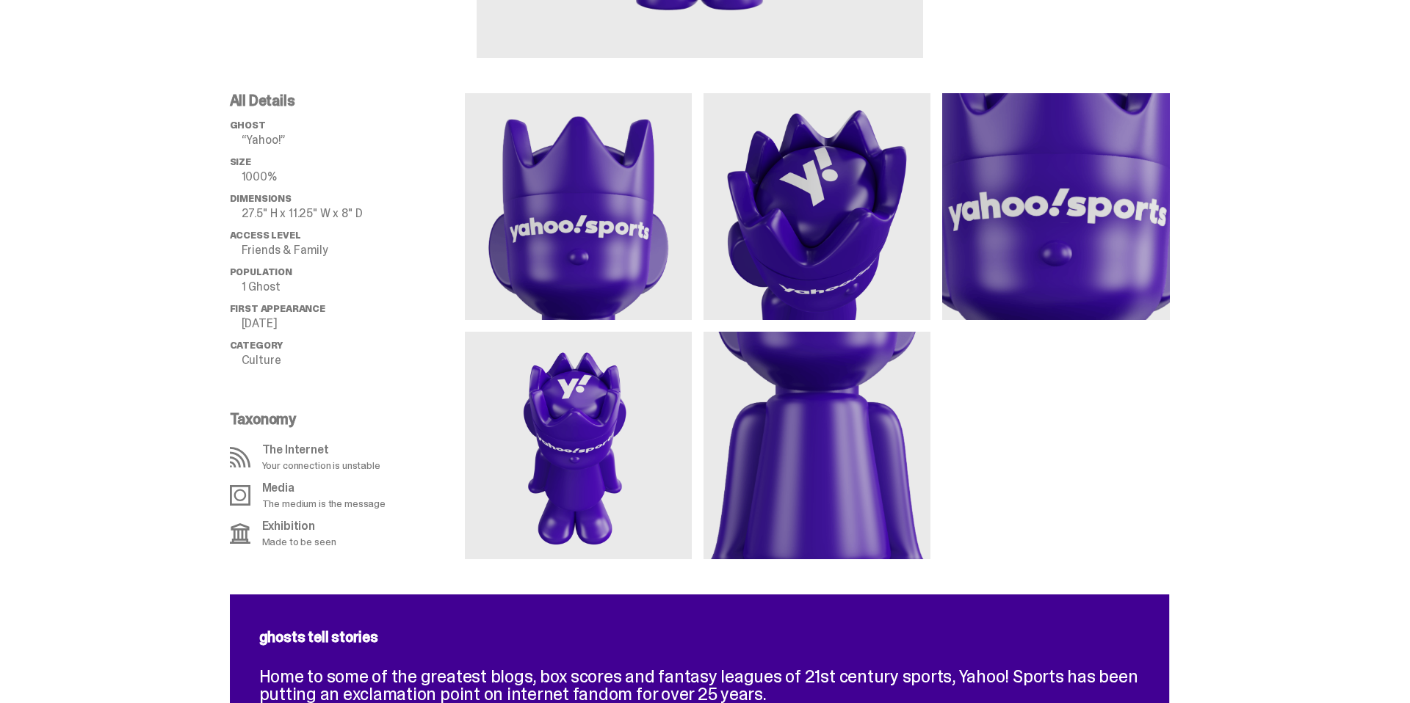
scroll to position [524, 0]
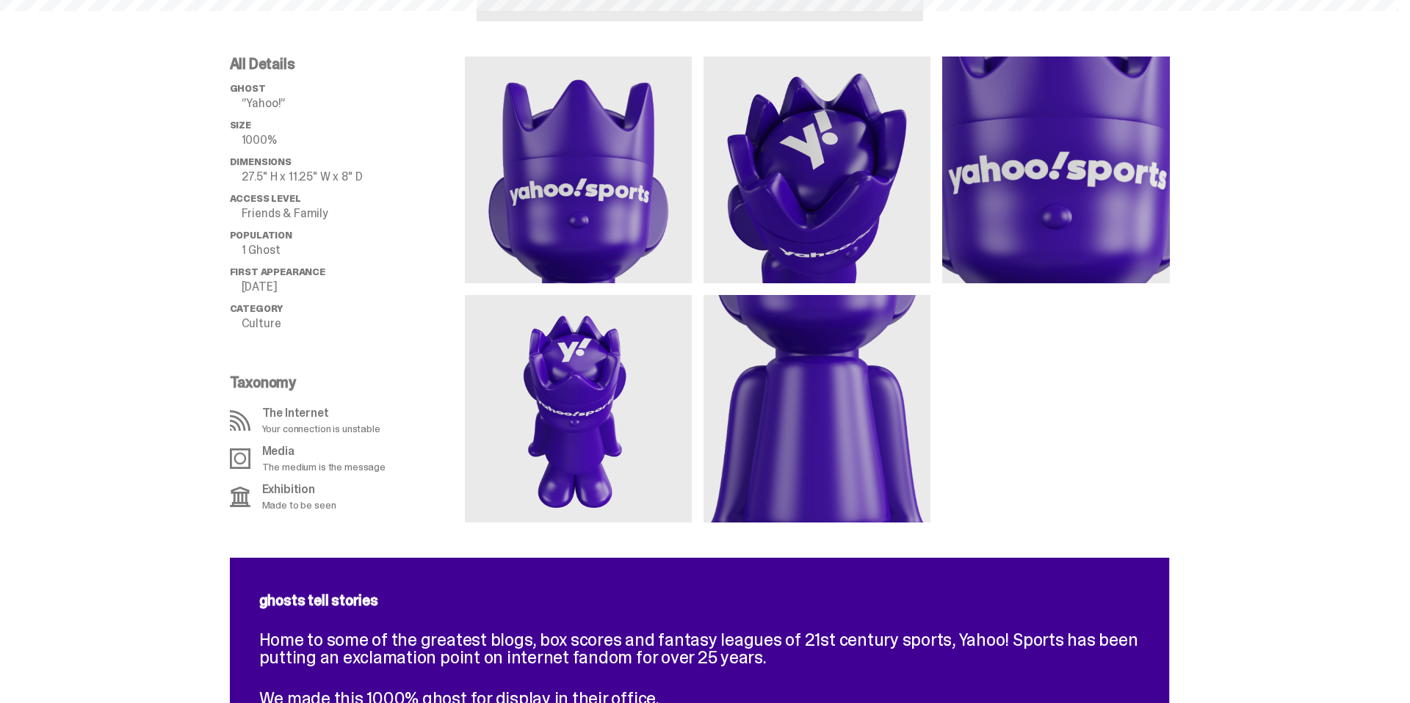
scroll to position [1543, 0]
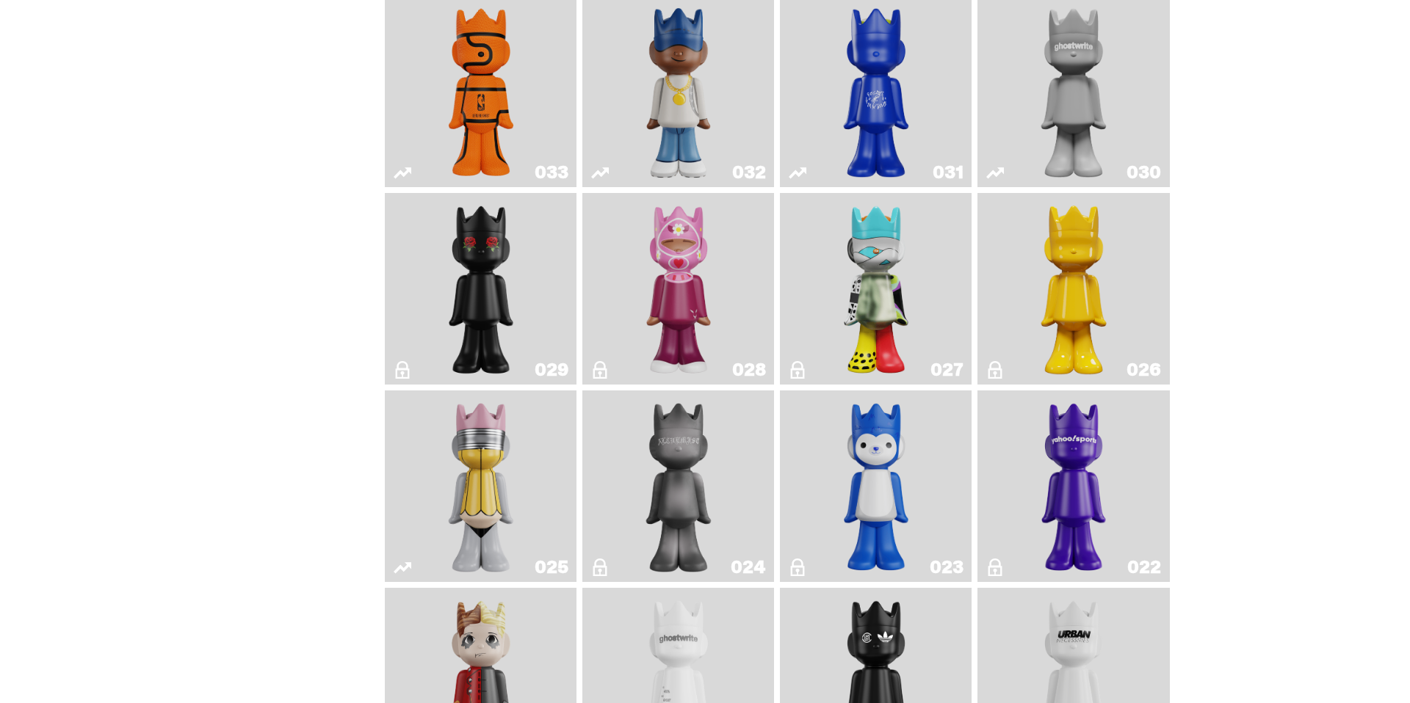
click at [496, 474] on img "No. 2 Pencil" at bounding box center [480, 487] width 101 height 180
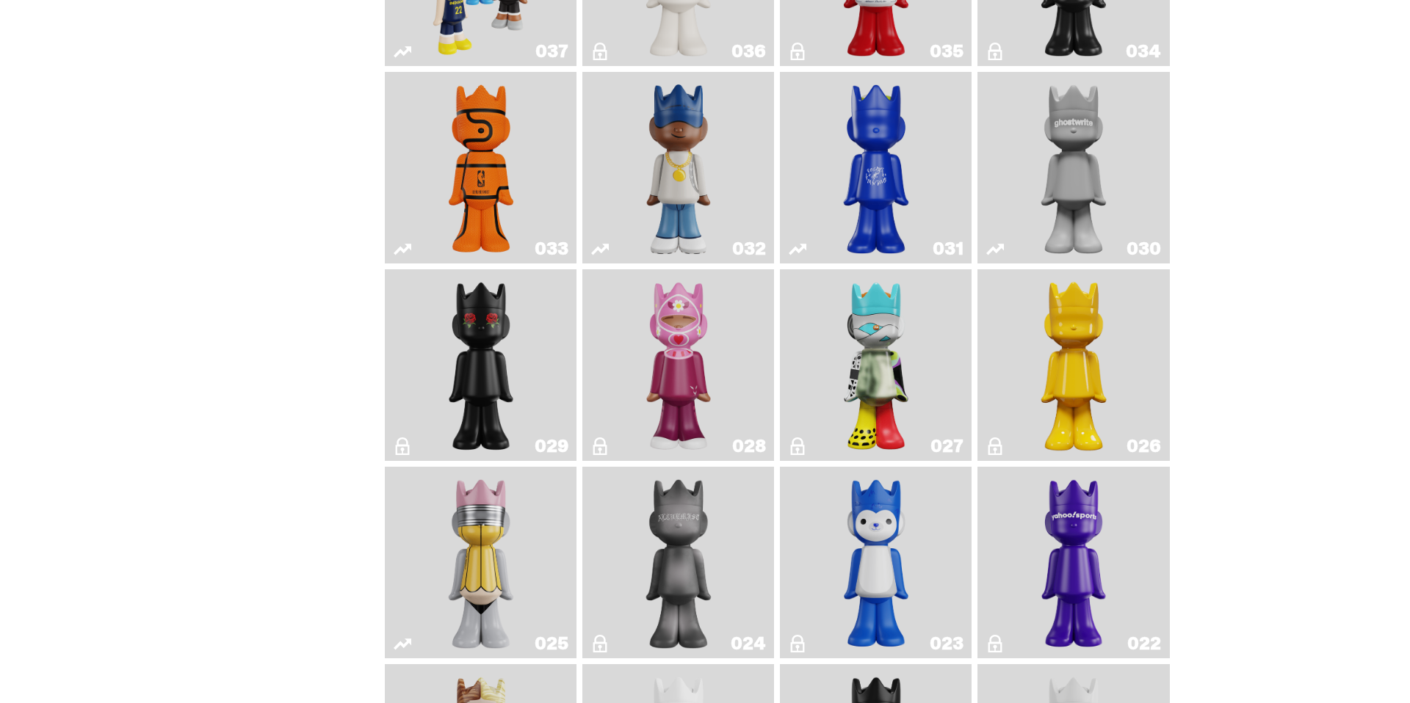
scroll to position [1460, 0]
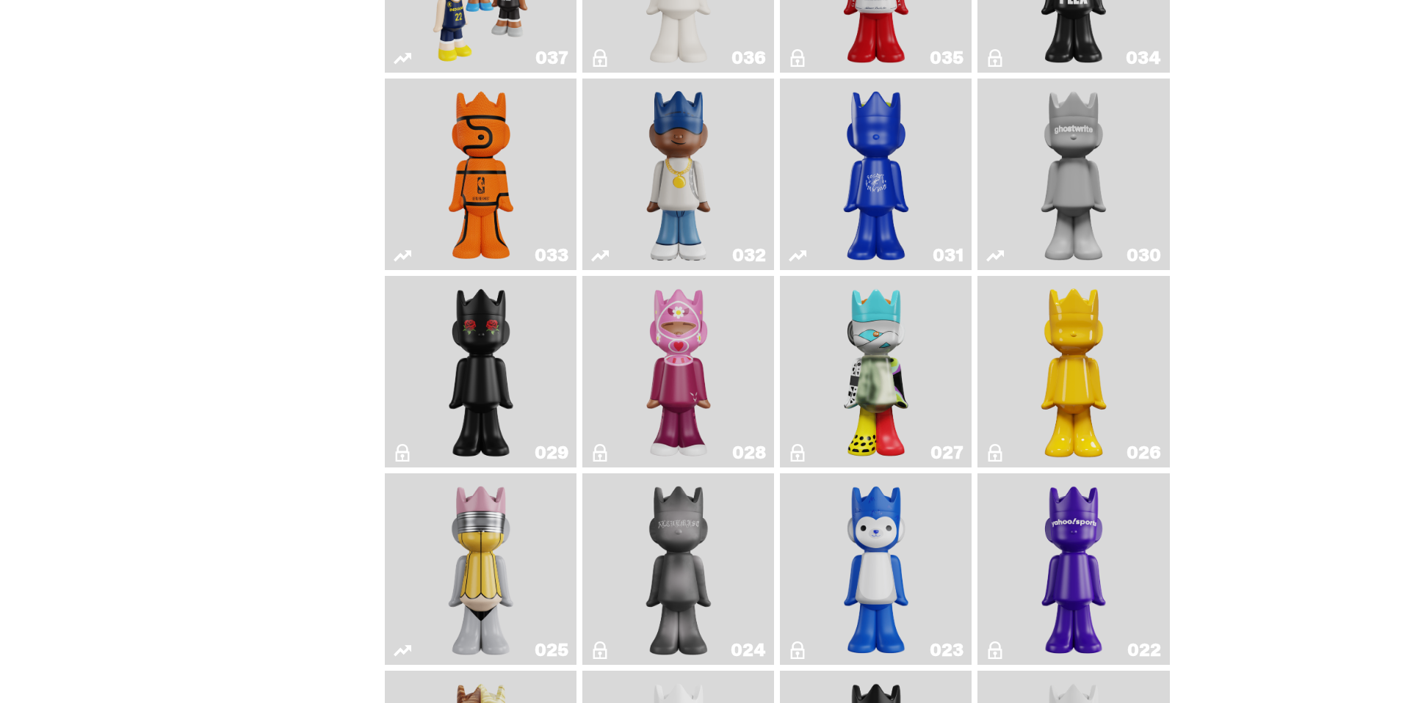
click at [507, 394] on img "Landon" at bounding box center [481, 372] width 78 height 180
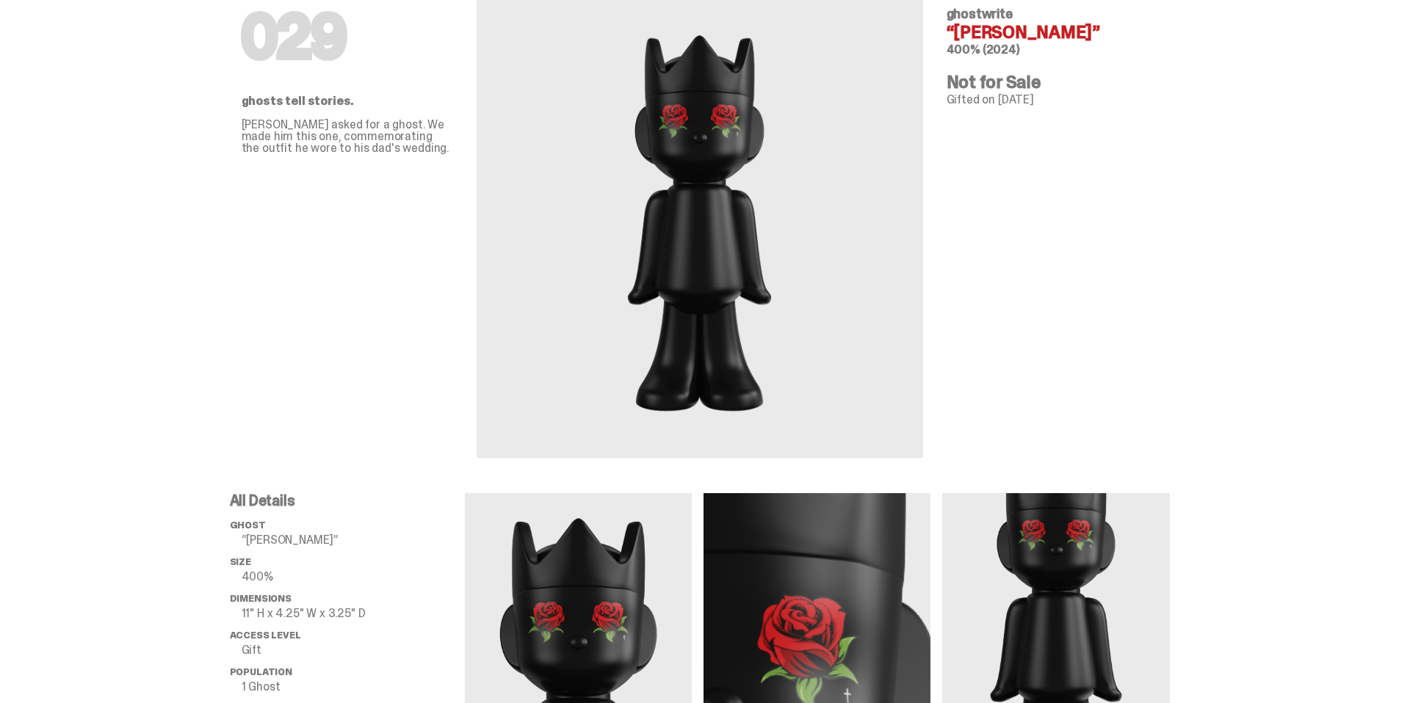
scroll to position [87, 0]
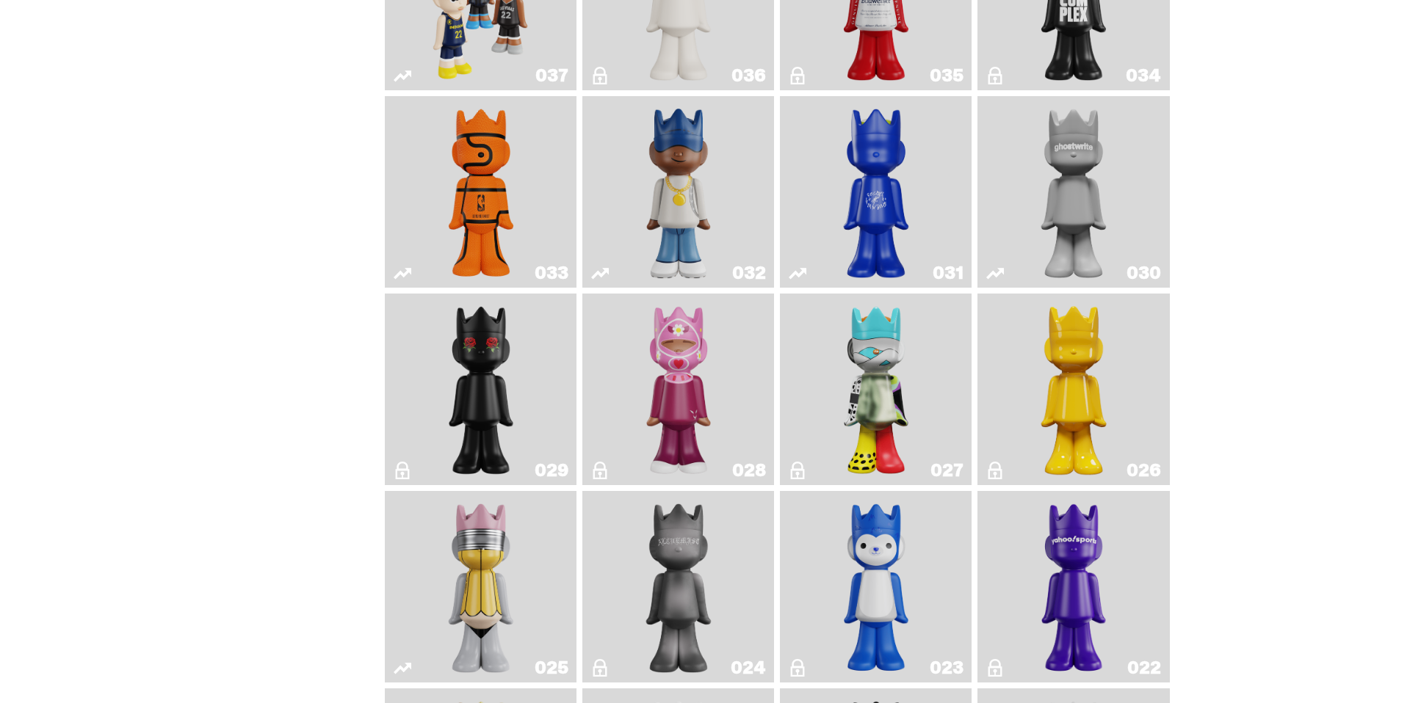
scroll to position [1438, 0]
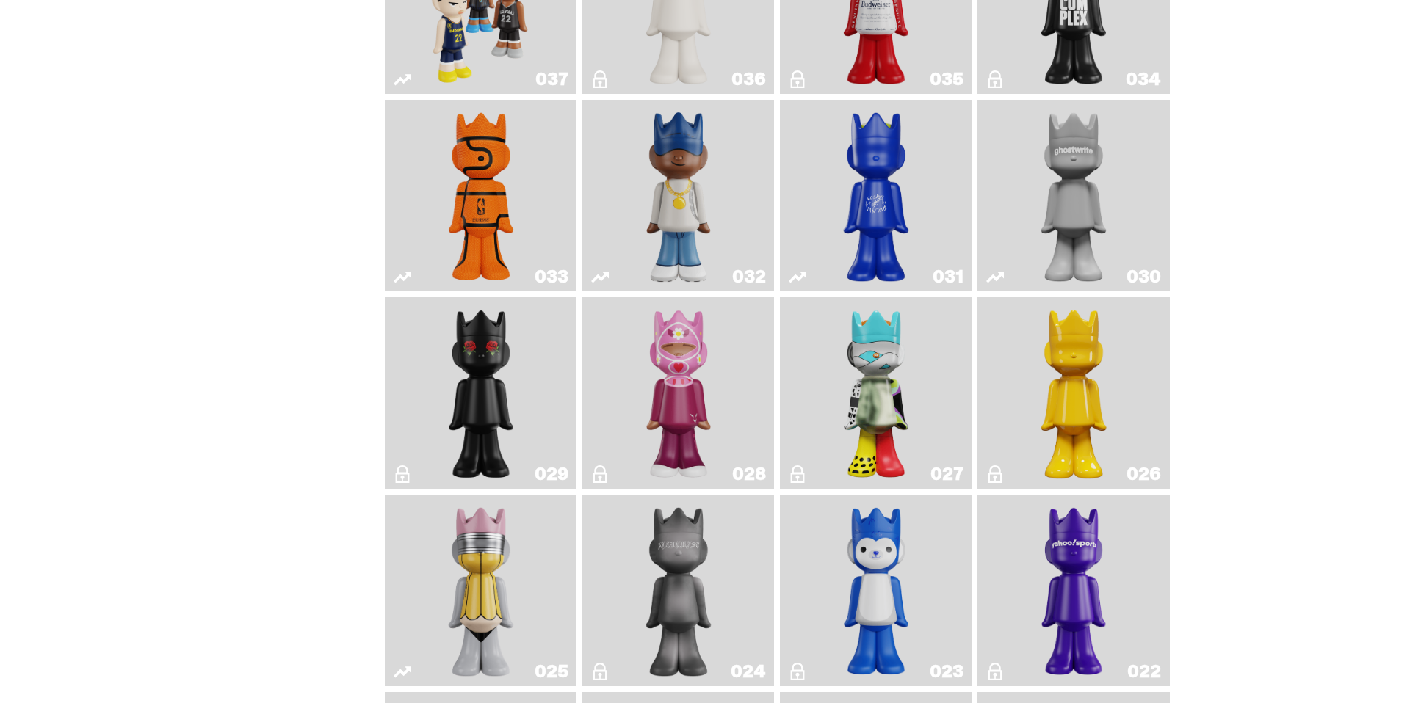
click at [1090, 201] on img "One" at bounding box center [1073, 196] width 101 height 180
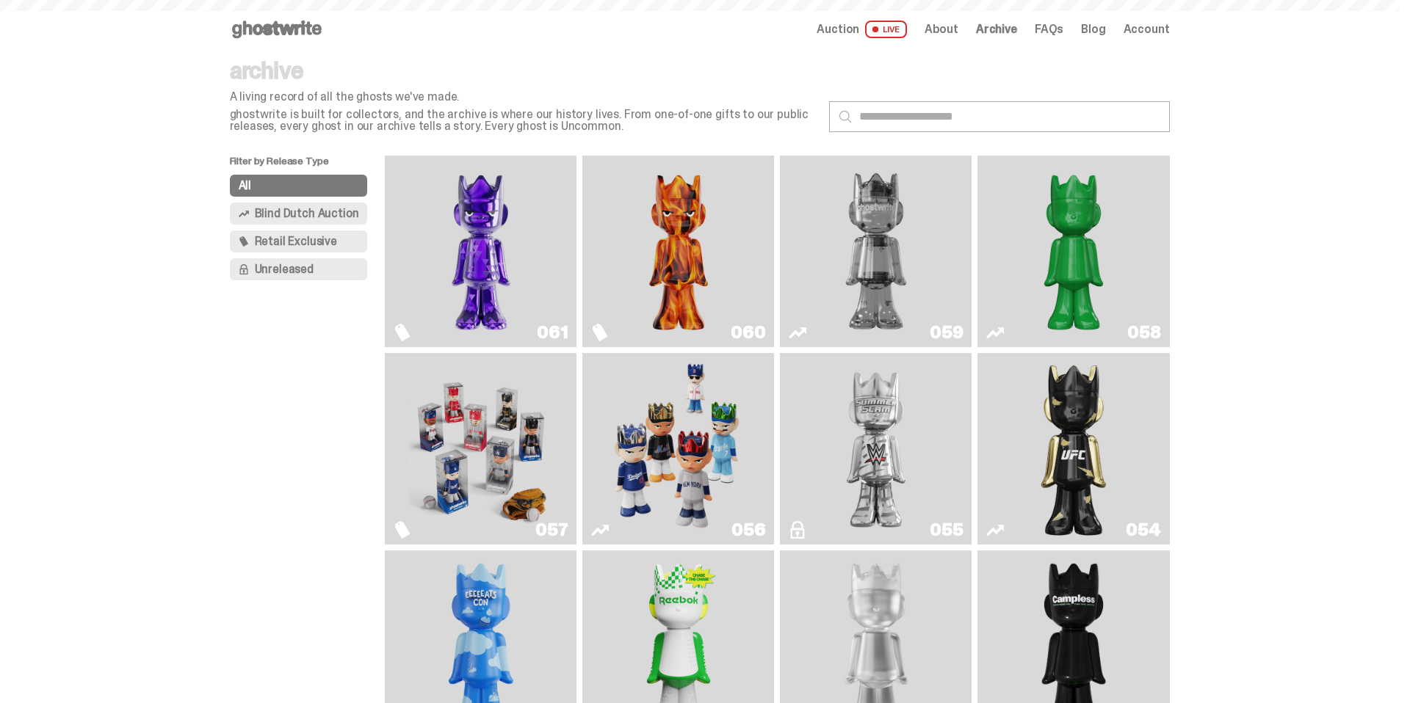
scroll to position [1438, 0]
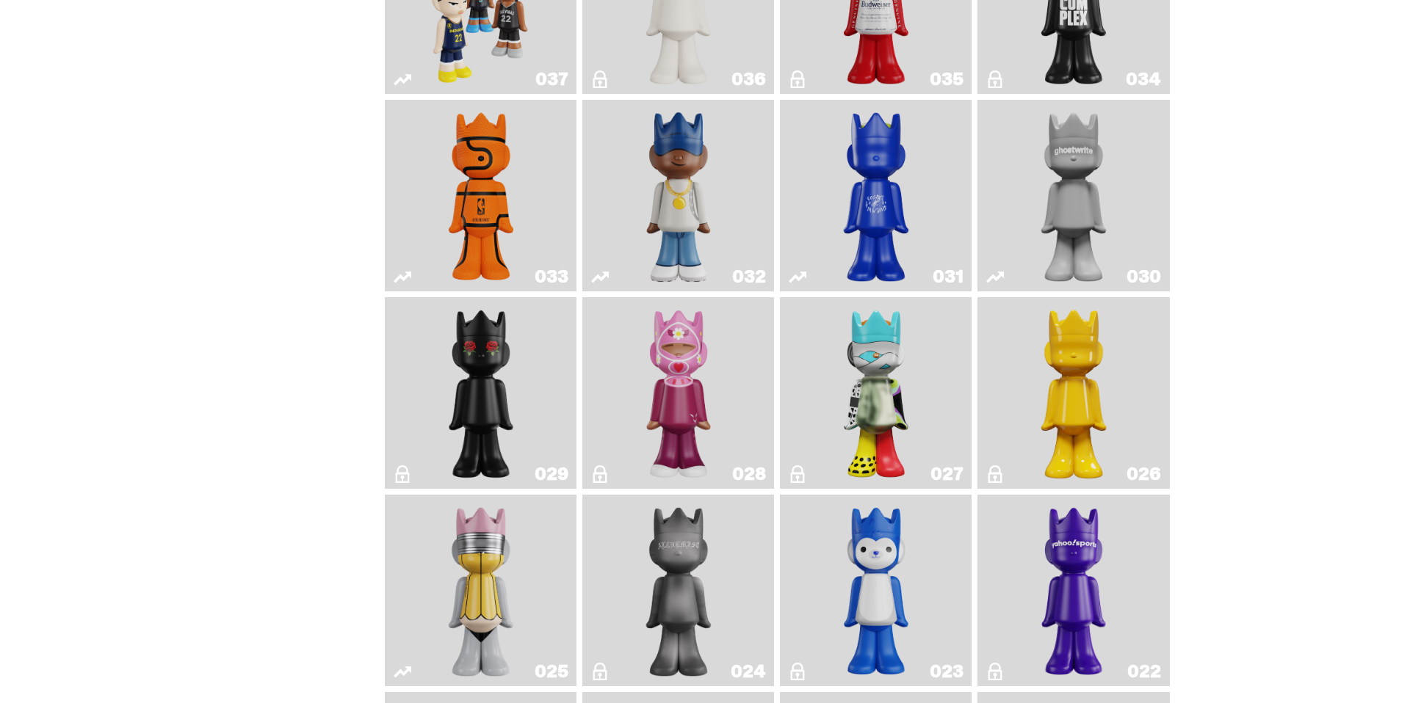
click at [1024, 225] on link "030" at bounding box center [1073, 196] width 174 height 180
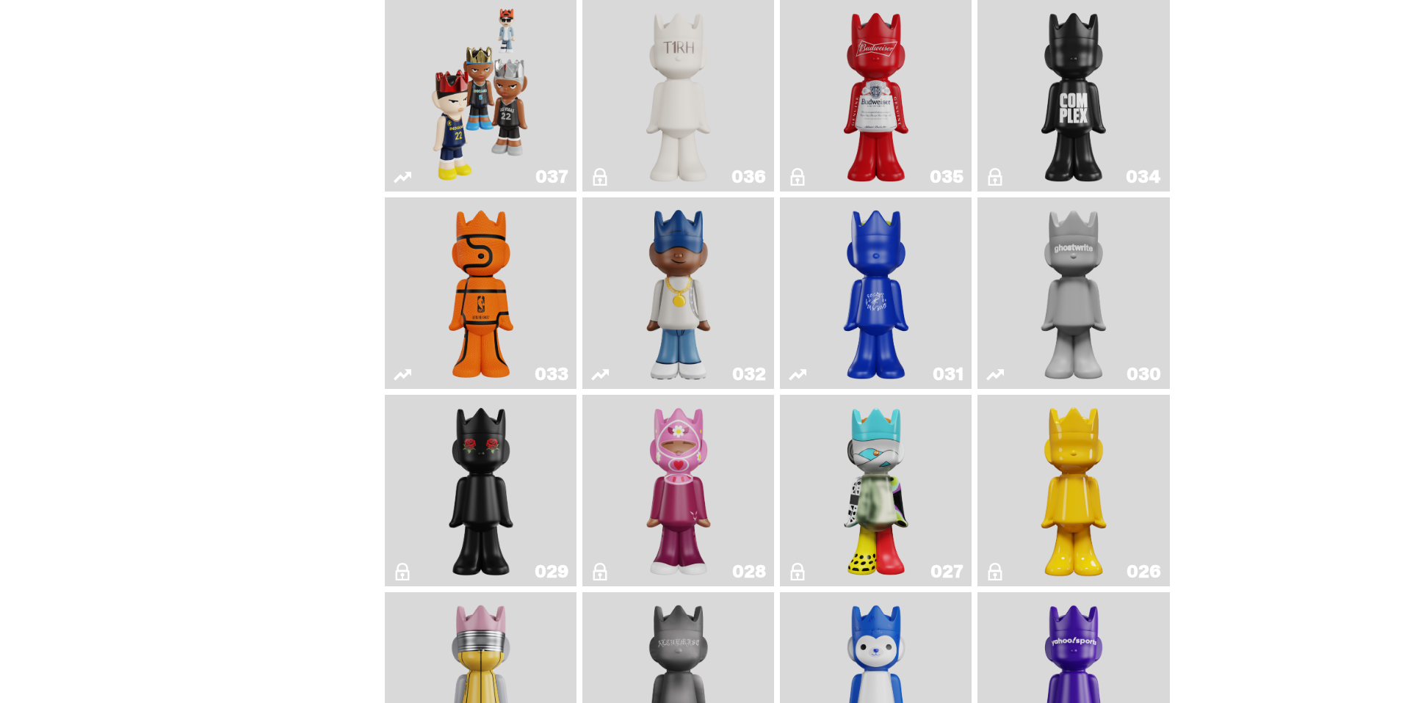
scroll to position [1333, 0]
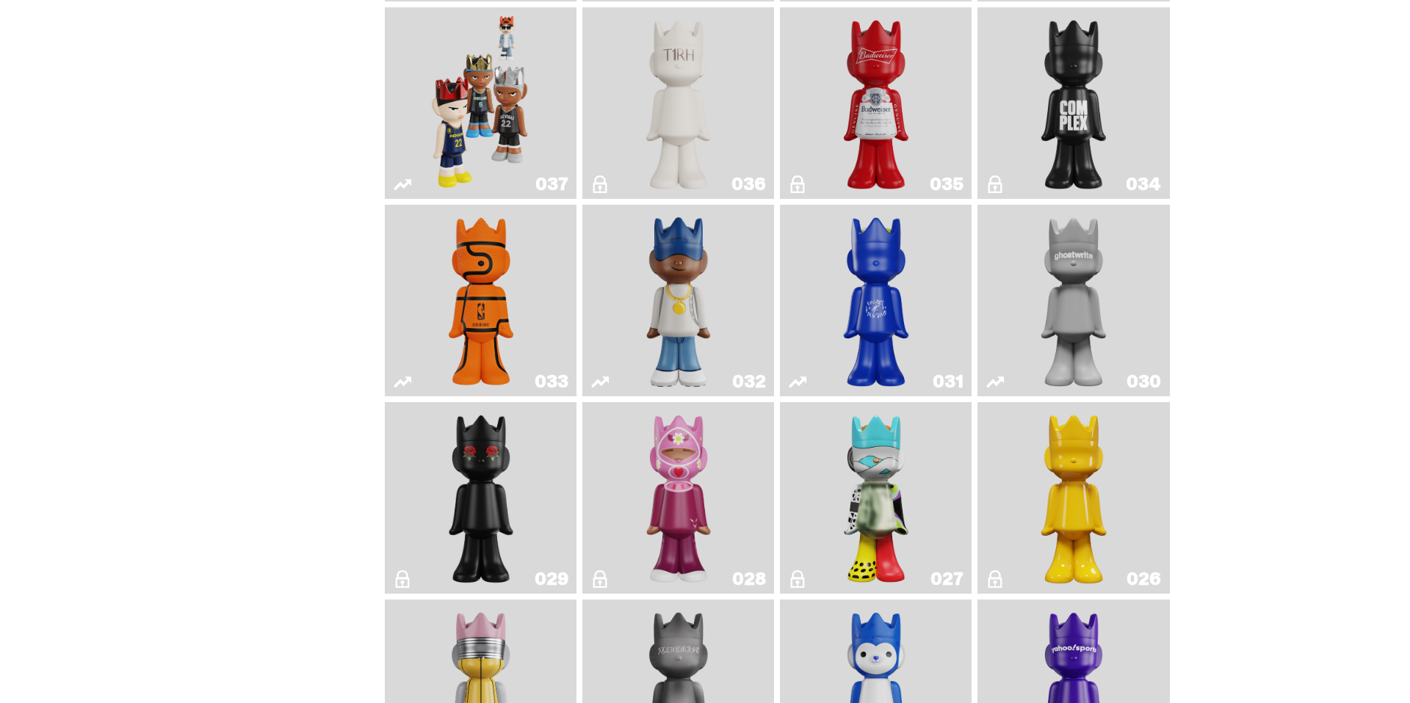
click at [496, 307] on img "Game Ball" at bounding box center [481, 301] width 78 height 180
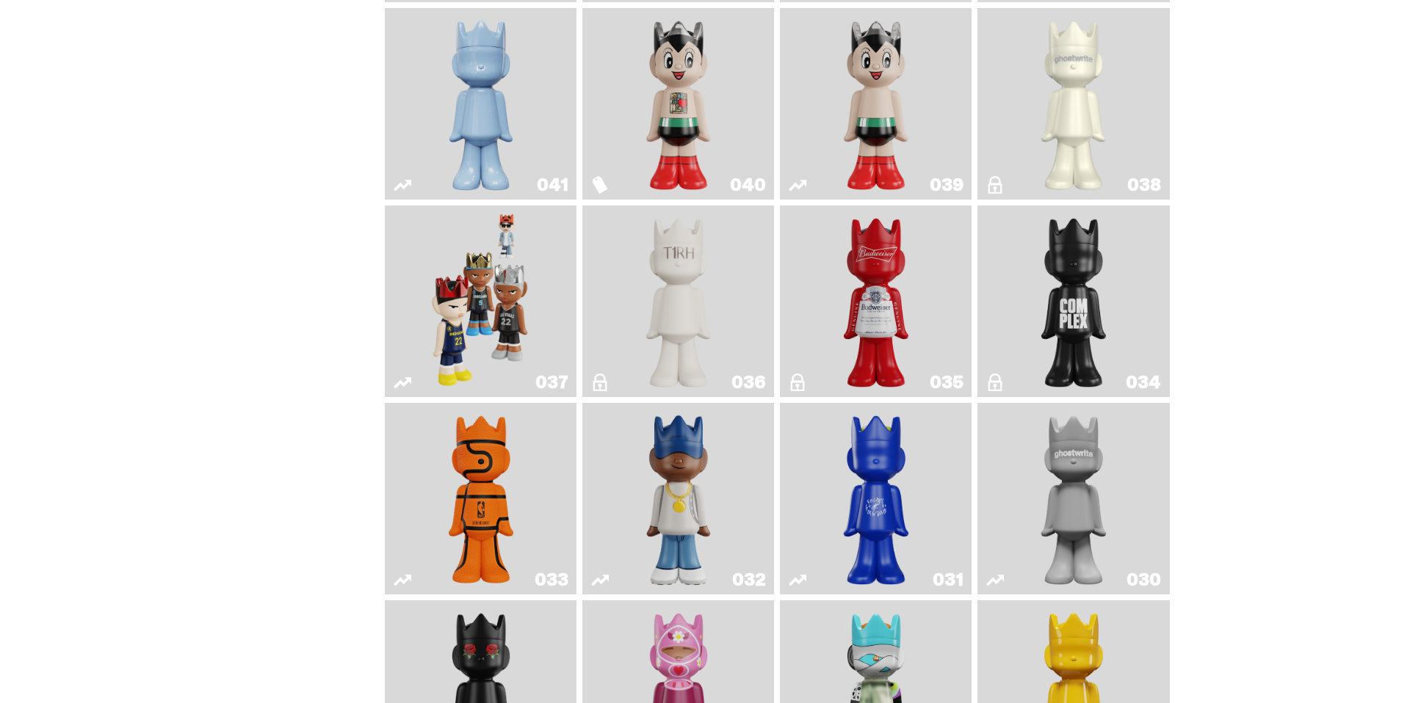
scroll to position [1134, 0]
click at [857, 301] on img "The King of ghosts" at bounding box center [876, 303] width 78 height 180
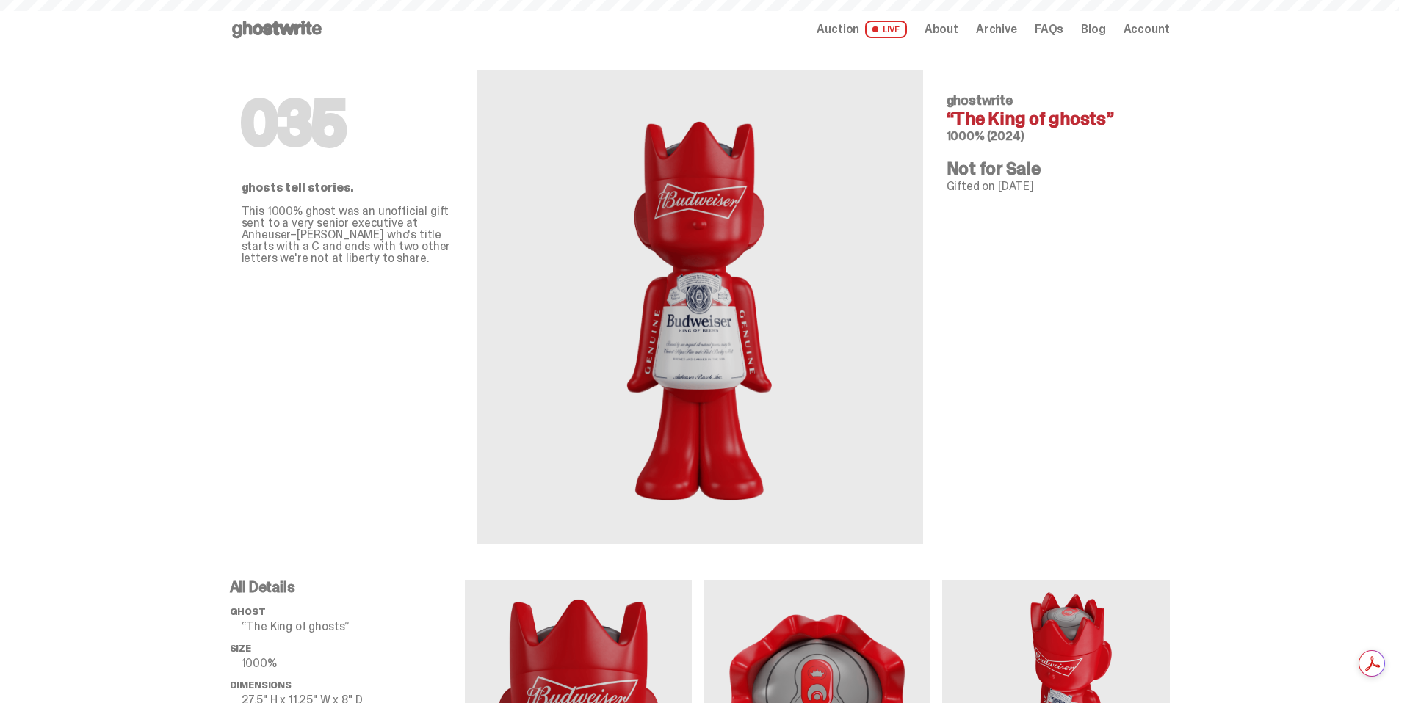
scroll to position [1134, 0]
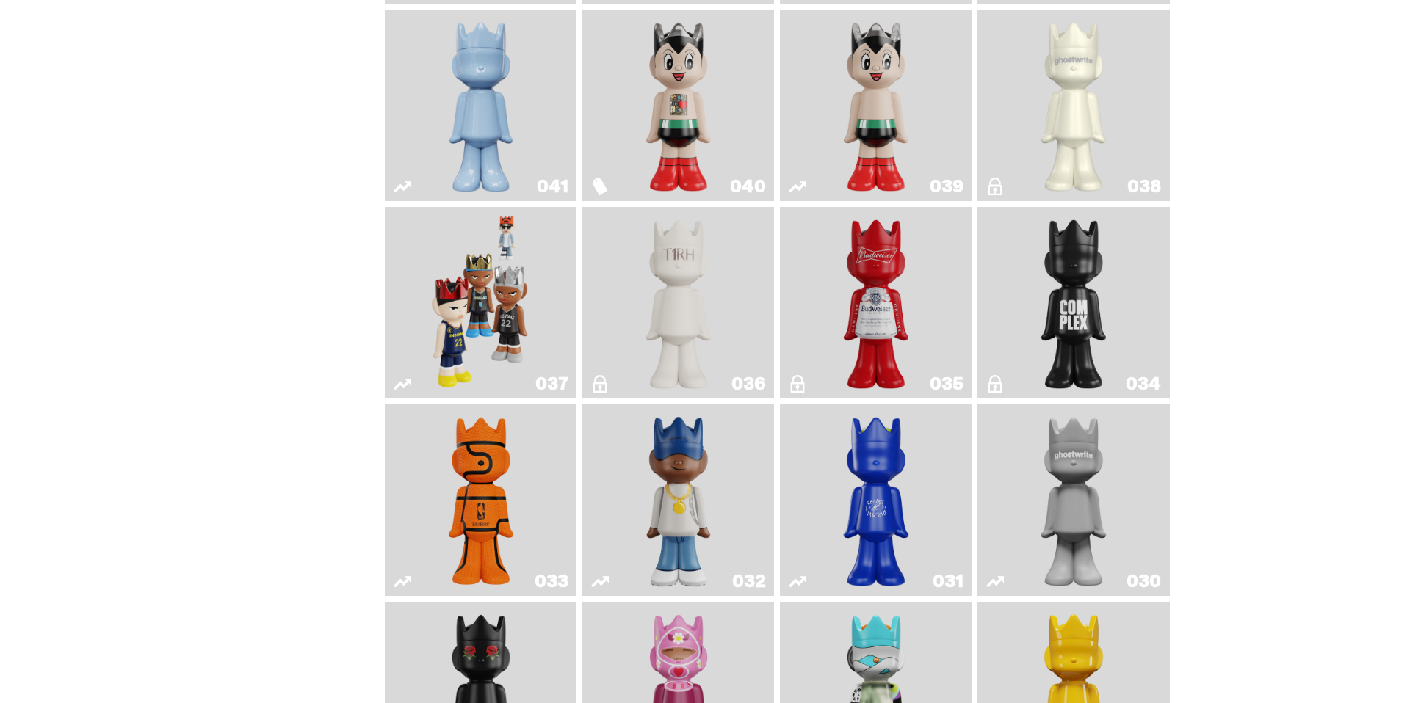
click at [471, 159] on img "Schrödinger's ghost: Winter Blue" at bounding box center [481, 105] width 78 height 180
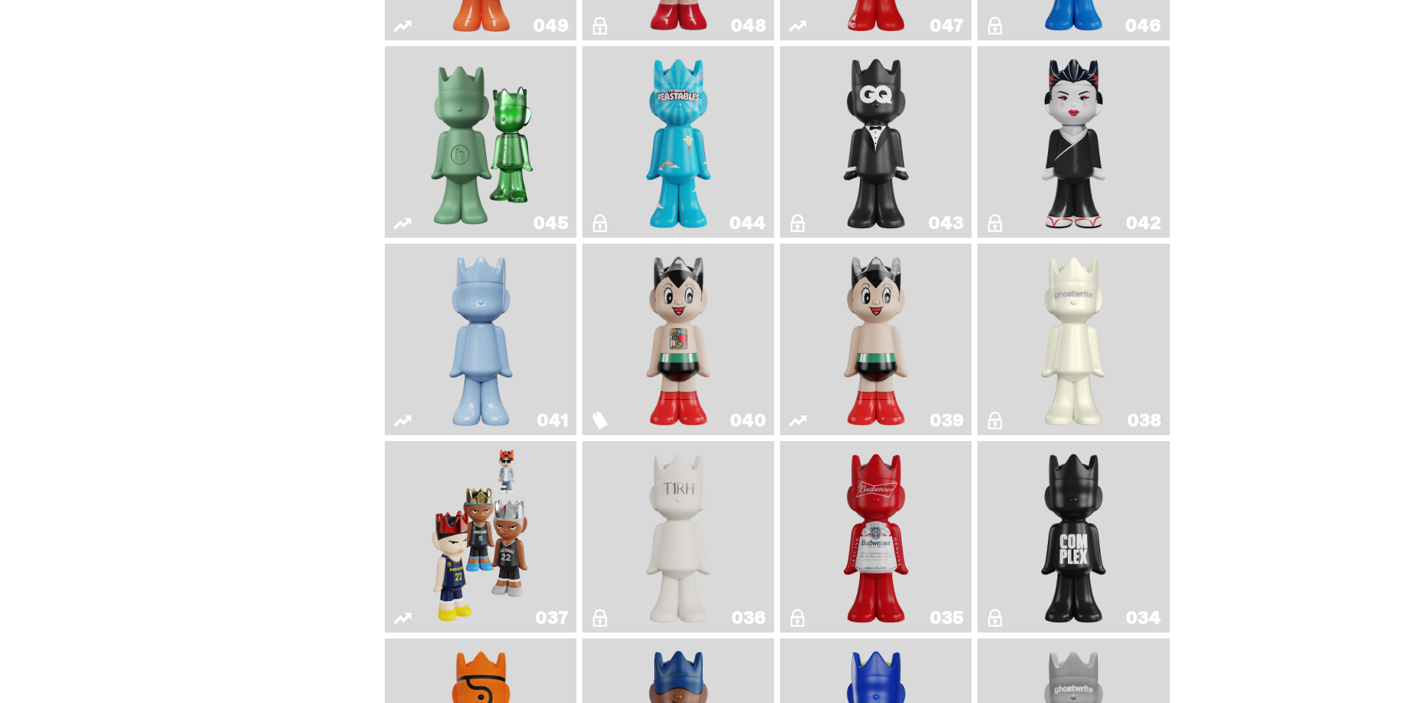
scroll to position [898, 0]
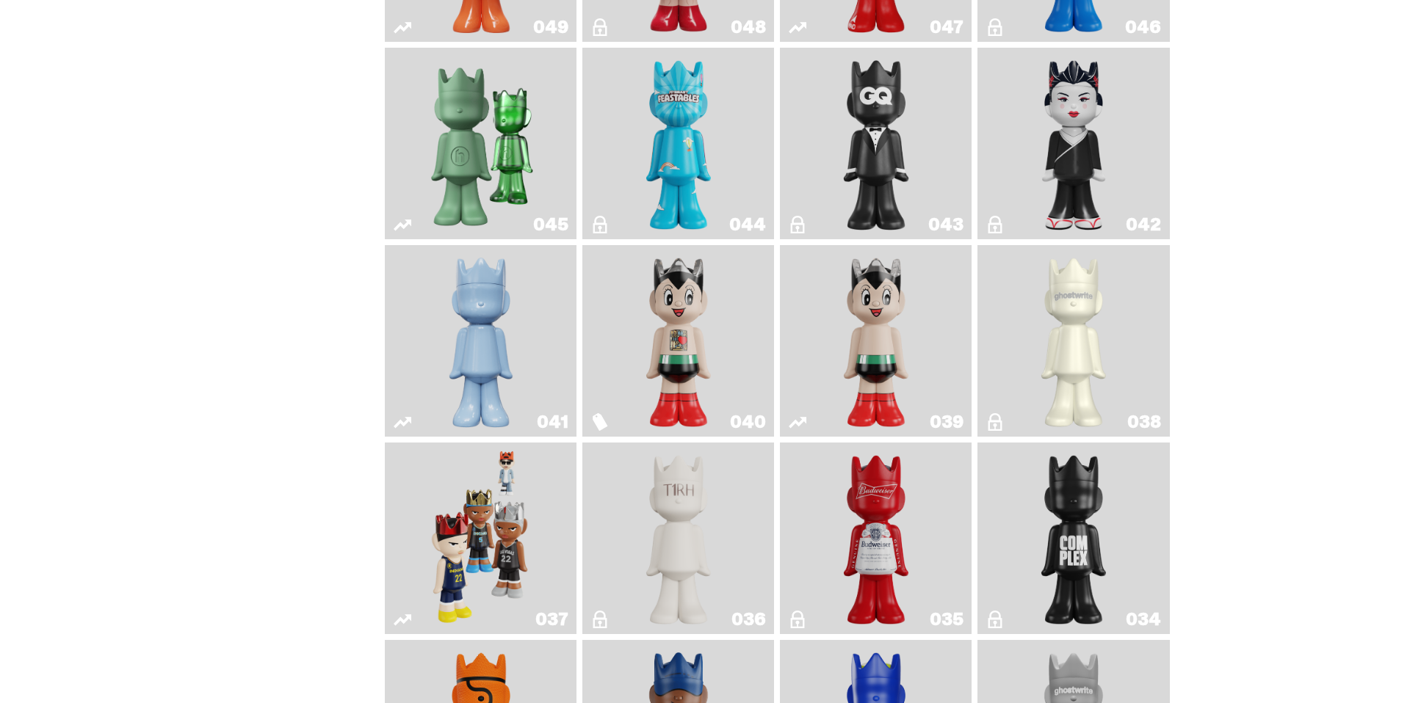
click at [469, 170] on img "Present" at bounding box center [481, 144] width 124 height 180
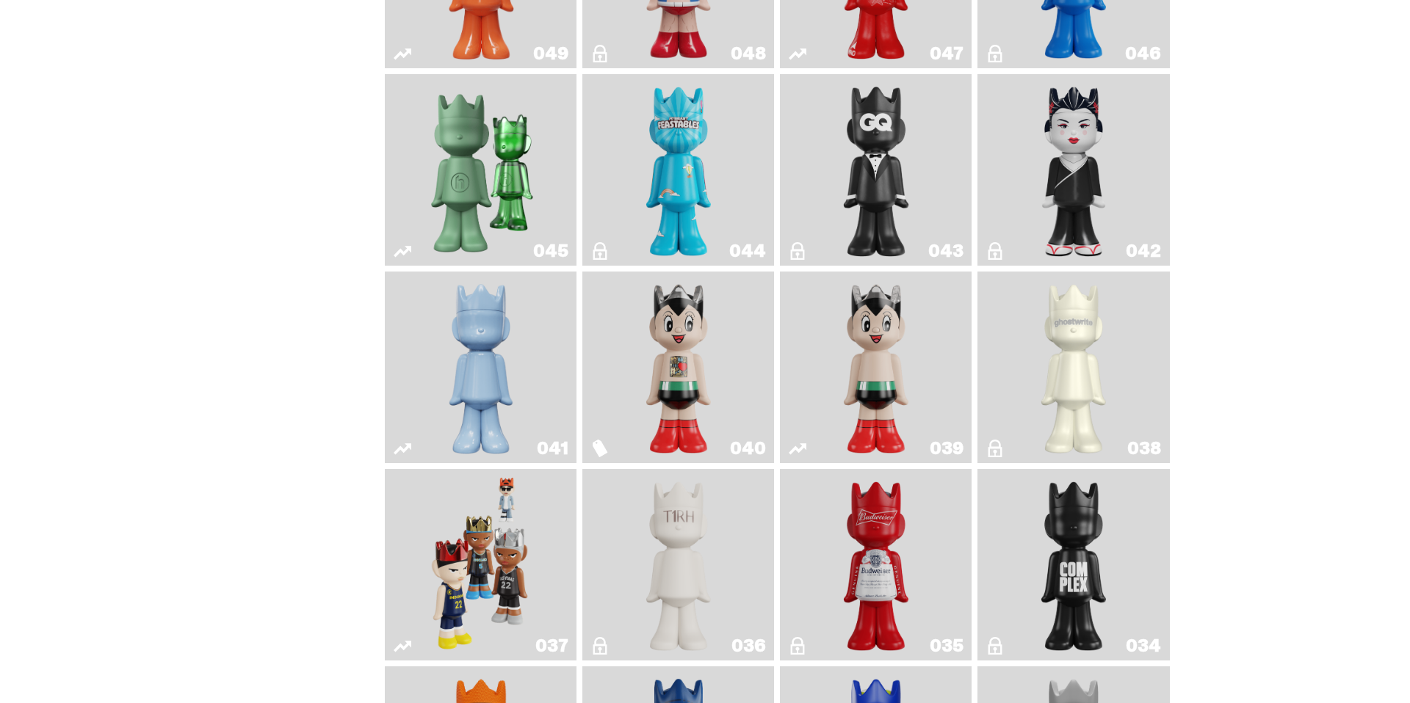
scroll to position [866, 0]
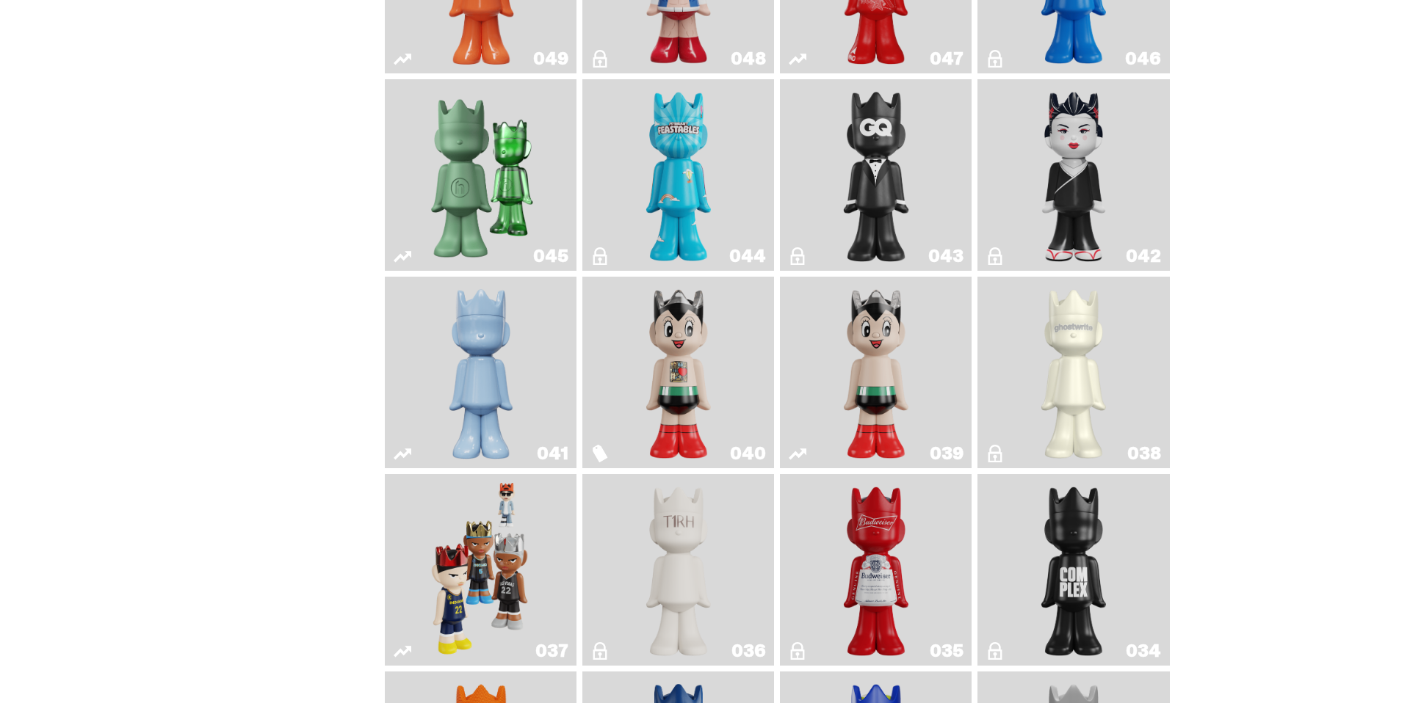
click at [859, 181] on img "Black Tie" at bounding box center [876, 175] width 78 height 180
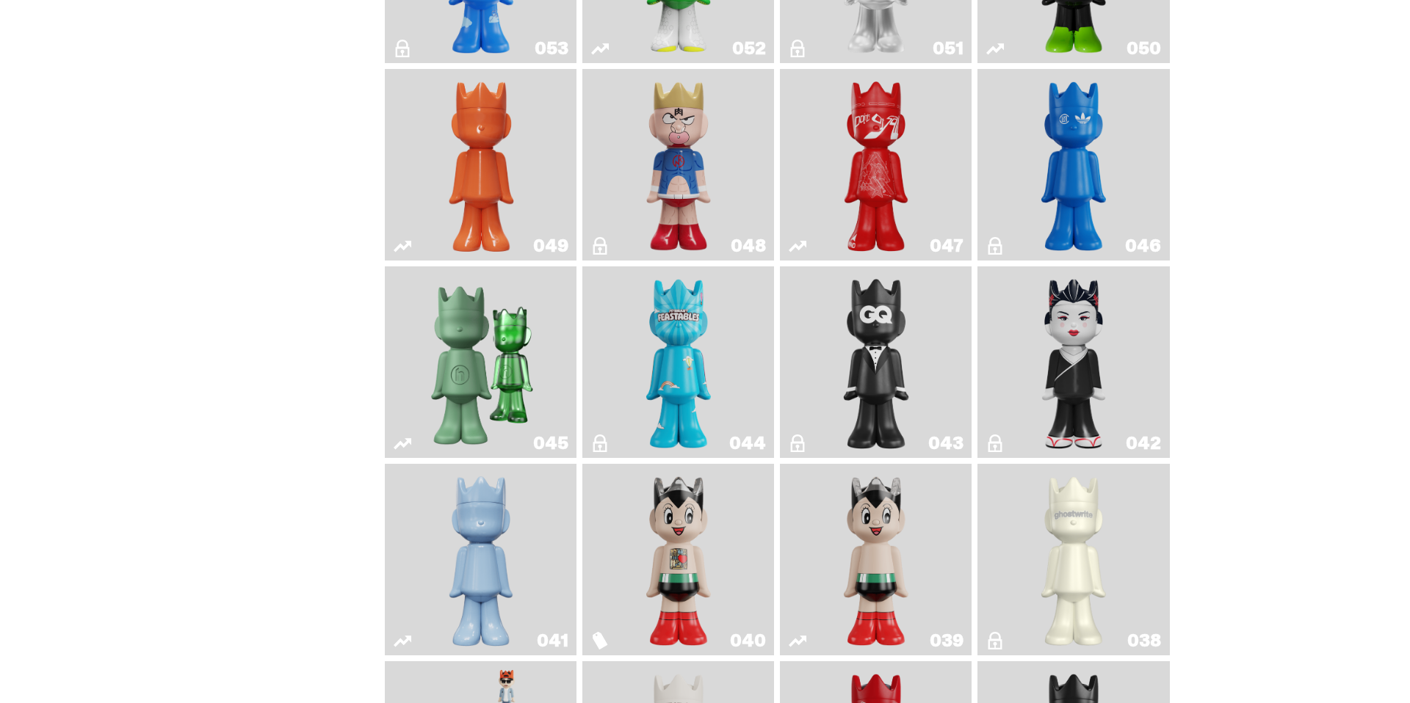
scroll to position [677, 0]
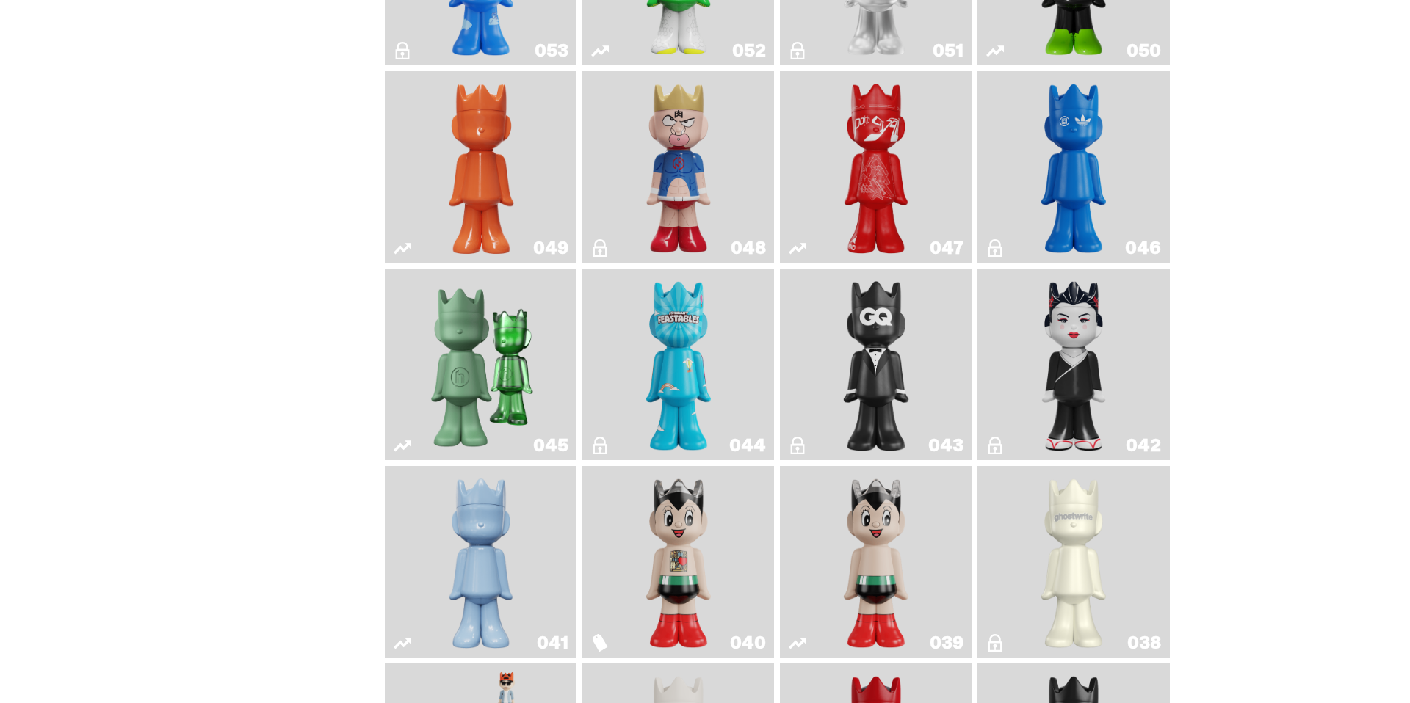
click at [1033, 153] on link "046" at bounding box center [1073, 167] width 174 height 180
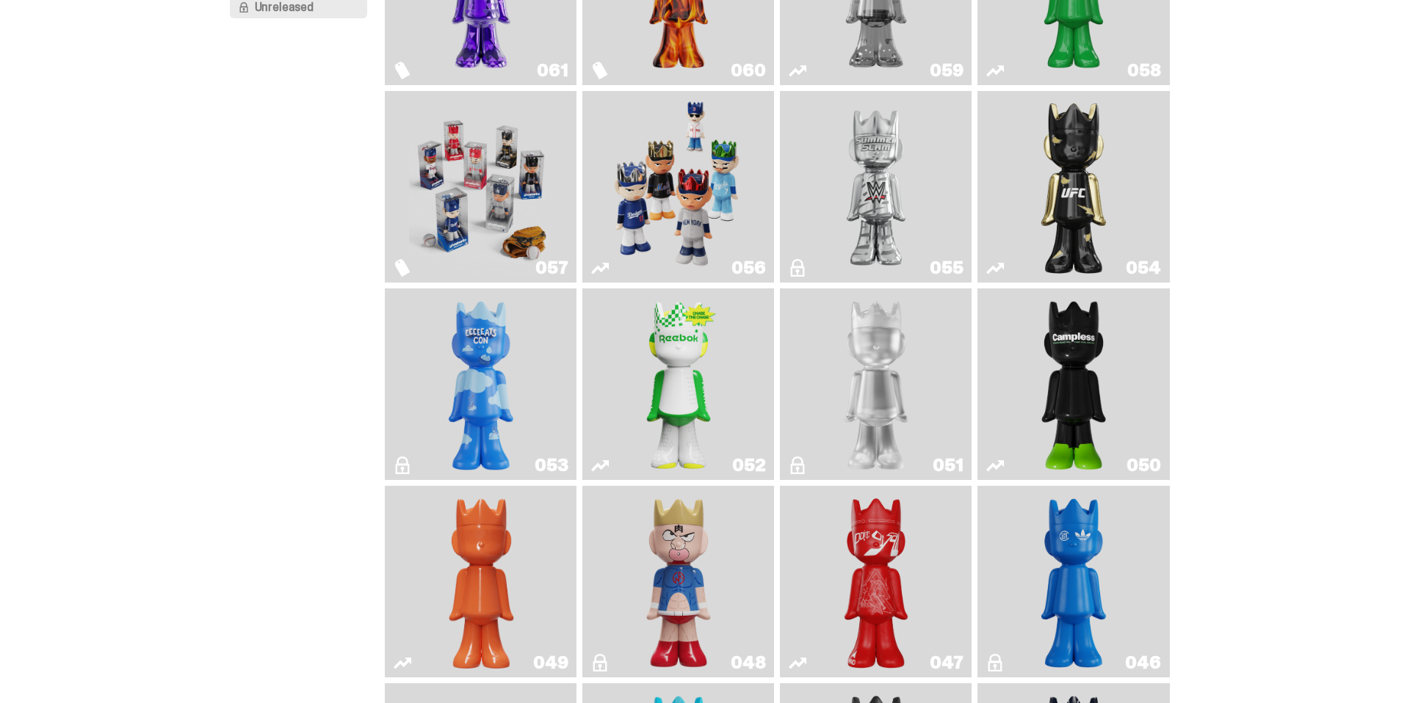
scroll to position [264, 0]
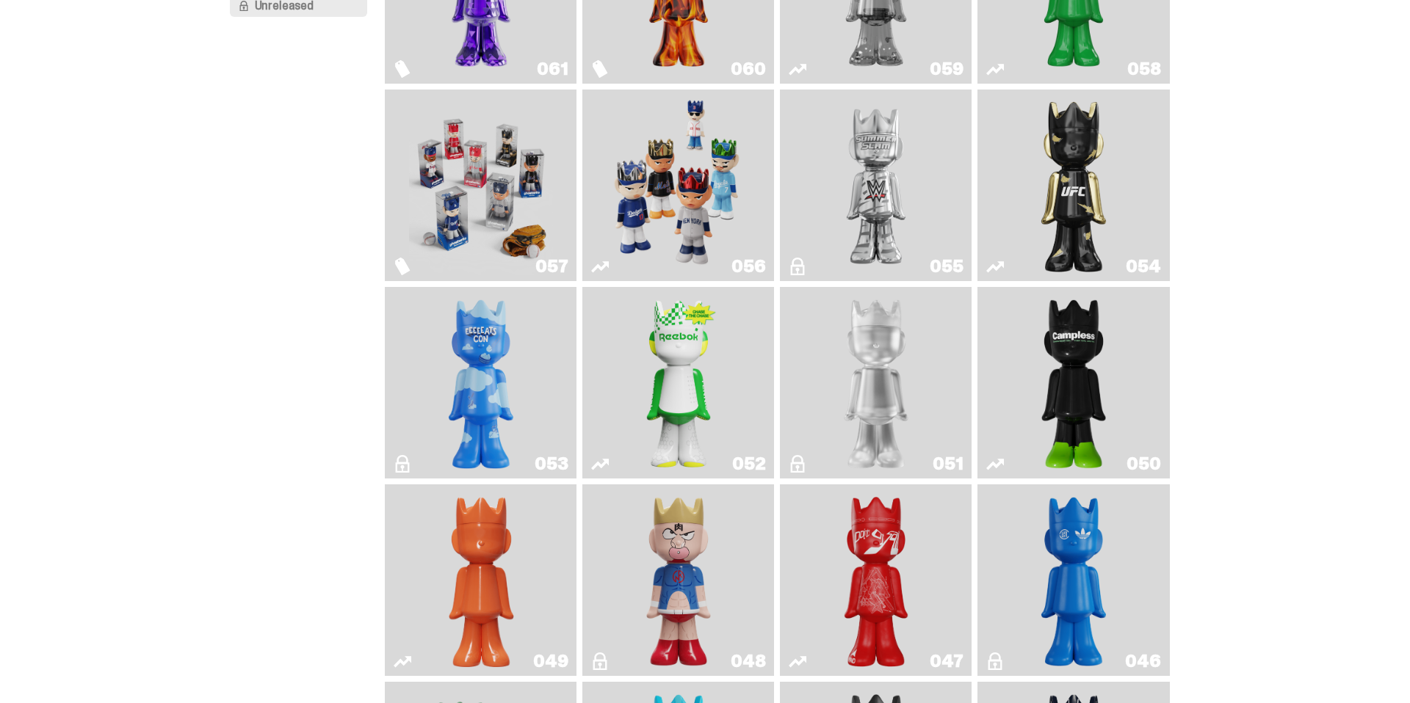
click at [923, 360] on link "051" at bounding box center [876, 383] width 174 height 180
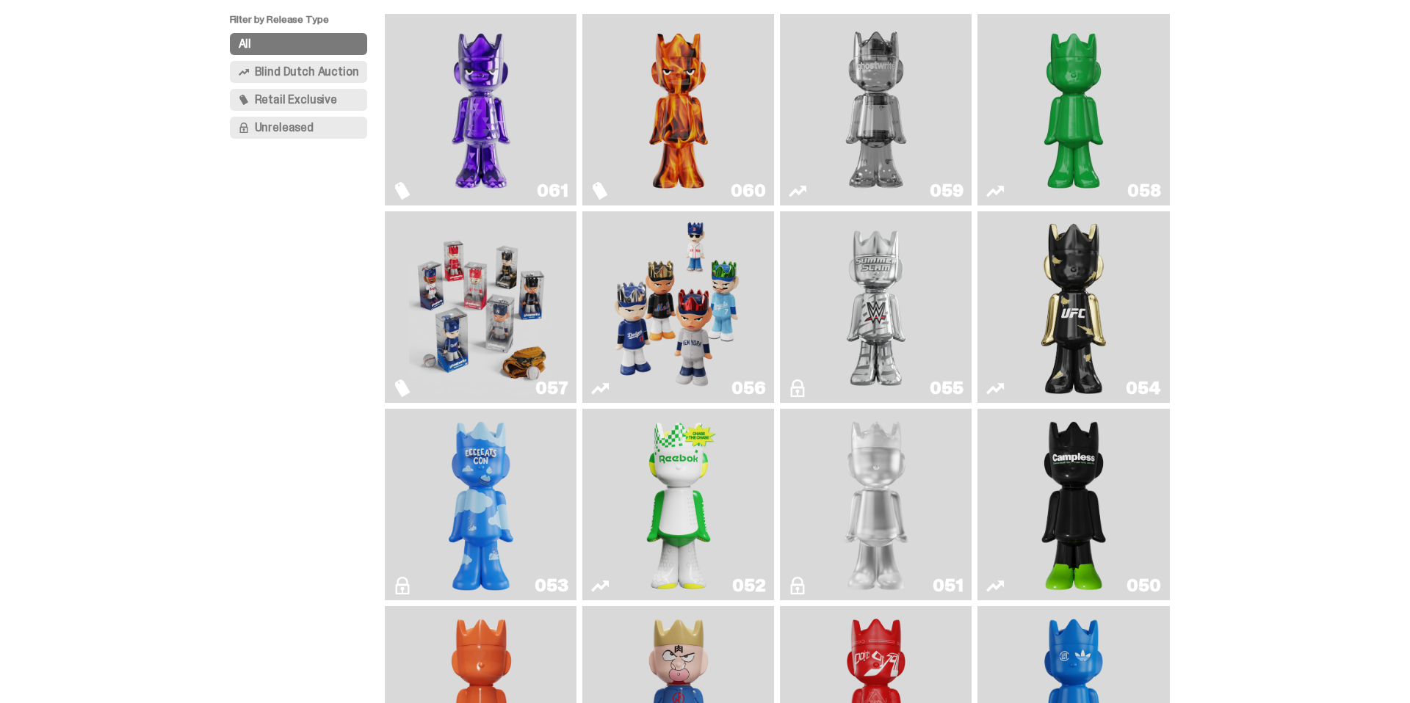
scroll to position [143, 0]
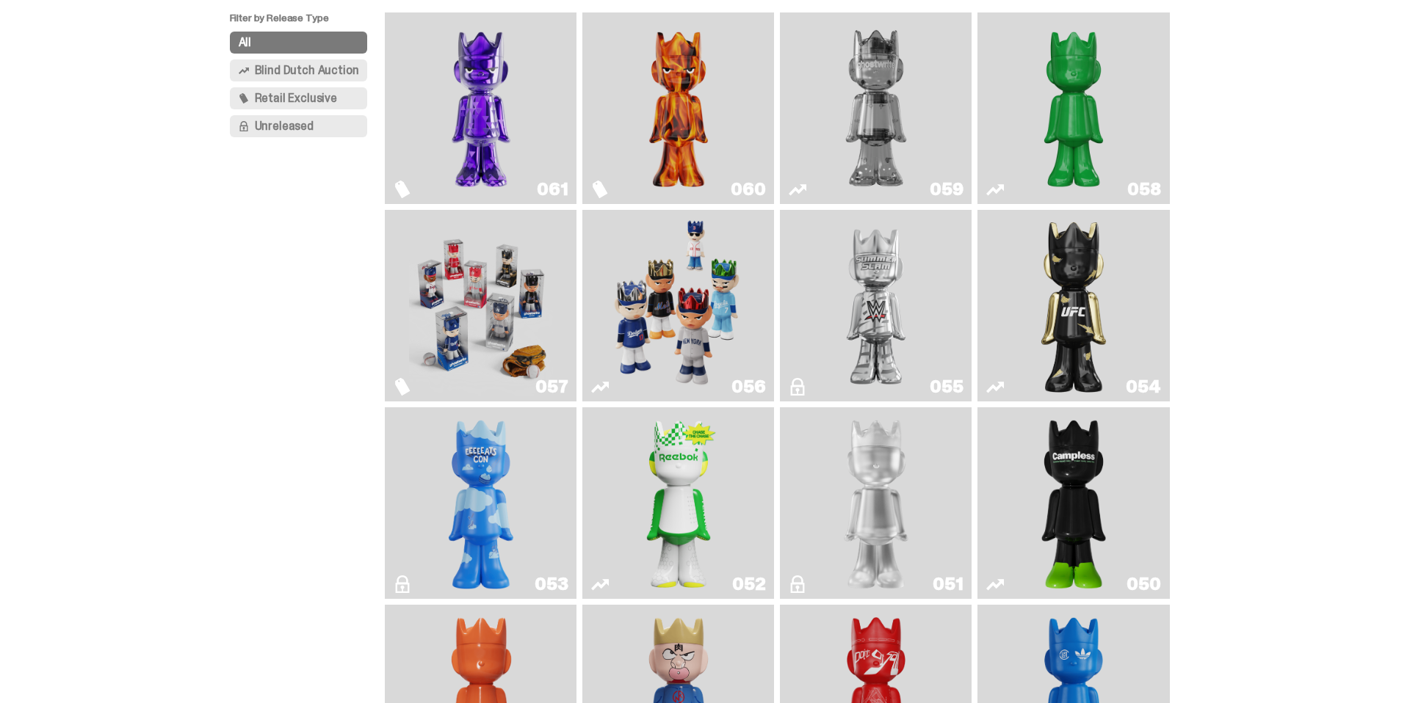
click at [845, 140] on img "Two" at bounding box center [876, 108] width 144 height 180
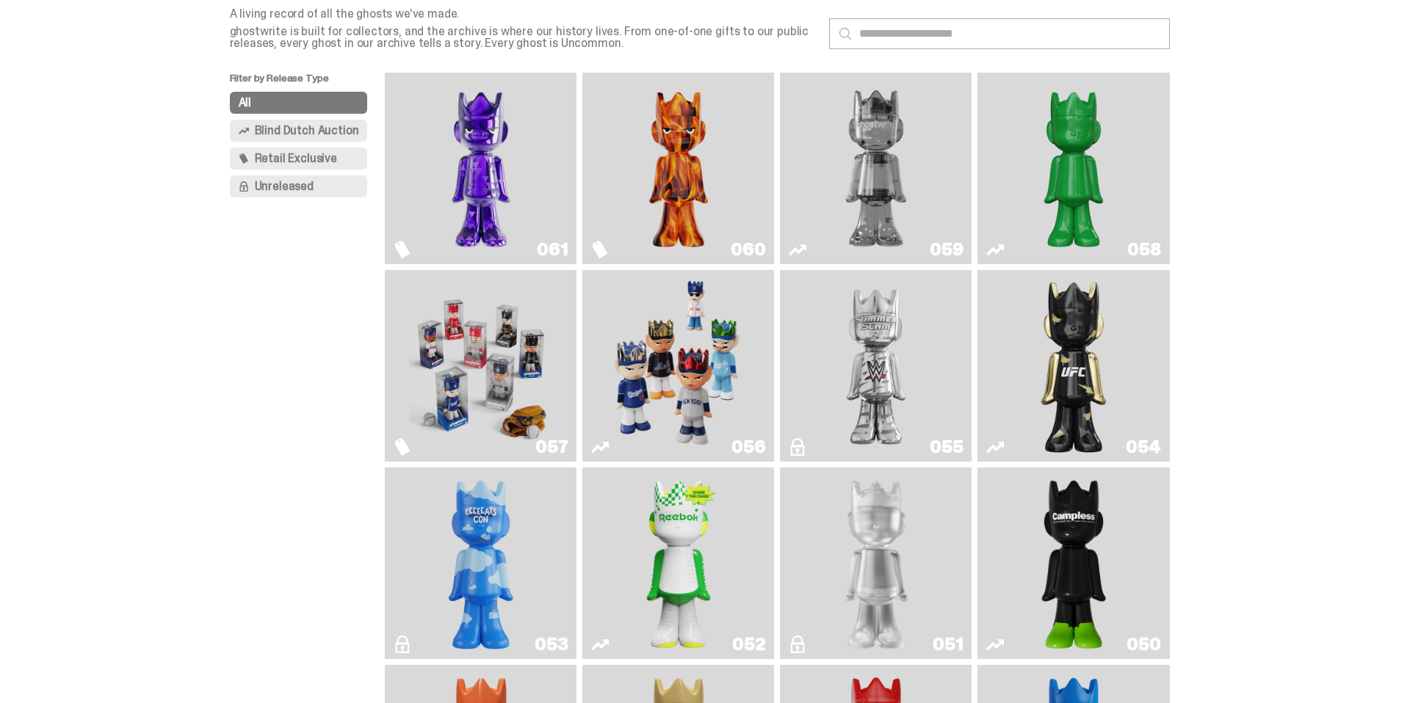
scroll to position [80, 0]
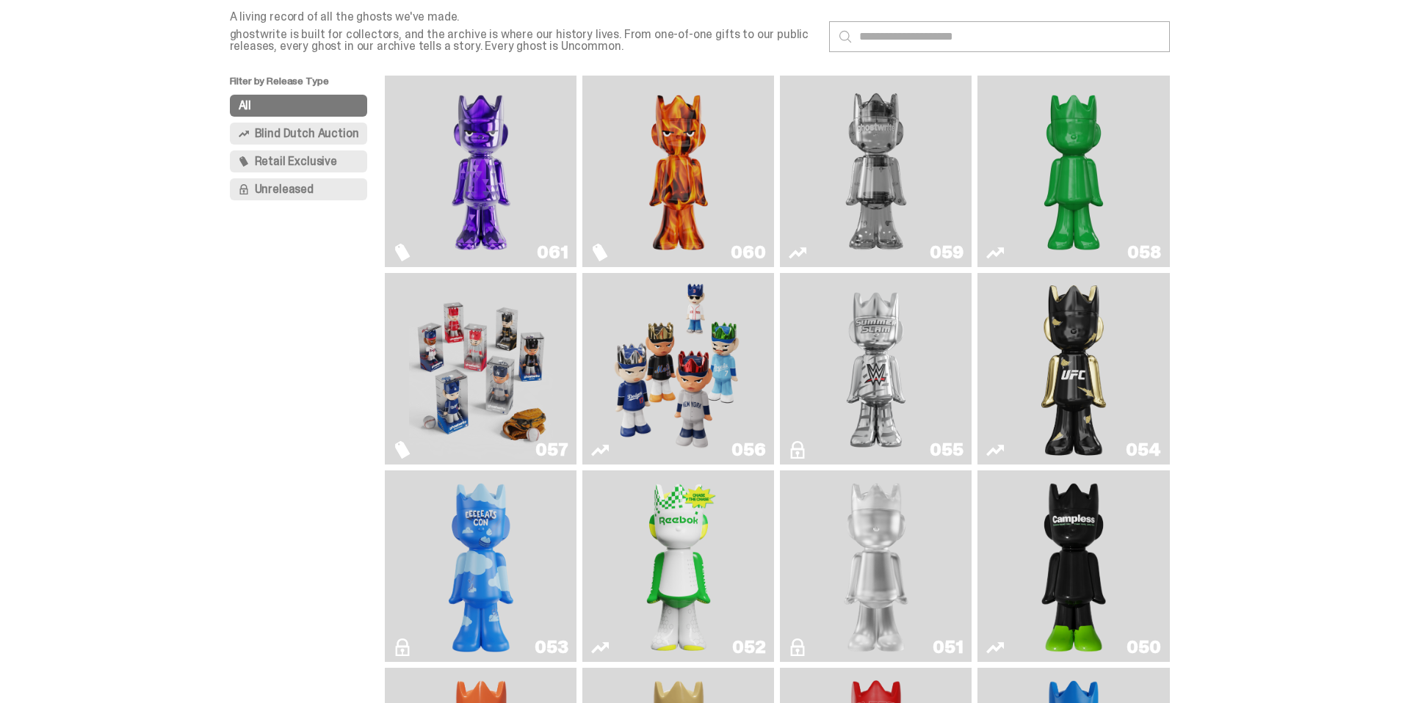
click at [676, 183] on img "Always On Fire" at bounding box center [679, 172] width 144 height 180
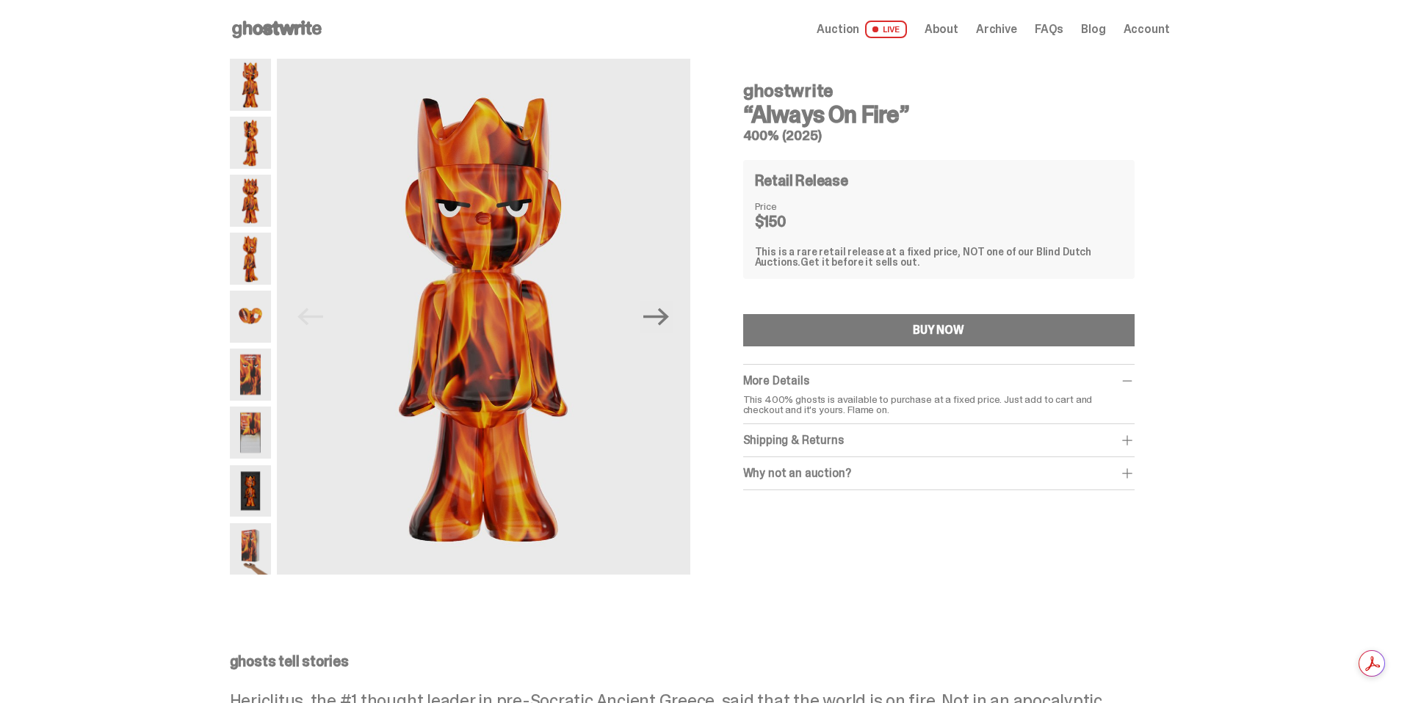
click at [259, 286] on div at bounding box center [250, 317] width 41 height 516
click at [258, 312] on img at bounding box center [250, 317] width 41 height 52
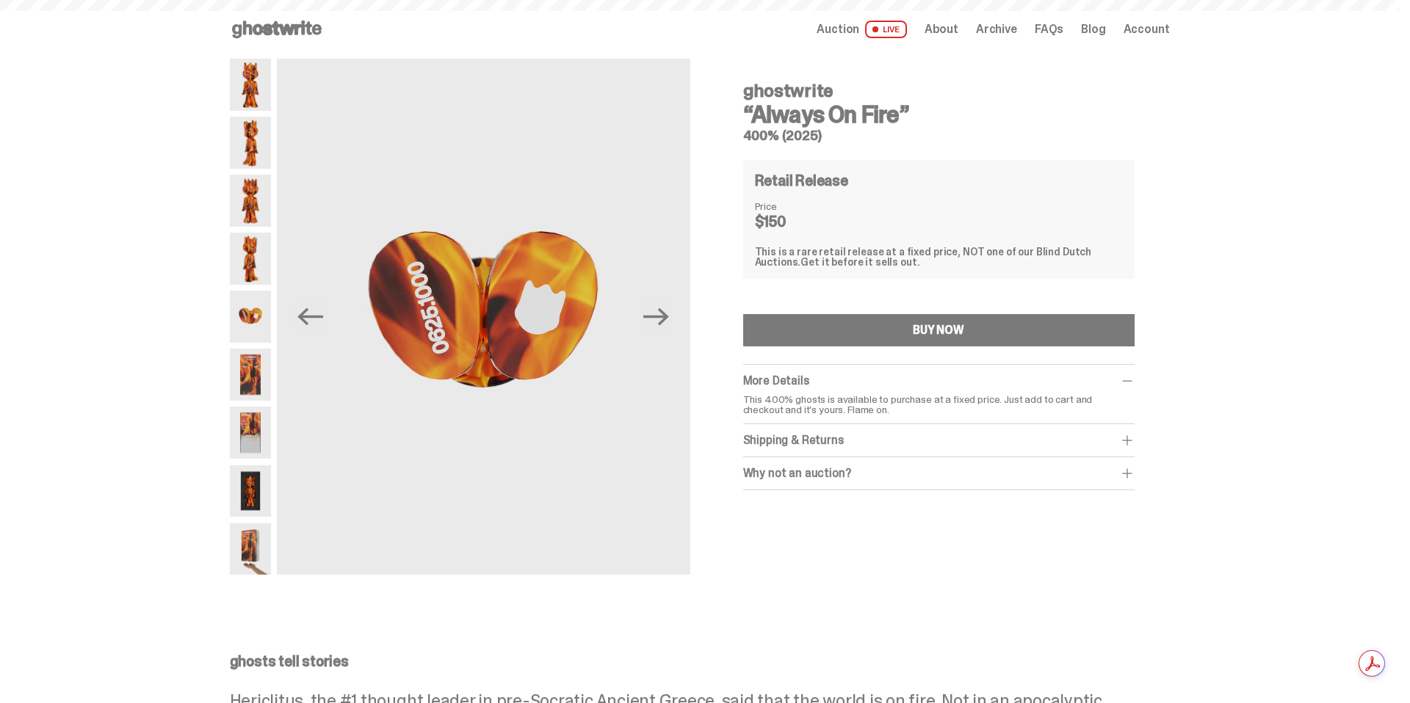
scroll to position [80, 0]
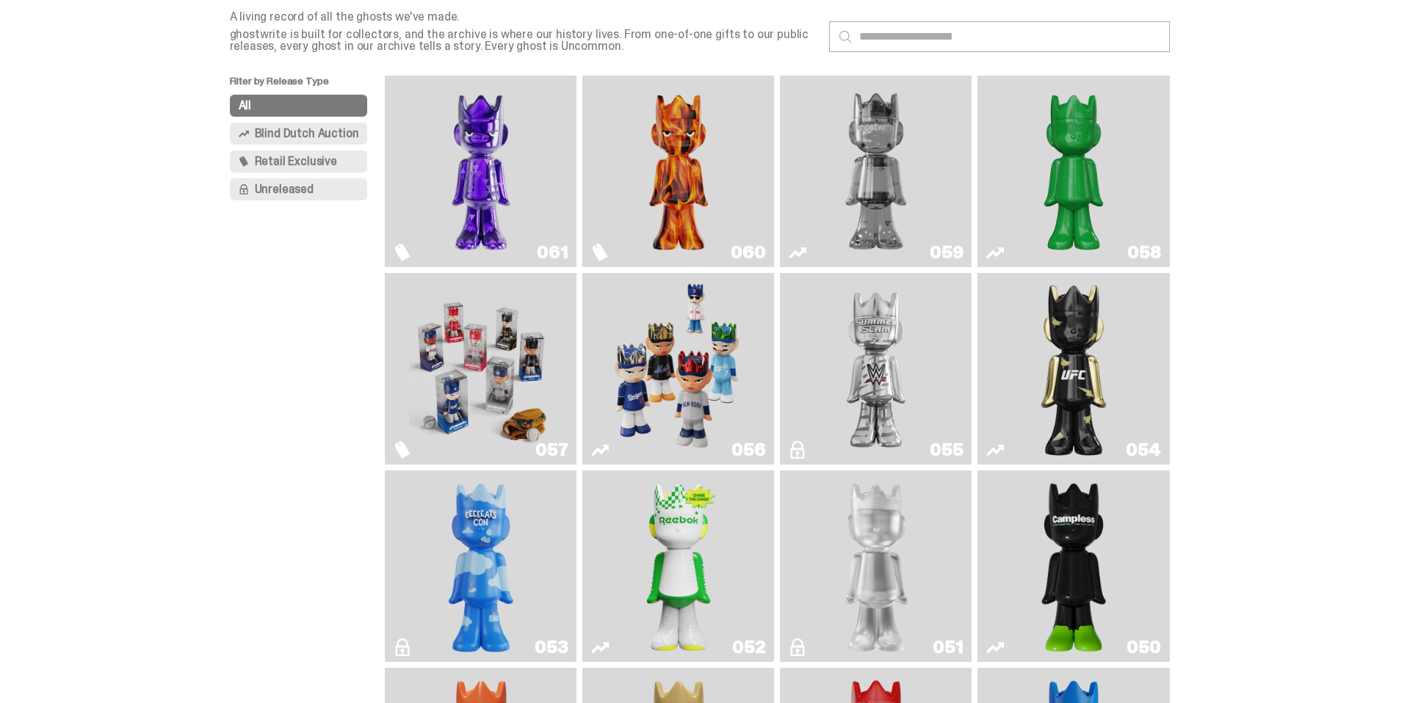
click at [492, 175] on img "Fantasy" at bounding box center [481, 172] width 144 height 180
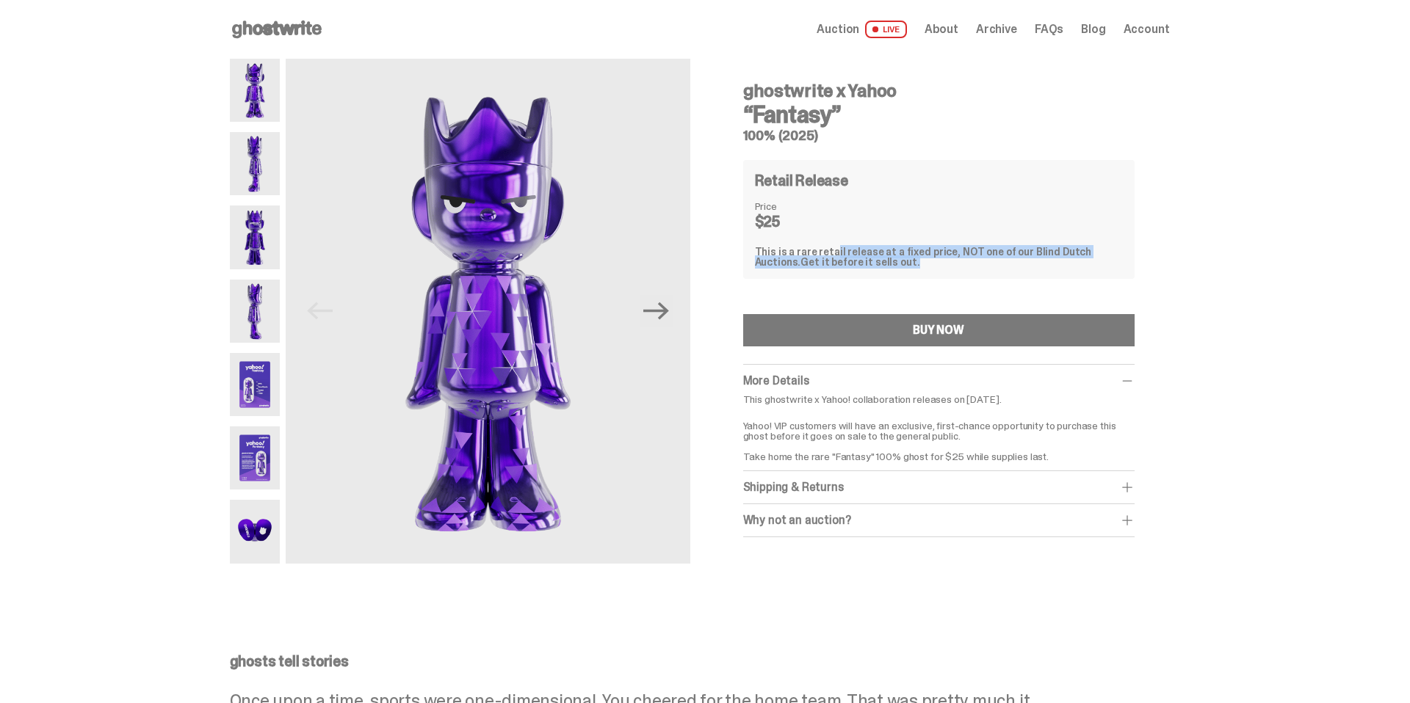
drag, startPoint x: 826, startPoint y: 252, endPoint x: 1049, endPoint y: 258, distance: 222.6
click at [1049, 258] on div "This is a rare retail release at a fixed price, NOT one of our Blind Dutch Auct…" at bounding box center [939, 257] width 368 height 21
click at [912, 289] on div "ghostwrite x Yahoo “Fantasy” 100% (2025) Retail Release Price $25 This is a rar…" at bounding box center [938, 303] width 391 height 467
click at [665, 314] on icon "Next" at bounding box center [656, 311] width 26 height 26
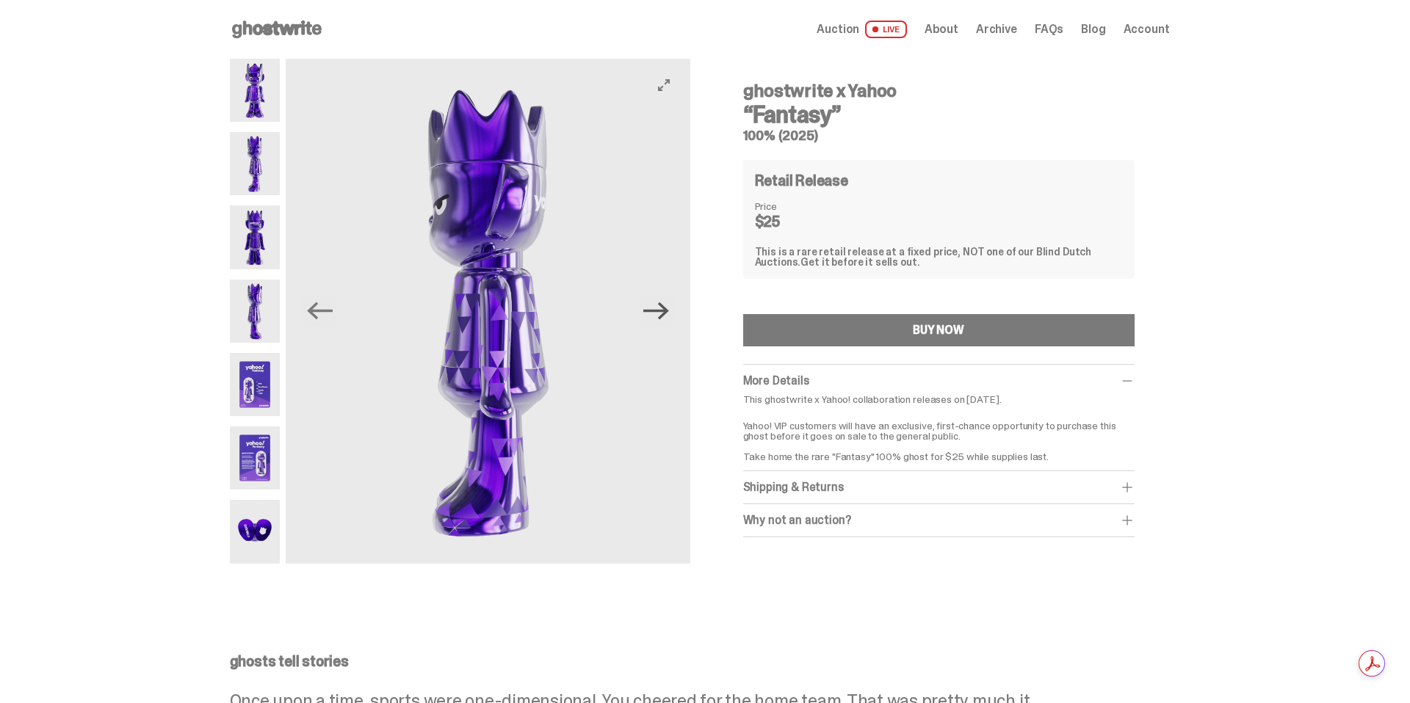
click at [665, 314] on icon "Next" at bounding box center [656, 311] width 26 height 26
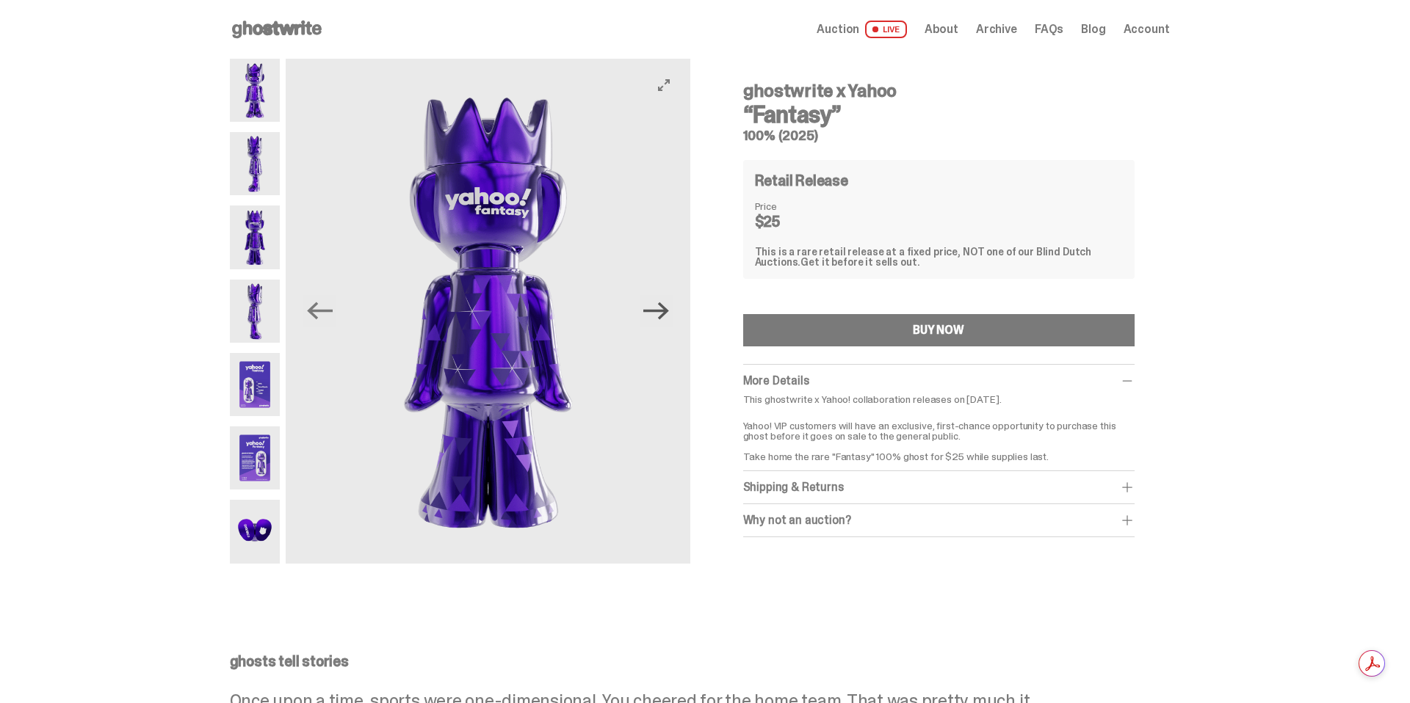
click at [665, 314] on icon "Next" at bounding box center [656, 311] width 26 height 26
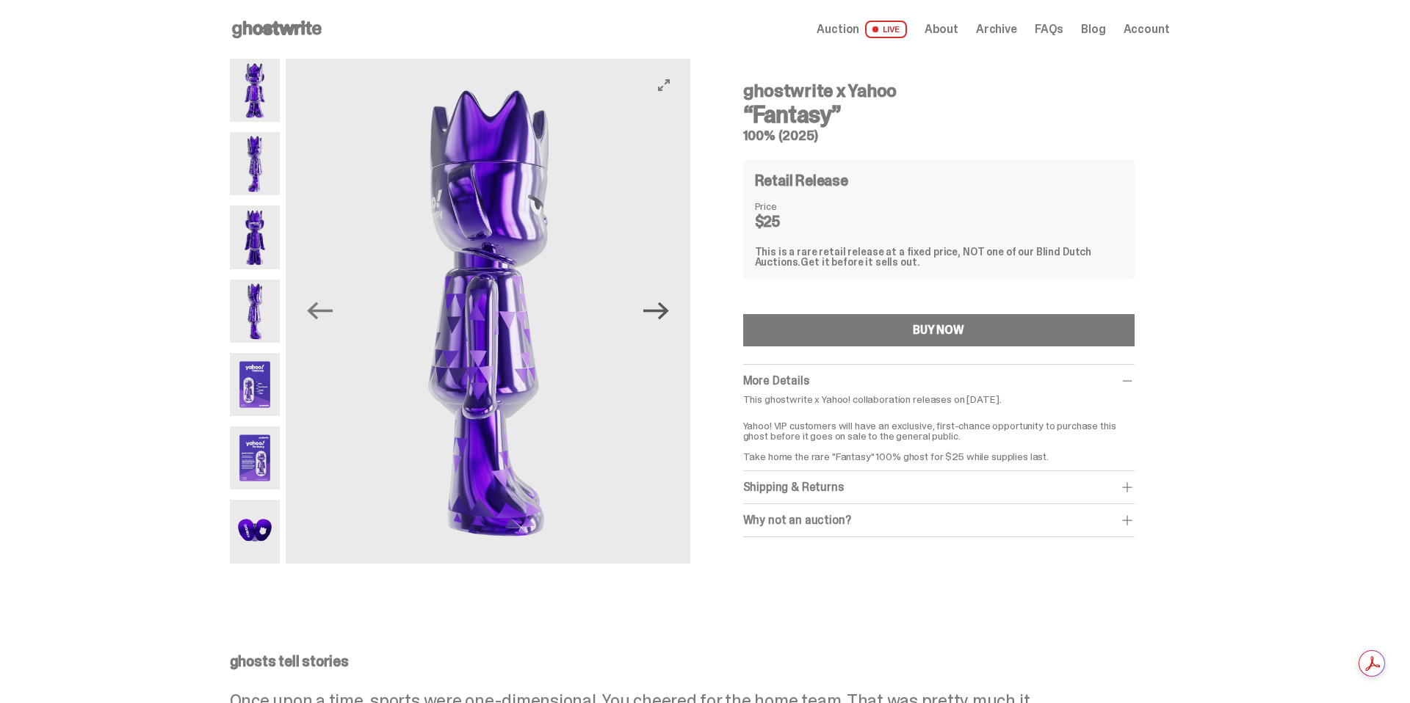
click at [665, 314] on icon "Next" at bounding box center [656, 311] width 26 height 26
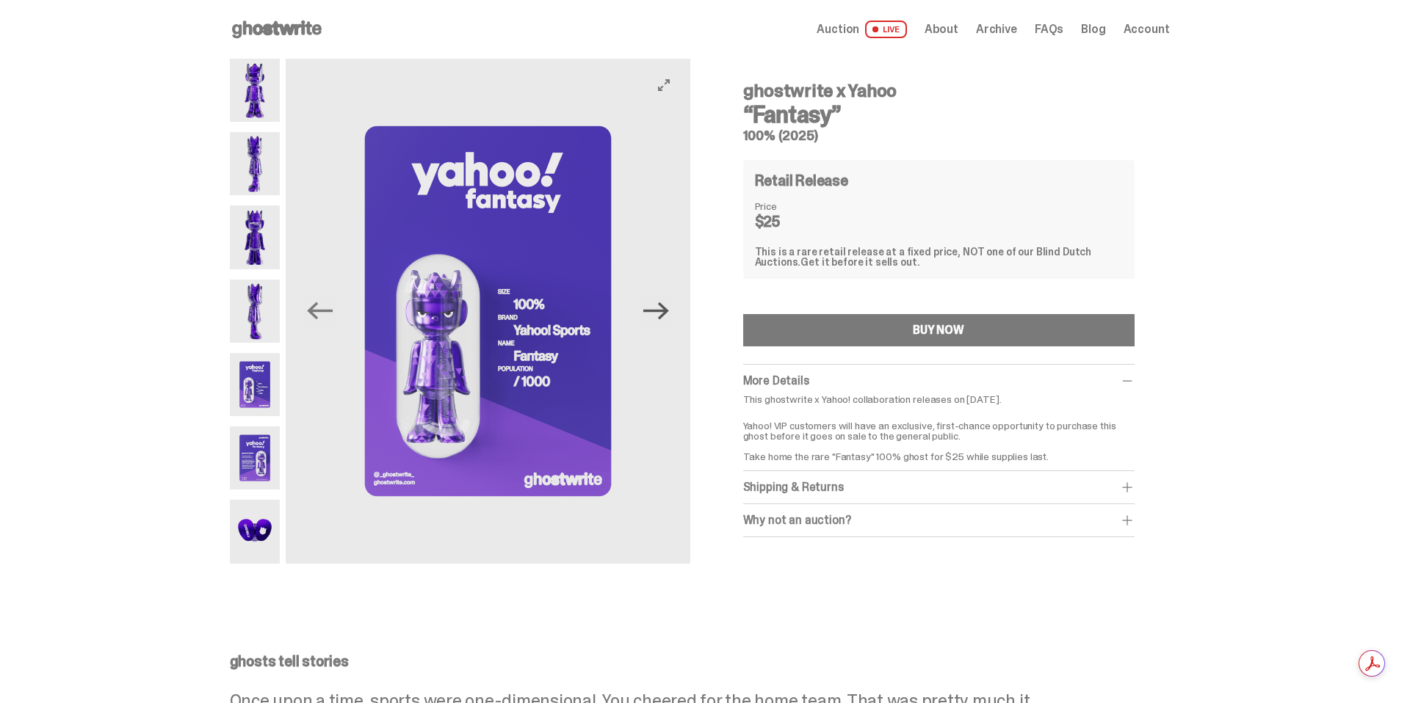
click at [665, 314] on icon "Next" at bounding box center [656, 311] width 26 height 26
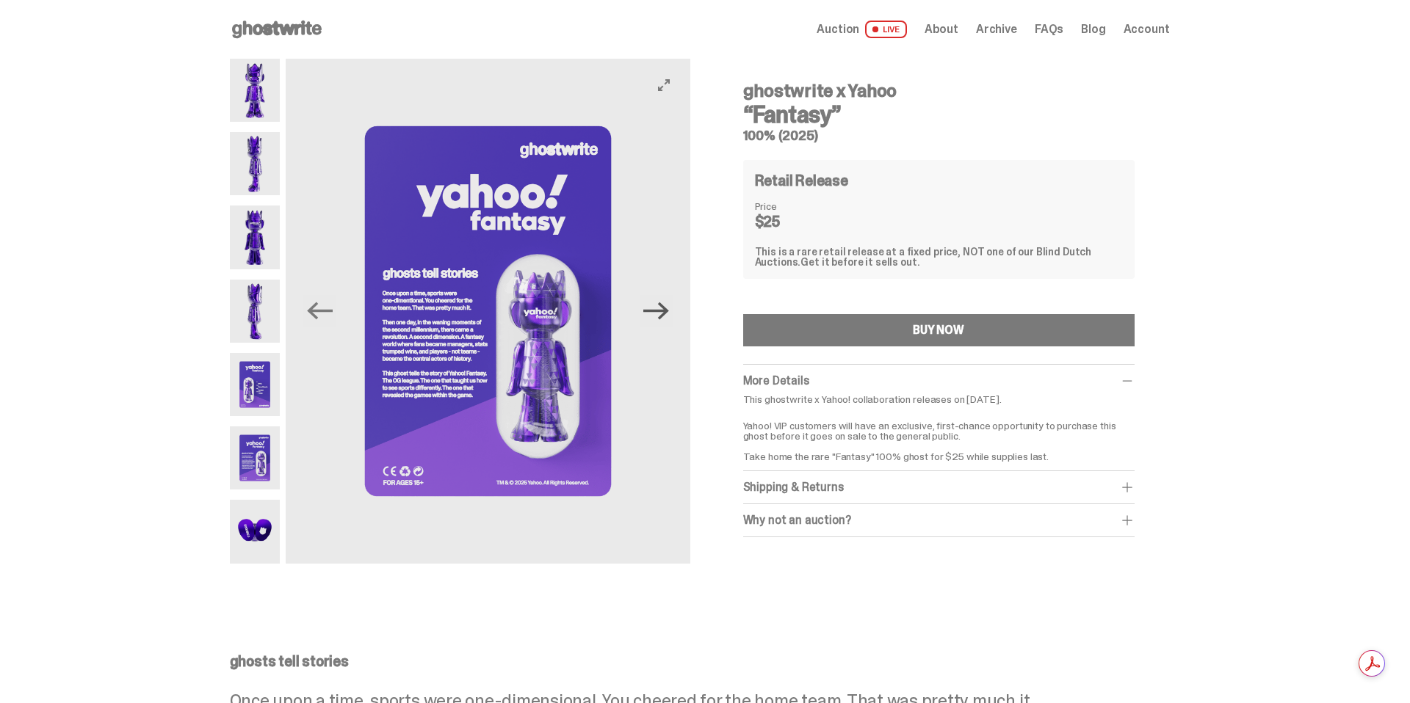
click at [665, 314] on icon "Next" at bounding box center [656, 311] width 26 height 26
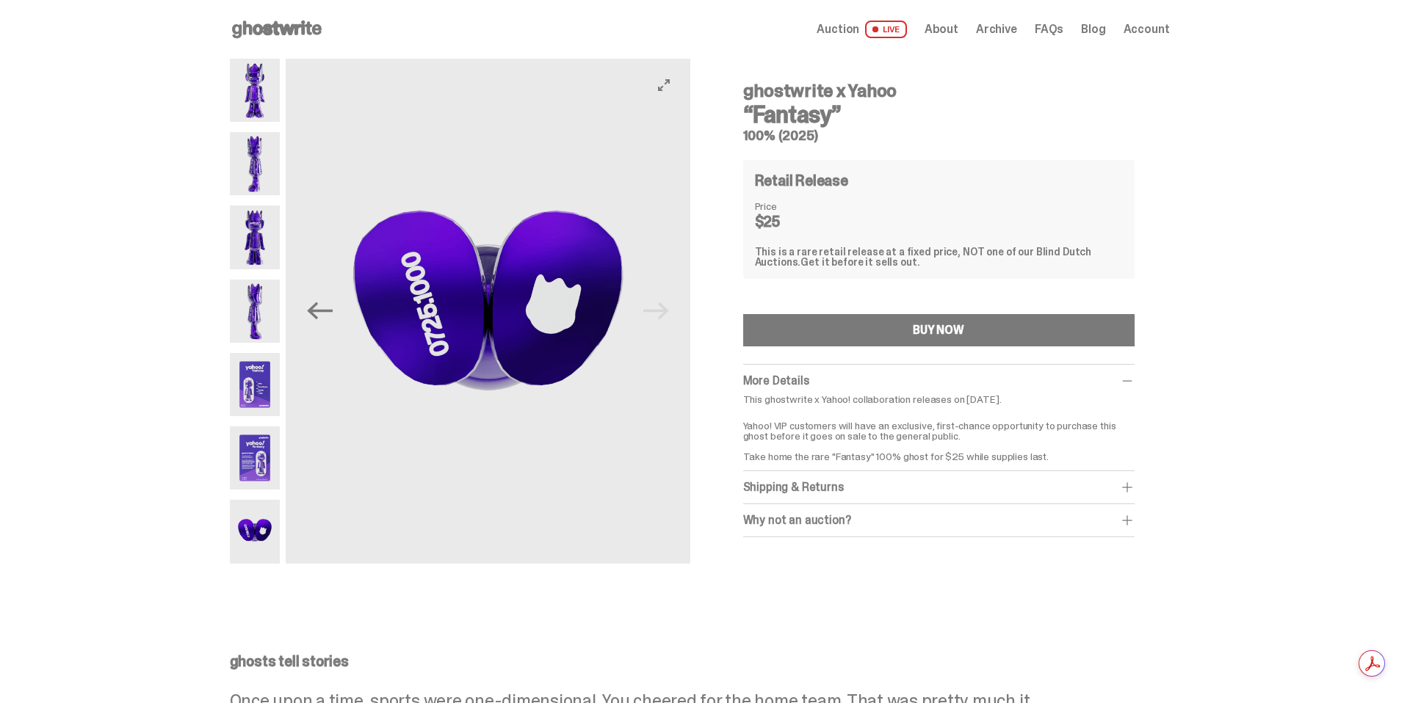
click at [665, 314] on img at bounding box center [488, 311] width 404 height 505
click at [869, 518] on div "Why not an auction?" at bounding box center [938, 520] width 391 height 15
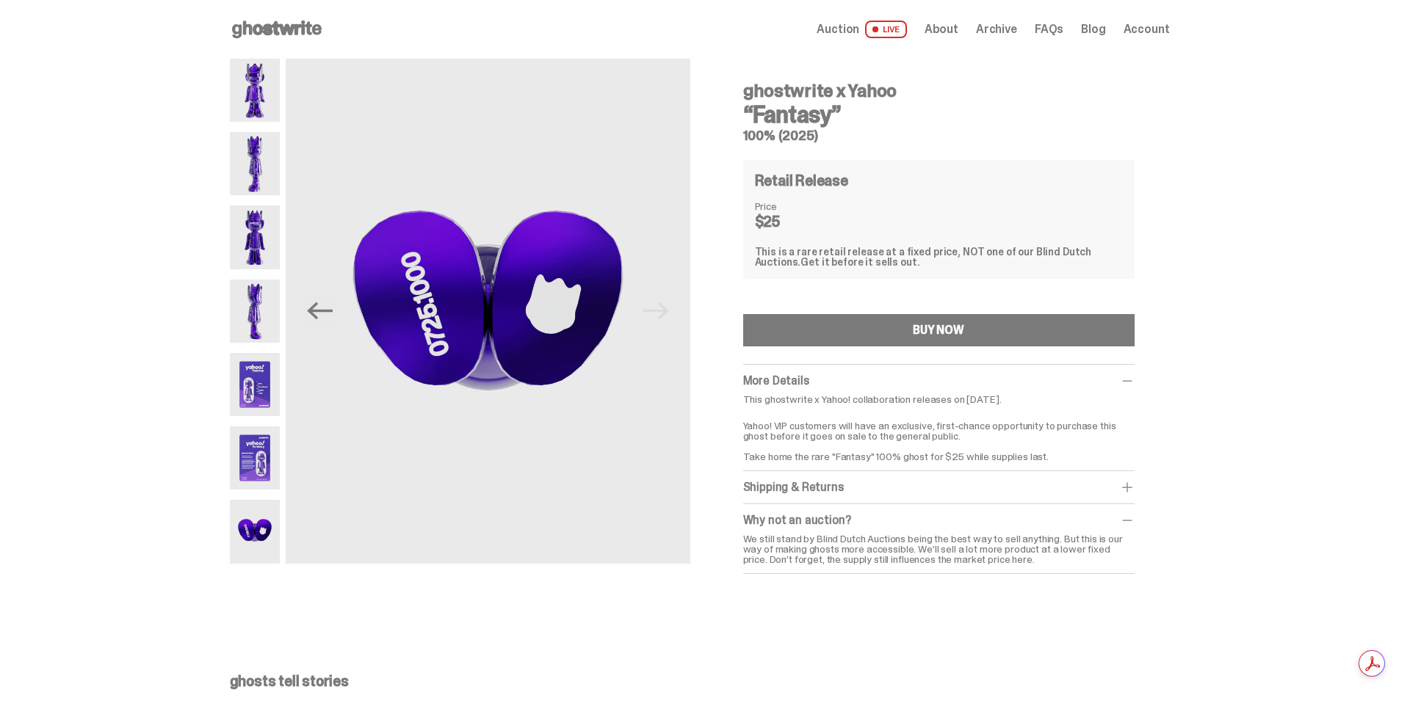
click at [952, 25] on span "About" at bounding box center [941, 29] width 34 height 12
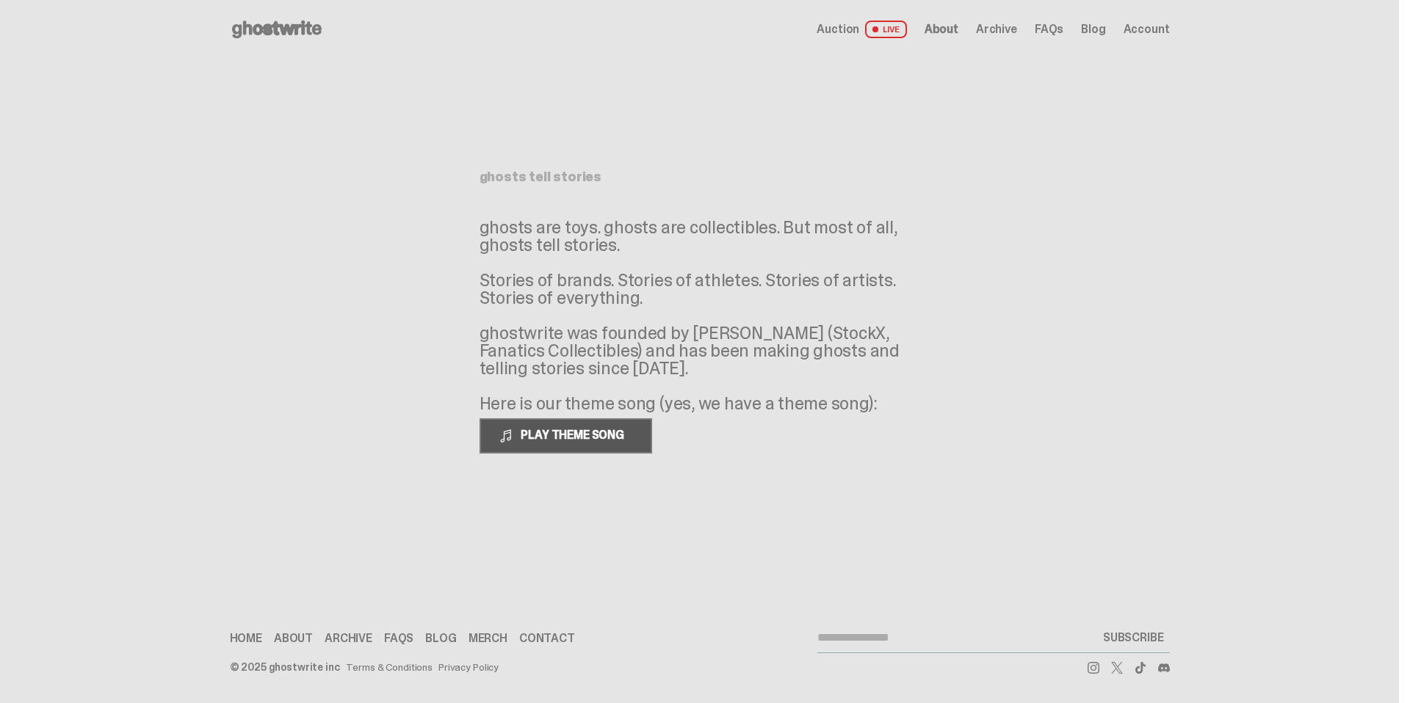
click at [582, 427] on span "PLAY THEME SONG" at bounding box center [574, 434] width 118 height 15
click at [1006, 30] on span "Archive" at bounding box center [996, 29] width 41 height 12
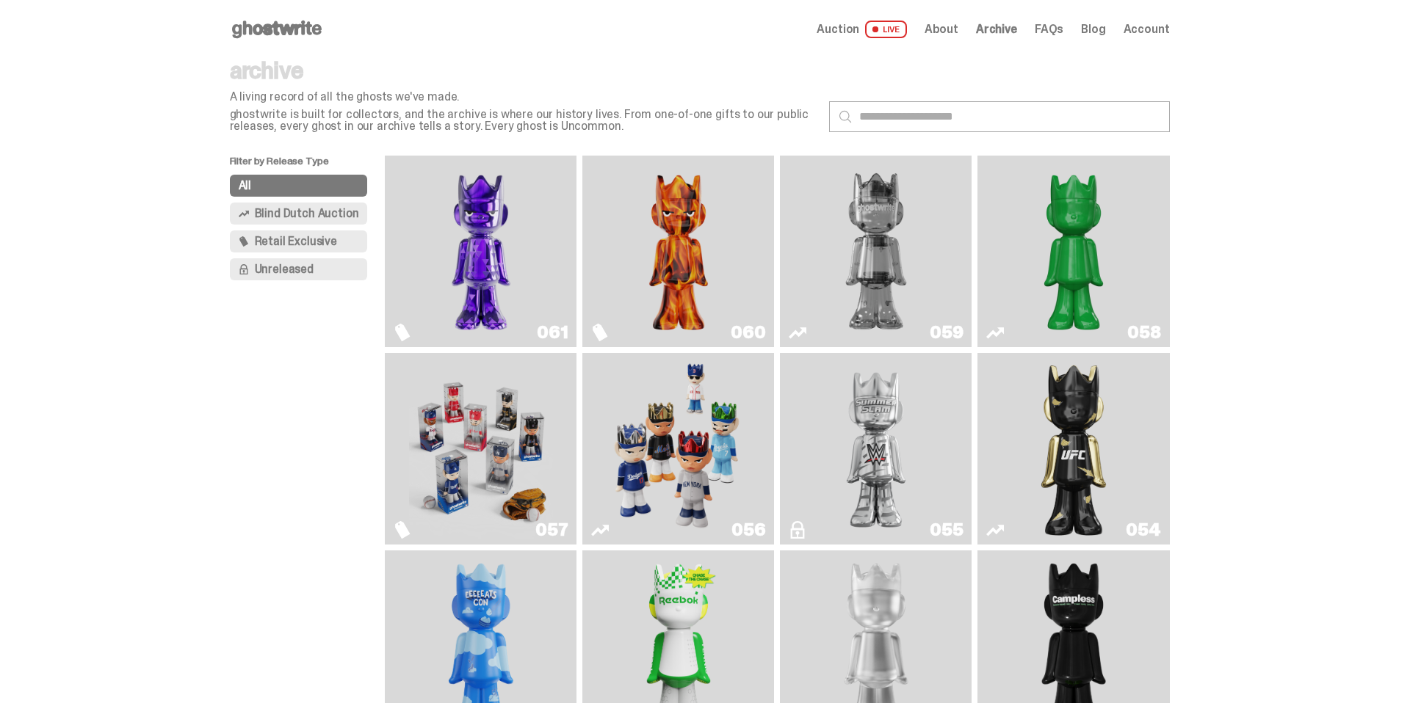
click at [319, 260] on button "Unreleased" at bounding box center [299, 269] width 138 height 22
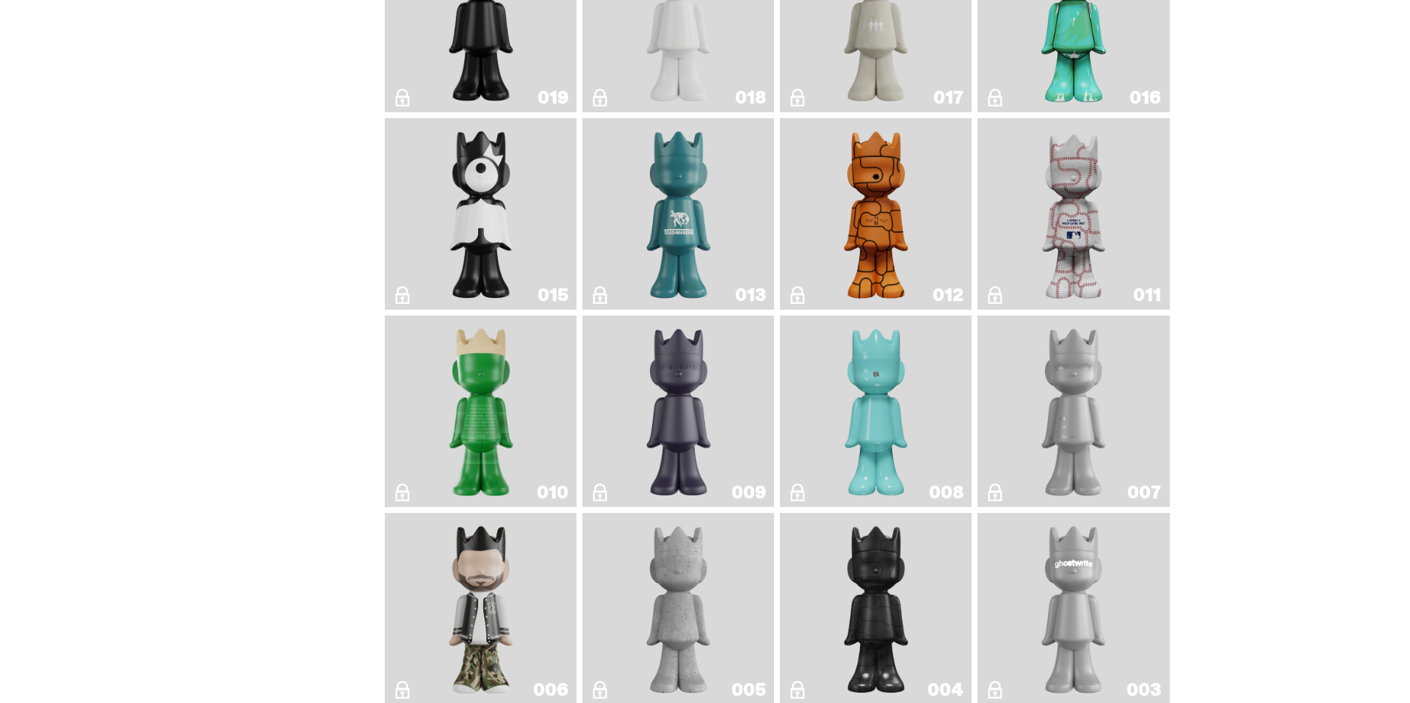
scroll to position [938, 0]
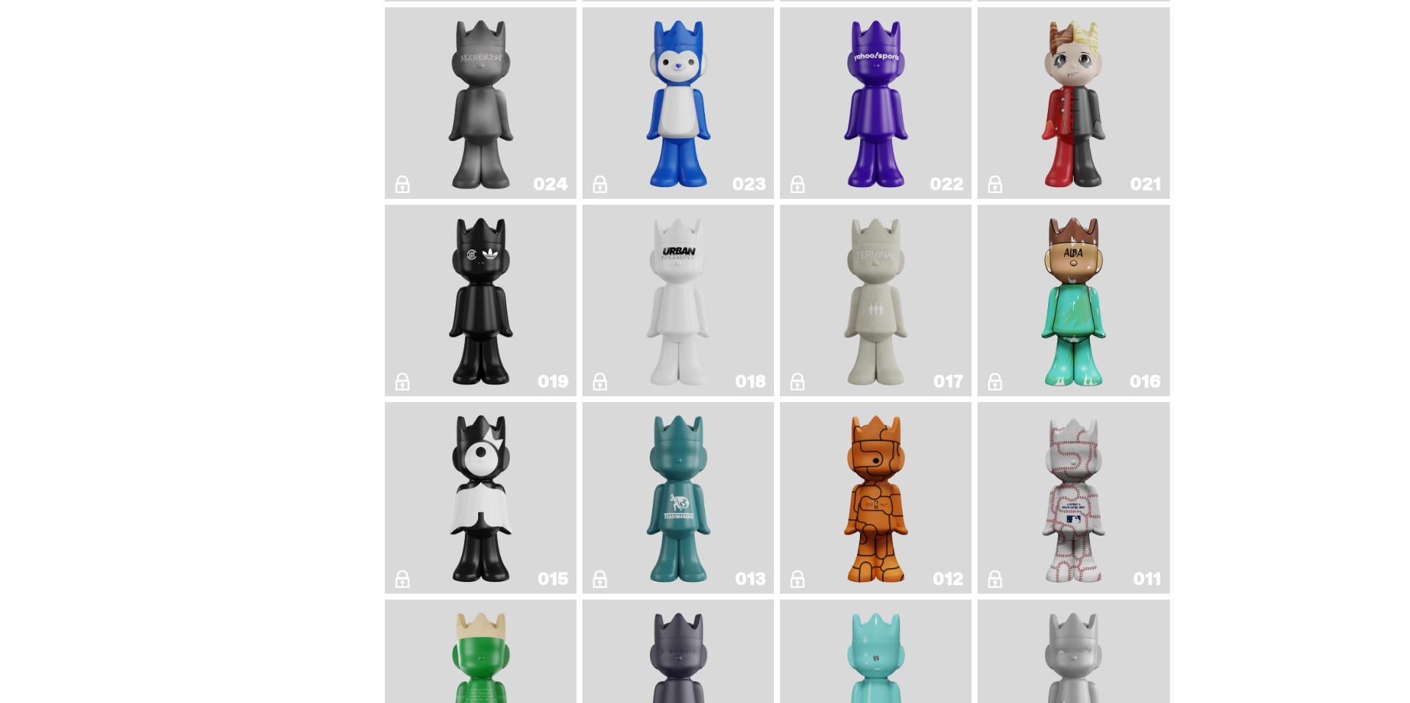
click at [846, 167] on img "Yahoo!" at bounding box center [876, 103] width 78 height 180
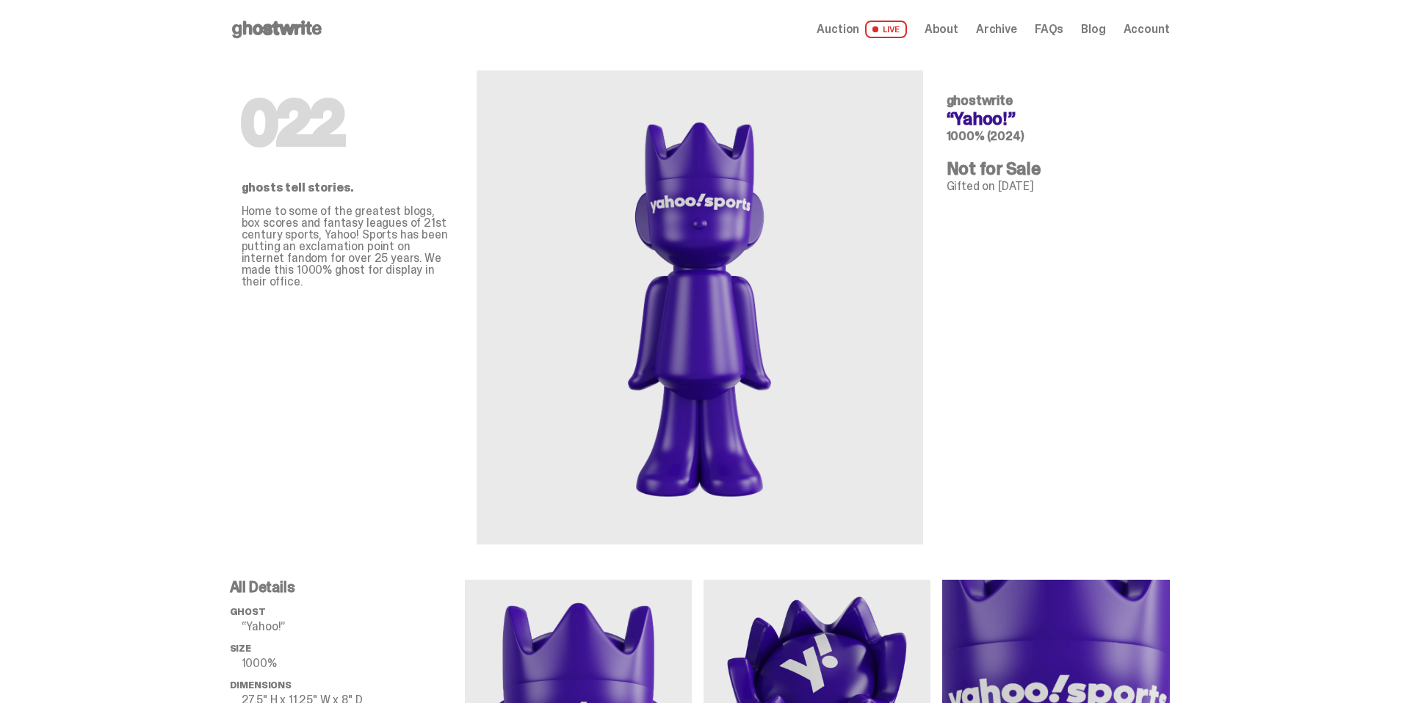
scroll to position [1, 0]
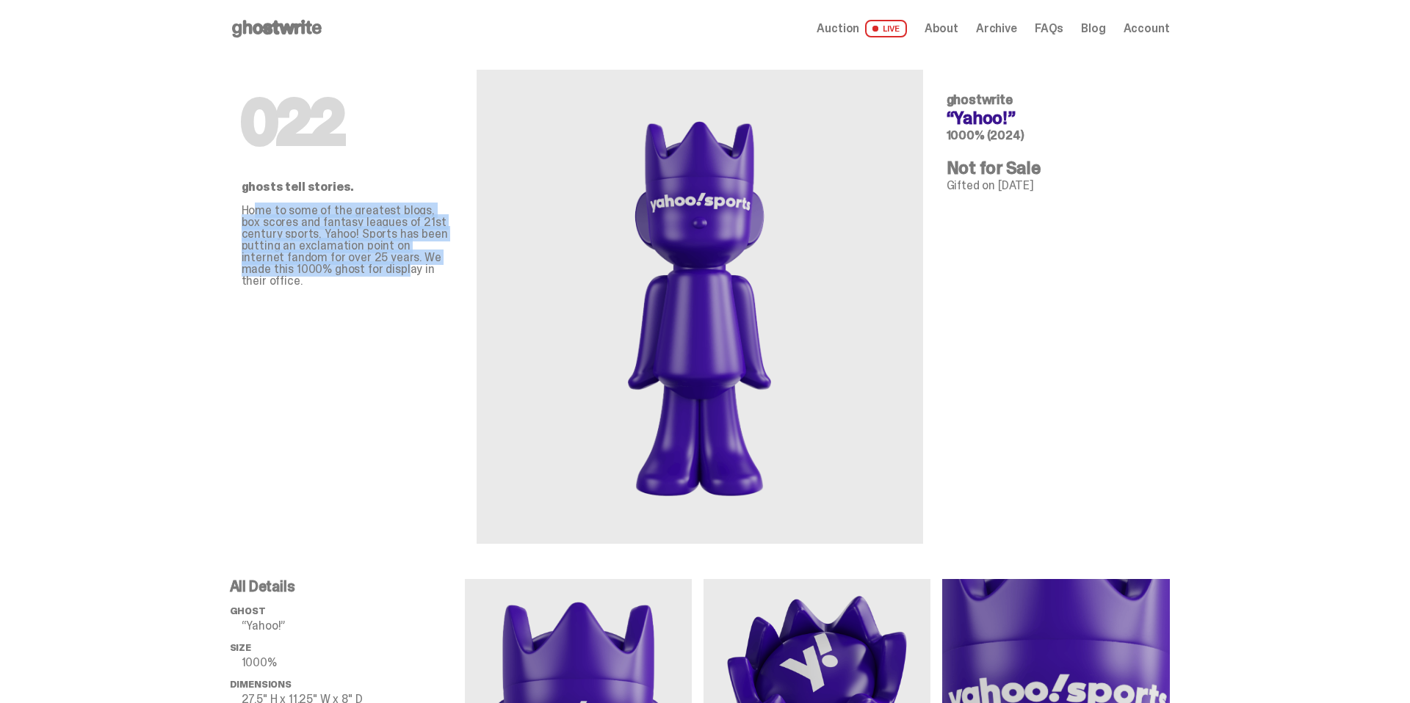
drag, startPoint x: 264, startPoint y: 214, endPoint x: 355, endPoint y: 267, distance: 104.7
click at [355, 267] on p "Home to some of the greatest blogs, box scores and fantasy leagues of 21st cent…" at bounding box center [347, 246] width 211 height 82
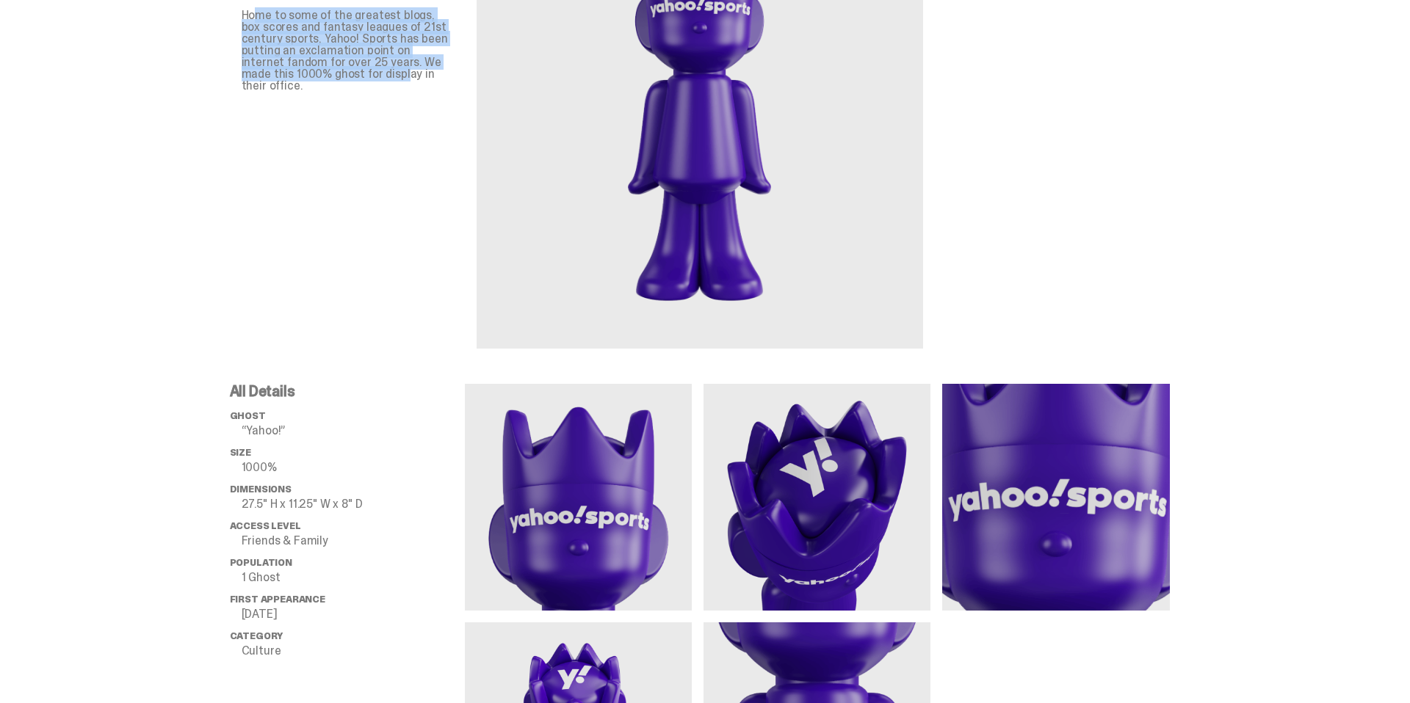
scroll to position [248, 0]
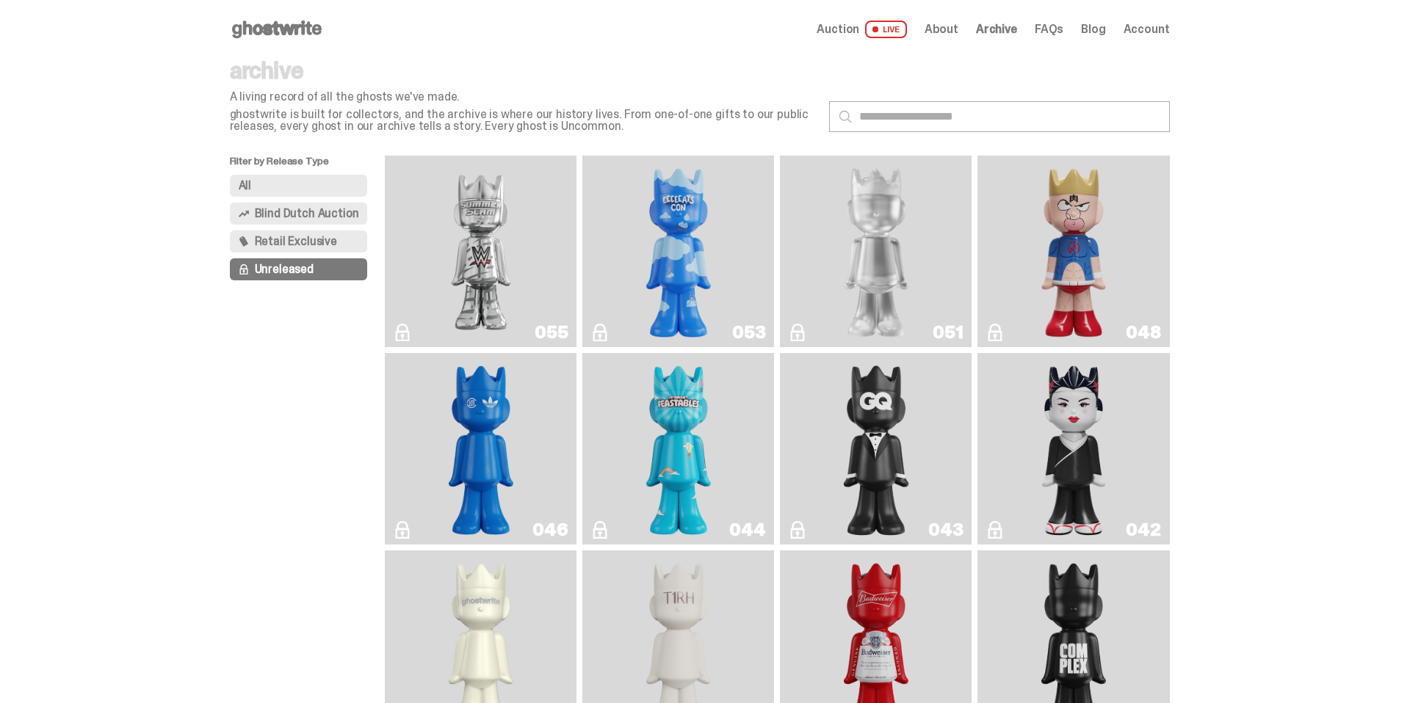
scroll to position [1, 0]
click at [317, 239] on span "Retail Exclusive" at bounding box center [296, 241] width 82 height 12
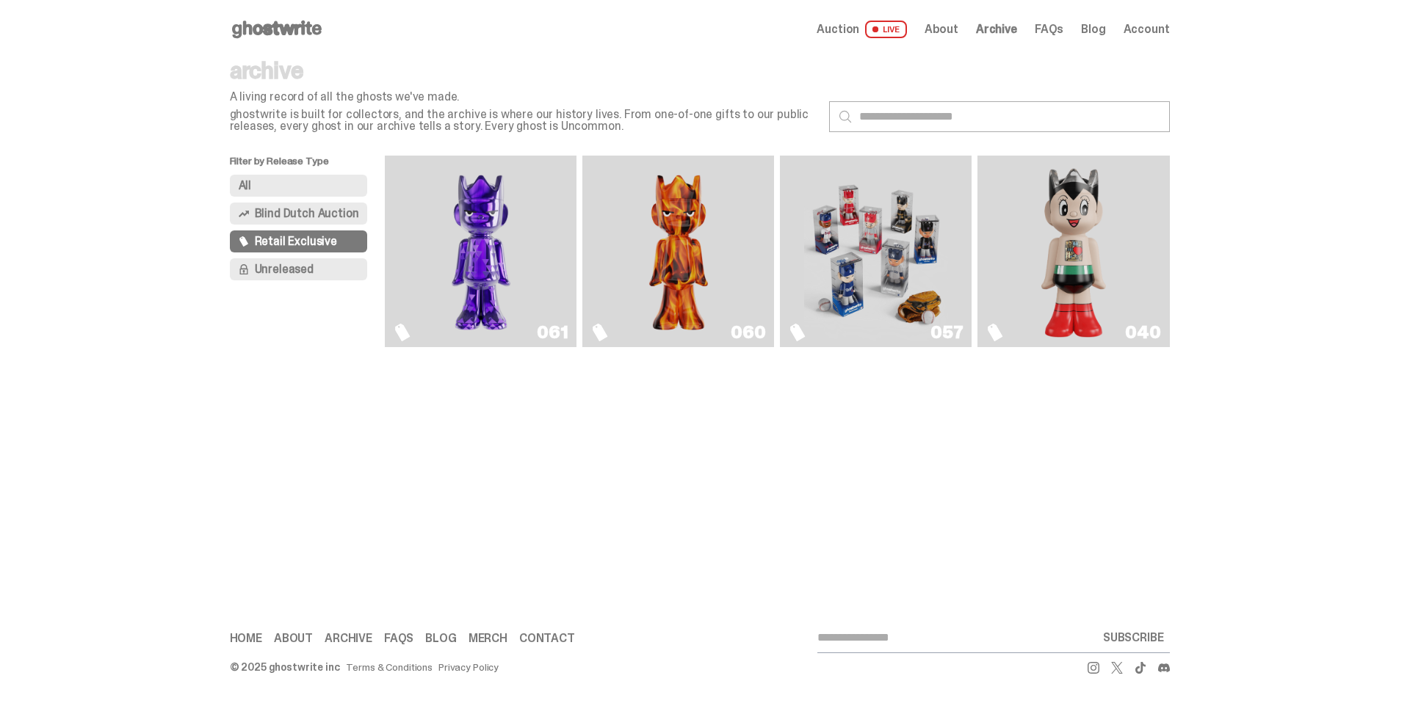
click at [1060, 29] on span "FAQs" at bounding box center [1049, 29] width 29 height 12
